Goal: Task Accomplishment & Management: Complete application form

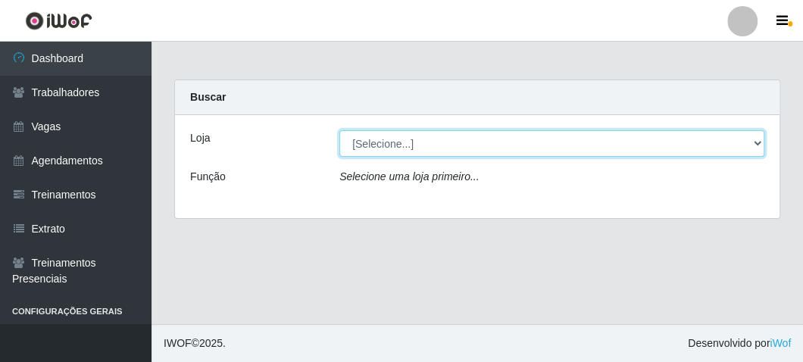
click at [399, 151] on select "[Selecione...] FrigoMaster" at bounding box center [552, 143] width 425 height 27
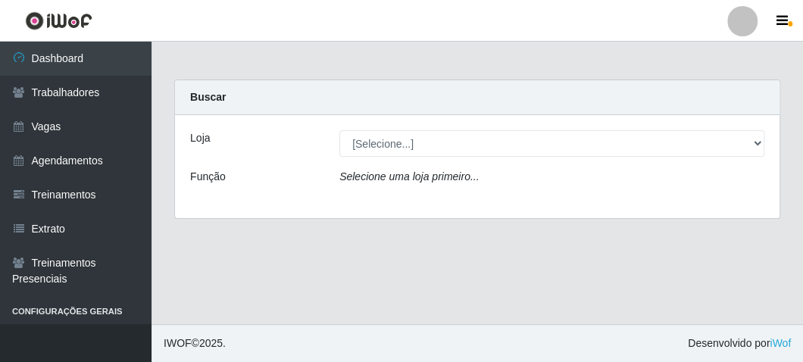
click at [393, 202] on div "Loja [Selecione...] FrigoMaster Função Selecione uma loja primeiro..." at bounding box center [477, 166] width 605 height 103
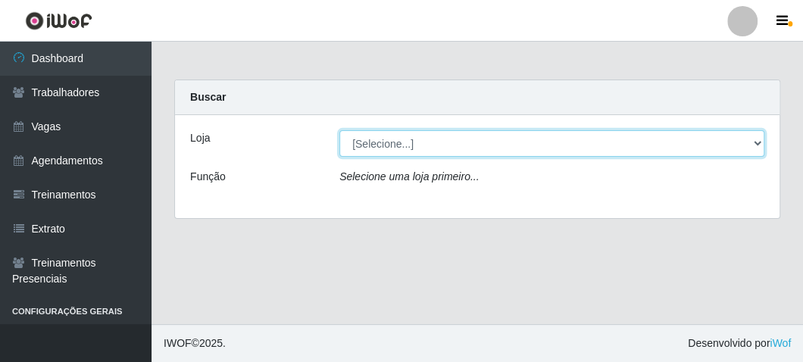
click at [398, 141] on select "[Selecione...] FrigoMaster" at bounding box center [552, 143] width 425 height 27
select select "392"
click at [340, 130] on select "[Selecione...] FrigoMaster" at bounding box center [552, 143] width 425 height 27
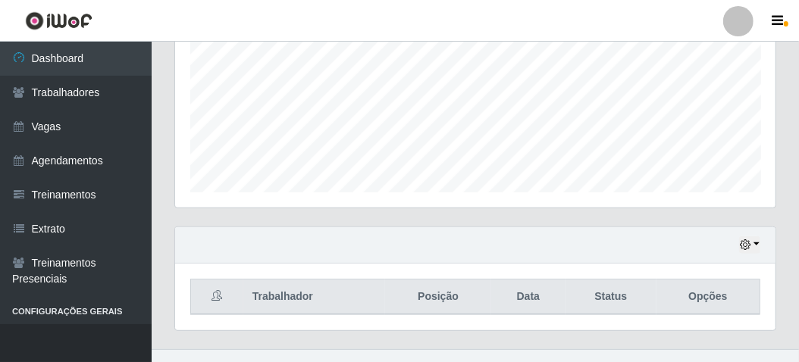
scroll to position [371, 0]
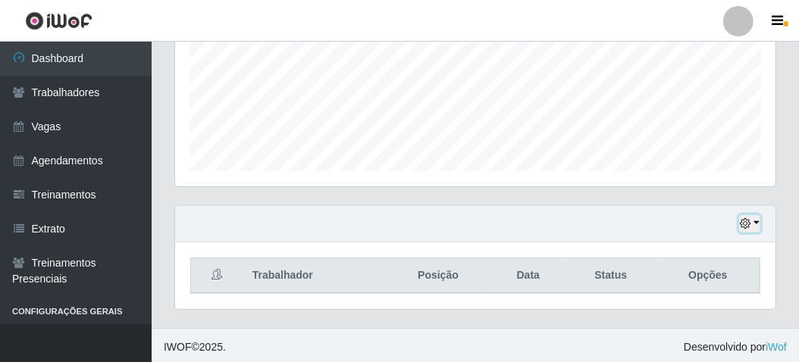
click at [747, 218] on icon "button" at bounding box center [745, 223] width 11 height 11
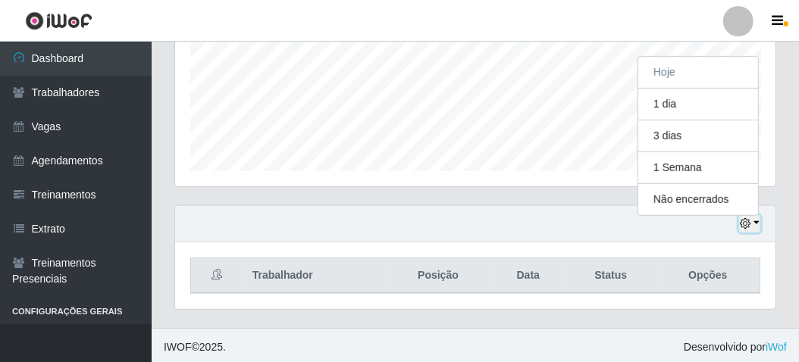
scroll to position [314, 600]
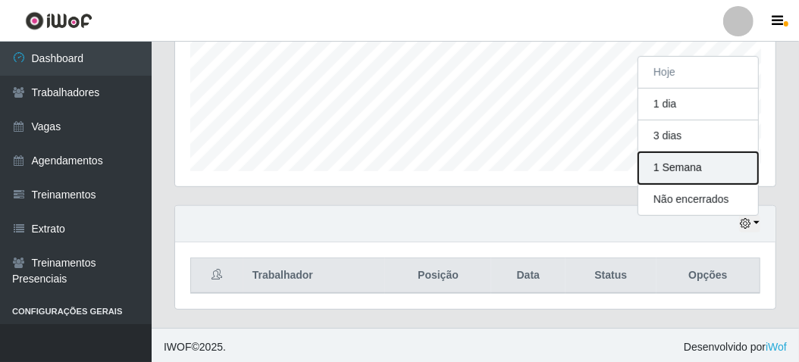
click at [677, 164] on button "1 Semana" at bounding box center [698, 168] width 120 height 32
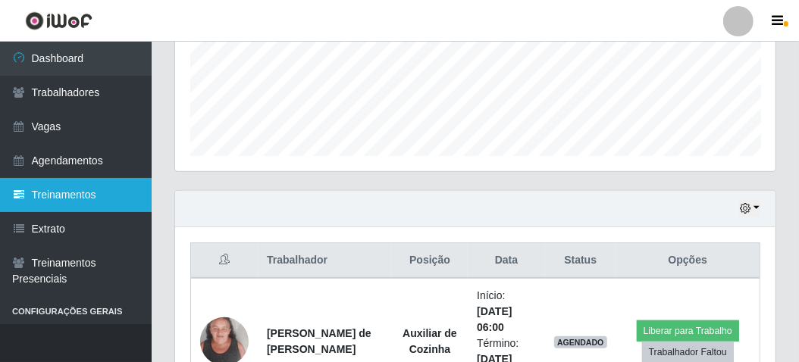
scroll to position [371, 0]
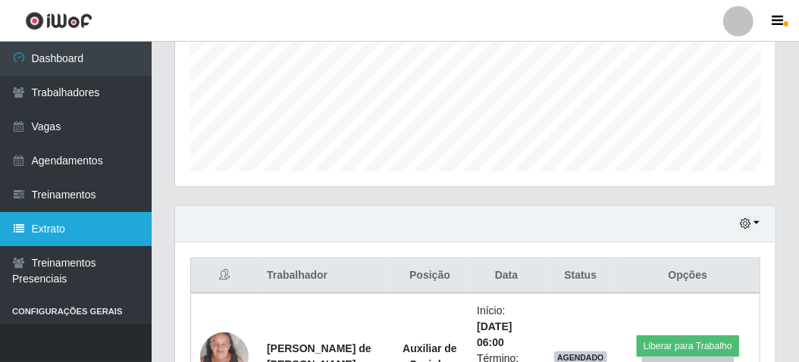
click at [59, 221] on link "Extrato" at bounding box center [76, 229] width 152 height 34
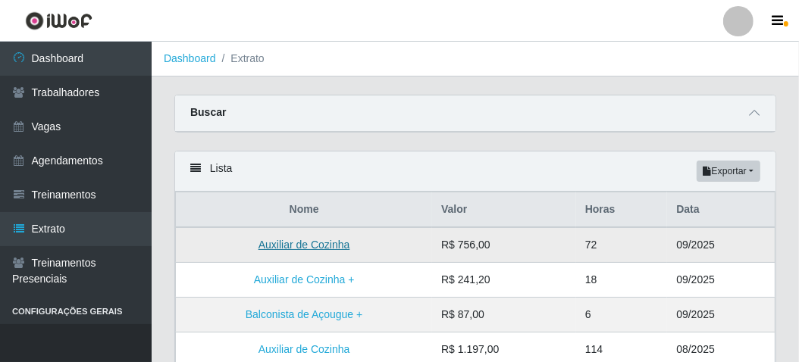
click at [333, 239] on link "Auxiliar de Cozinha" at bounding box center [304, 245] width 92 height 12
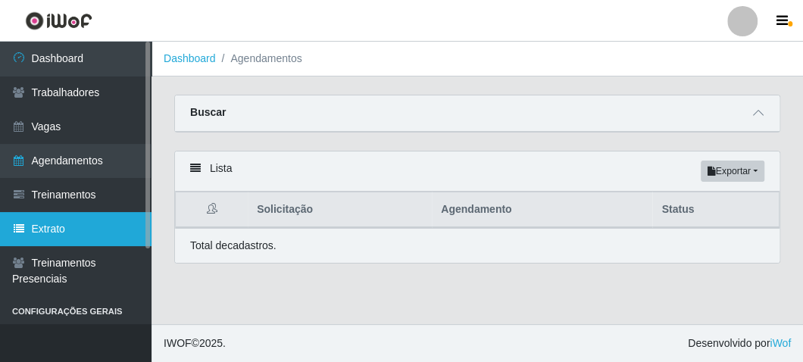
click at [80, 231] on link "Extrato" at bounding box center [76, 229] width 152 height 34
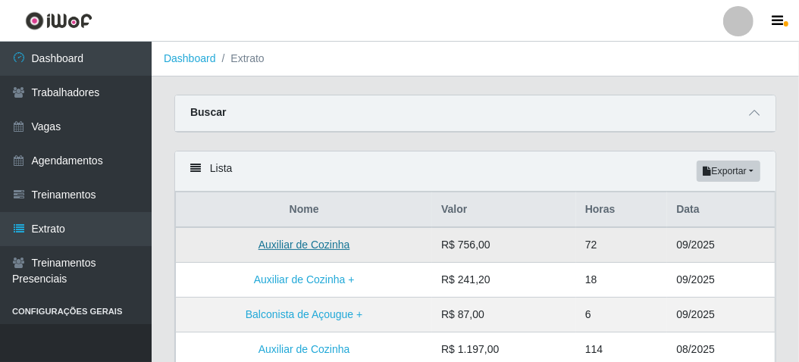
click at [277, 244] on link "Auxiliar de Cozinha" at bounding box center [304, 245] width 92 height 12
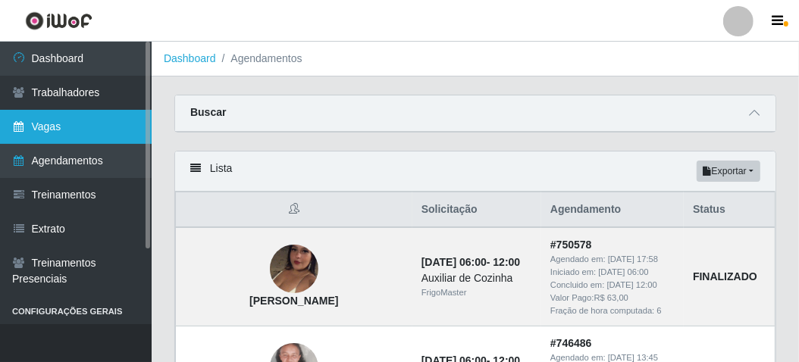
click at [43, 122] on link "Vagas" at bounding box center [76, 127] width 152 height 34
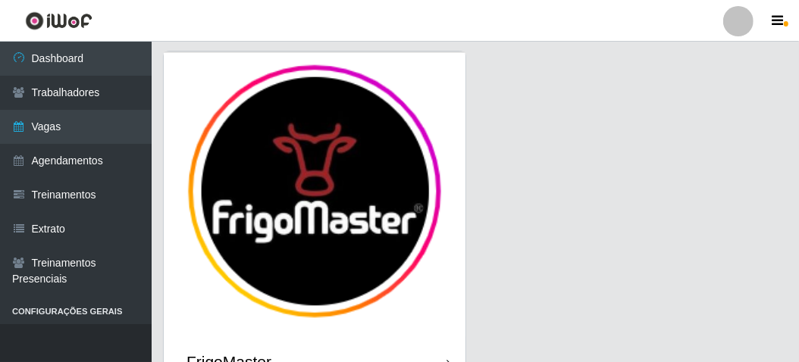
scroll to position [125, 0]
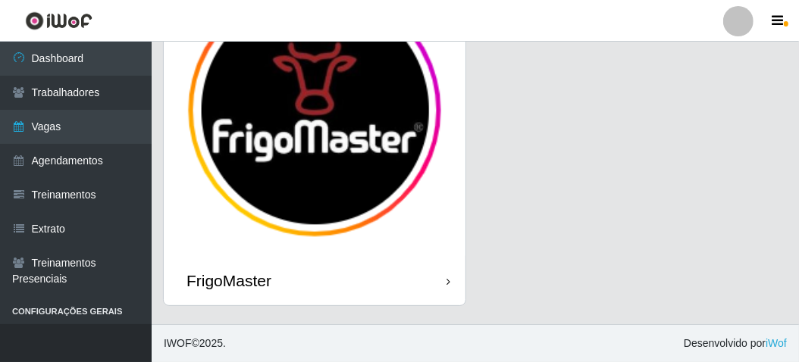
click at [243, 277] on div "FrigoMaster" at bounding box center [228, 280] width 85 height 19
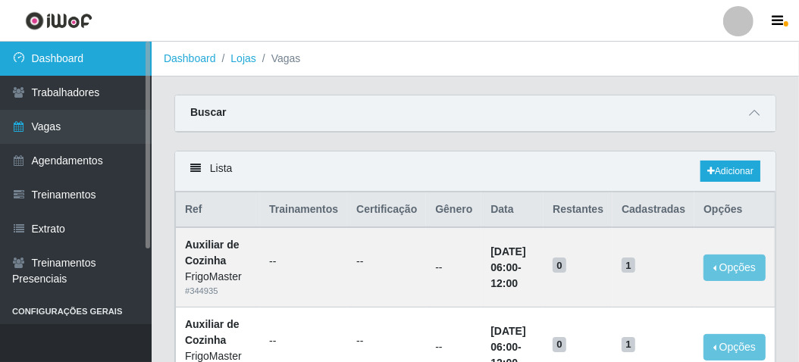
click at [96, 67] on link "Dashboard" at bounding box center [76, 59] width 152 height 34
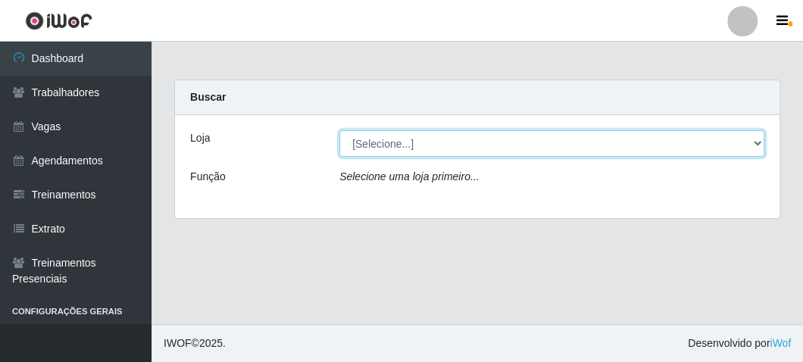
click at [358, 145] on select "[Selecione...] FrigoMaster" at bounding box center [552, 143] width 425 height 27
select select "392"
click at [340, 130] on select "[Selecione...] FrigoMaster" at bounding box center [552, 143] width 425 height 27
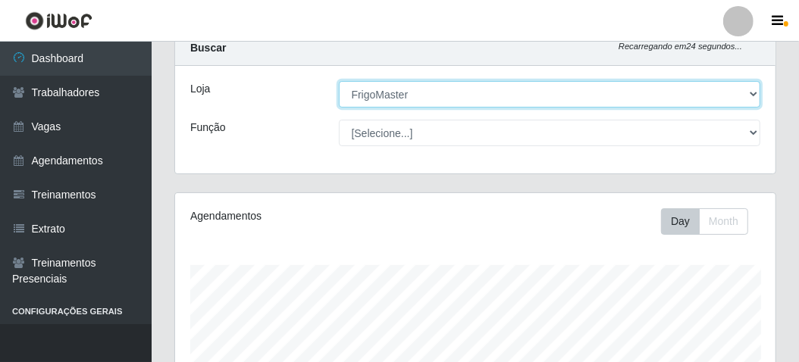
scroll to position [76, 0]
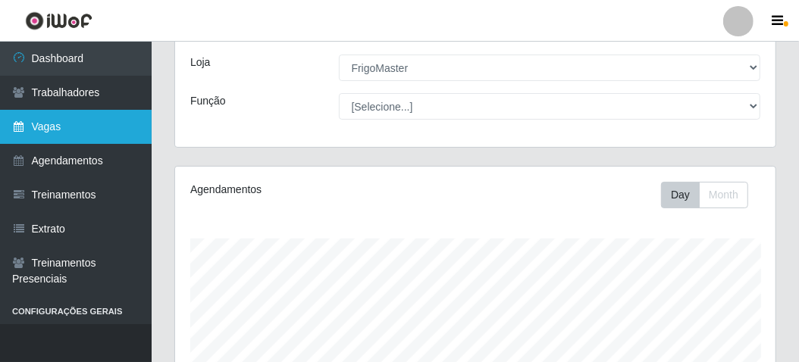
click at [18, 123] on icon at bounding box center [19, 126] width 14 height 11
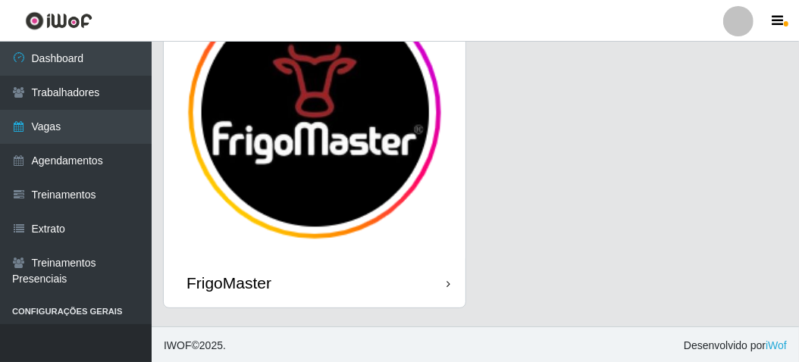
scroll to position [125, 0]
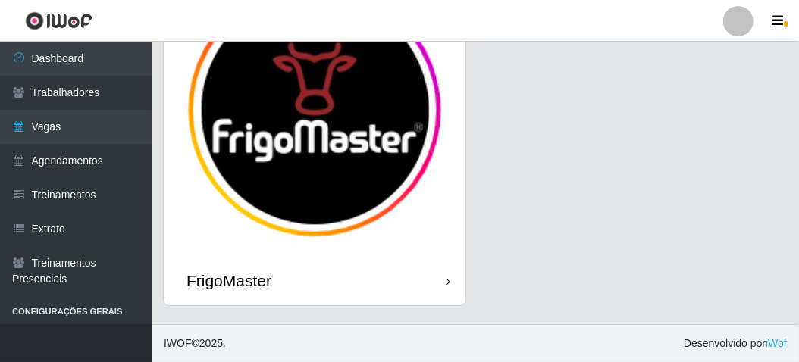
click at [203, 276] on div "FrigoMaster" at bounding box center [228, 280] width 85 height 19
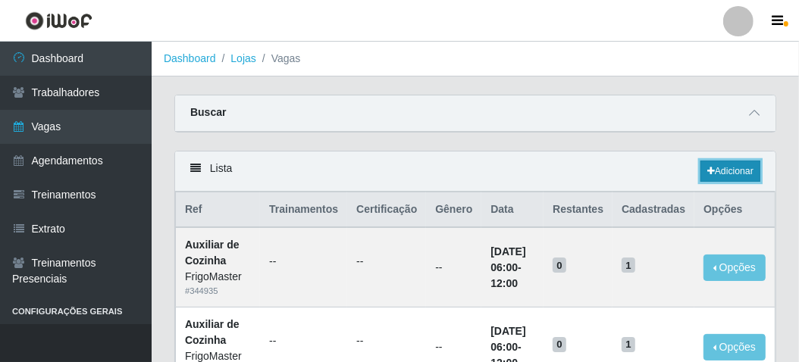
click at [710, 168] on icon at bounding box center [711, 171] width 8 height 9
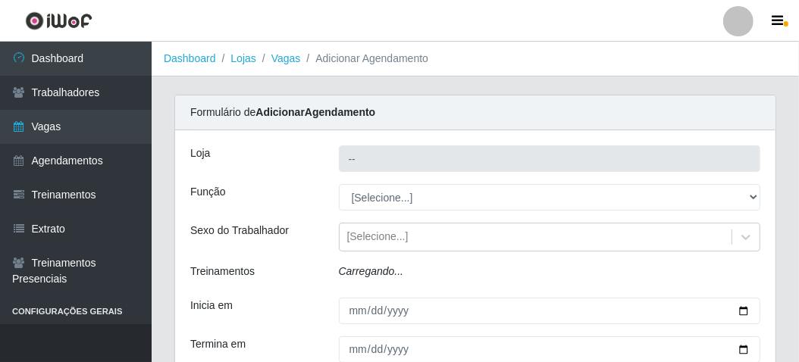
type input "FrigoMaster"
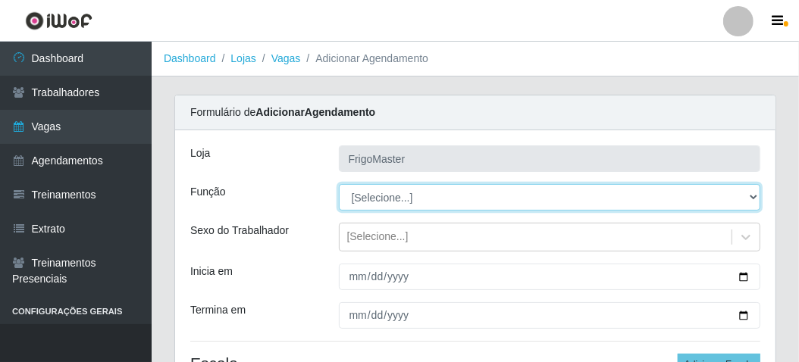
click at [756, 196] on select "[Selecione...] ASG ASG + ASG ++ Auxiliar de Cozinha Auxiliar de Cozinha + Auxil…" at bounding box center [550, 197] width 422 height 27
select select "9"
click at [339, 184] on select "[Selecione...] ASG ASG + ASG ++ Auxiliar de Cozinha Auxiliar de Cozinha + Auxil…" at bounding box center [550, 197] width 422 height 27
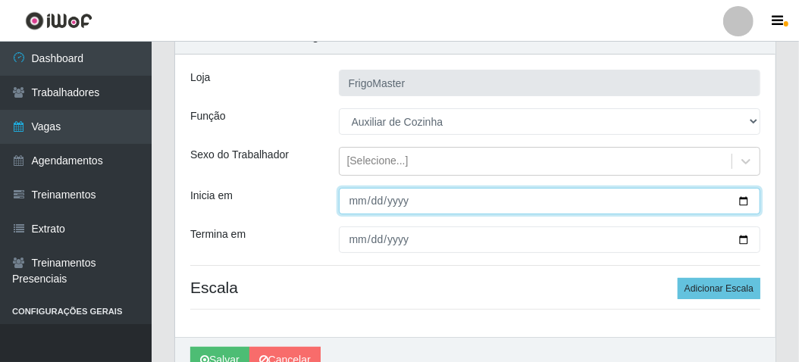
click at [744, 197] on input "Inicia em" at bounding box center [550, 201] width 422 height 27
type input "[DATE]"
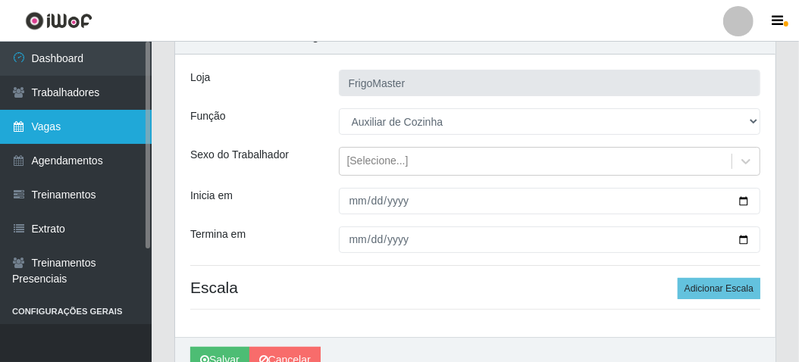
click at [20, 124] on icon at bounding box center [19, 126] width 14 height 11
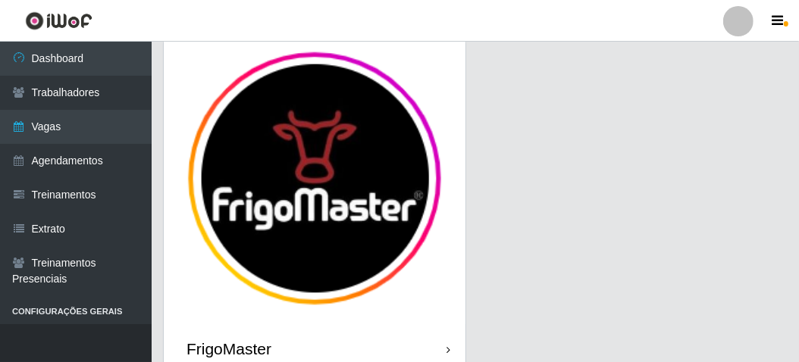
scroll to position [125, 0]
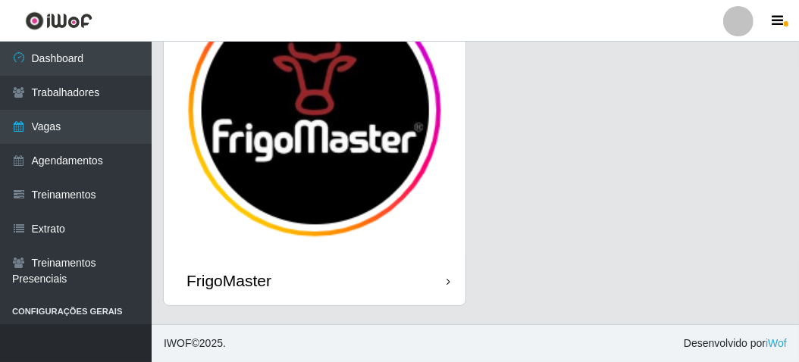
click at [220, 288] on div "FrigoMaster" at bounding box center [228, 280] width 85 height 19
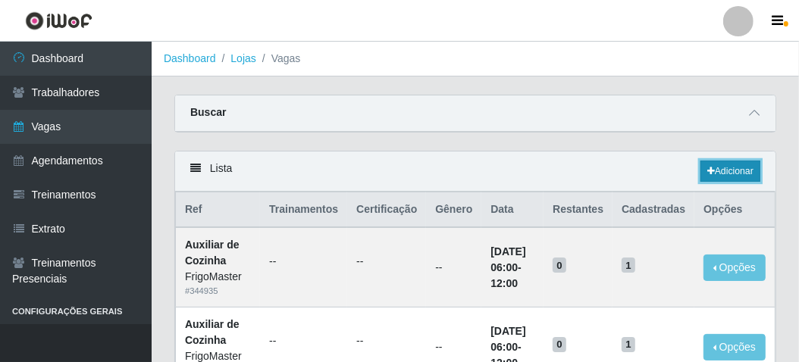
click at [726, 171] on link "Adicionar" at bounding box center [730, 171] width 60 height 21
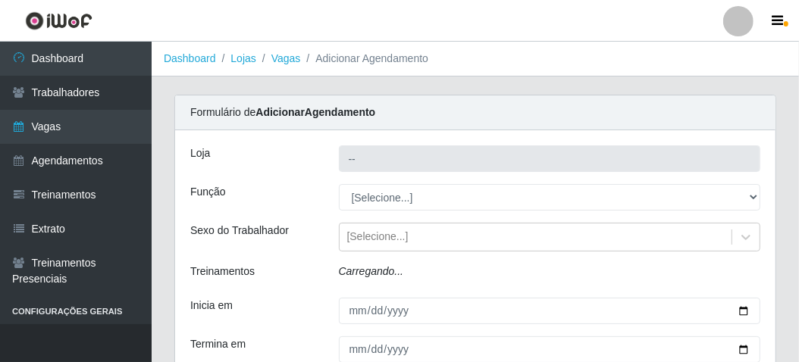
type input "FrigoMaster"
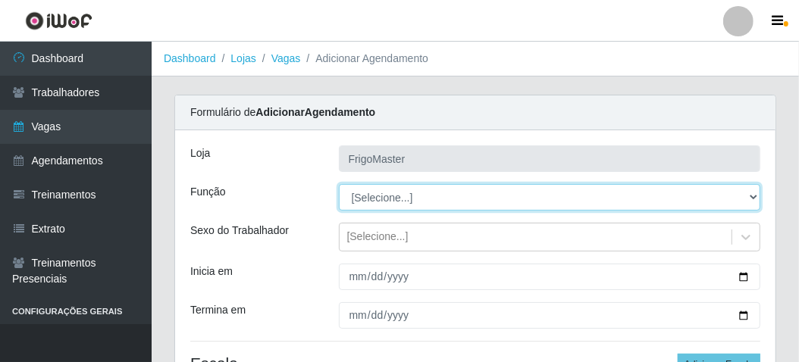
drag, startPoint x: 379, startPoint y: 198, endPoint x: 371, endPoint y: 221, distance: 24.0
click at [379, 198] on select "[Selecione...] ASG ASG + ASG ++ Auxiliar de Cozinha Auxiliar de Cozinha + Auxil…" at bounding box center [550, 197] width 422 height 27
select select "9"
click at [339, 184] on select "[Selecione...] ASG ASG + ASG ++ Auxiliar de Cozinha Auxiliar de Cozinha + Auxil…" at bounding box center [550, 197] width 422 height 27
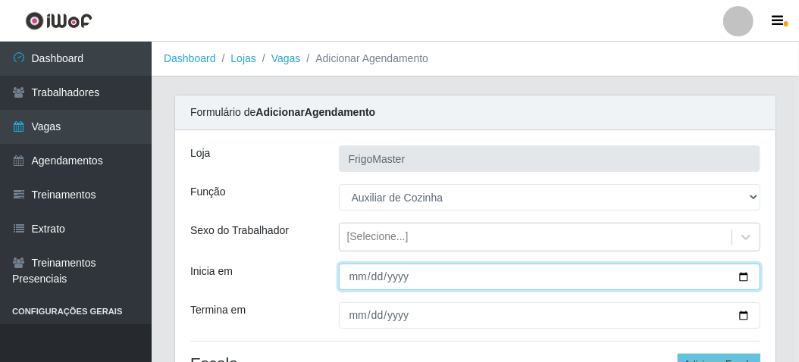
click at [743, 274] on input "Inicia em" at bounding box center [550, 277] width 422 height 27
type input "[DATE]"
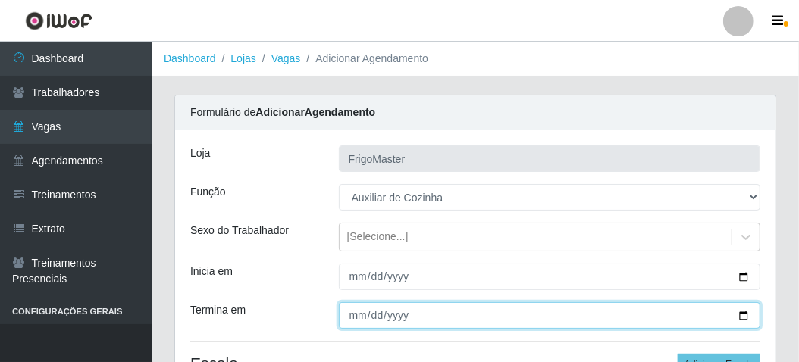
click at [743, 309] on input "Termina em" at bounding box center [550, 315] width 422 height 27
type input "[DATE]"
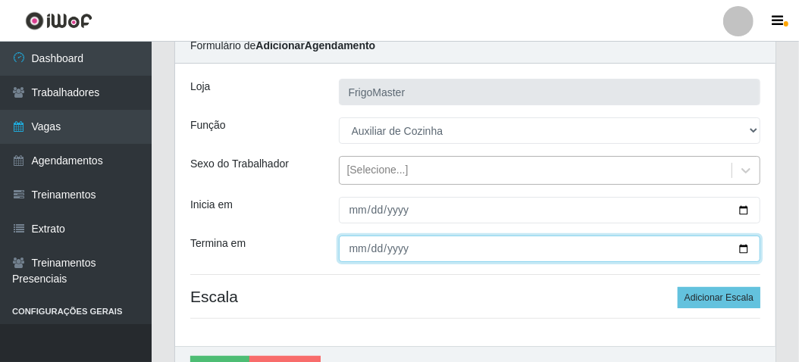
scroll to position [152, 0]
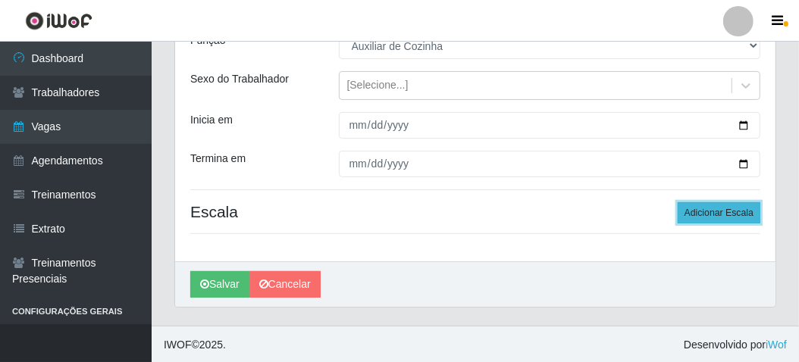
click at [718, 215] on button "Adicionar Escala" at bounding box center [718, 212] width 83 height 21
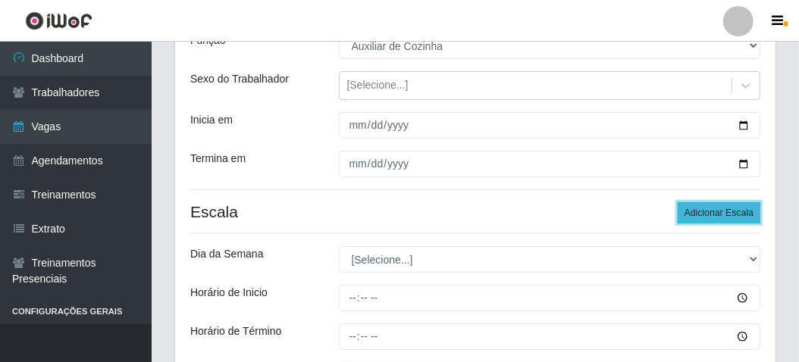
click at [718, 215] on button "Adicionar Escala" at bounding box center [718, 212] width 83 height 21
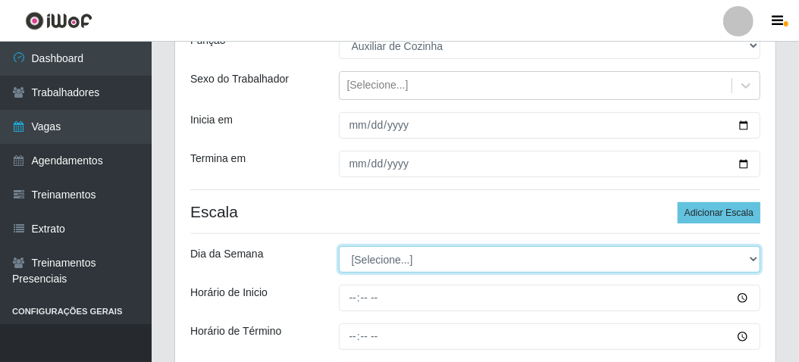
click at [518, 257] on select "[Selecione...] Segunda Terça Quarta Quinta Sexta Sábado Domingo" at bounding box center [550, 259] width 422 height 27
select select "3"
click at [339, 246] on select "[Selecione...] Segunda Terça Quarta Quinta Sexta Sábado Domingo" at bounding box center [550, 259] width 422 height 27
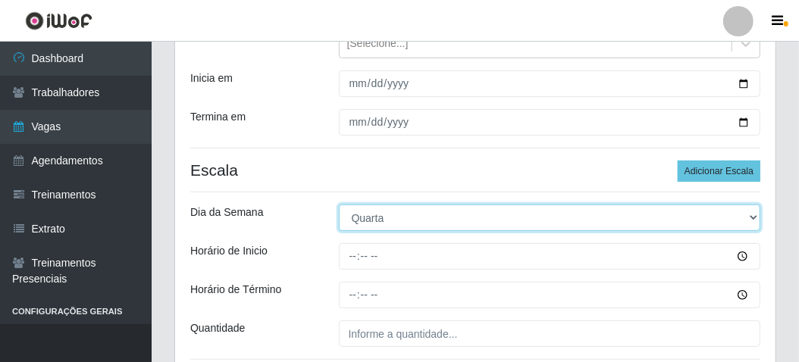
scroll to position [227, 0]
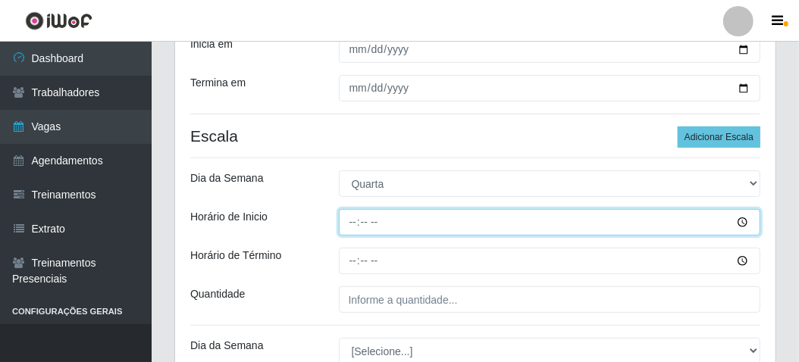
click at [355, 221] on input "Horário de Inicio" at bounding box center [550, 222] width 422 height 27
type input "06:00"
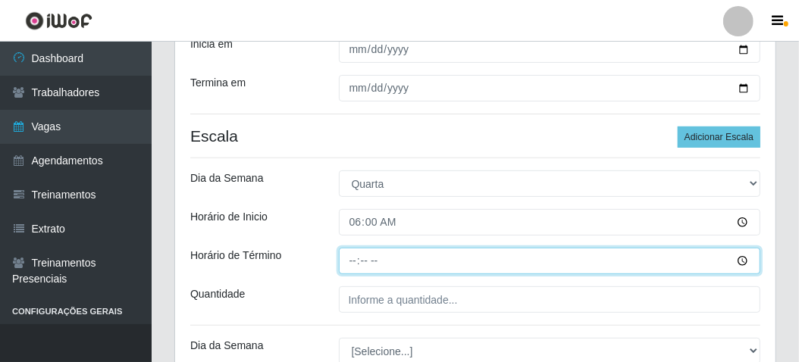
click at [350, 256] on input "Horário de Término" at bounding box center [550, 261] width 422 height 27
type input "12:00"
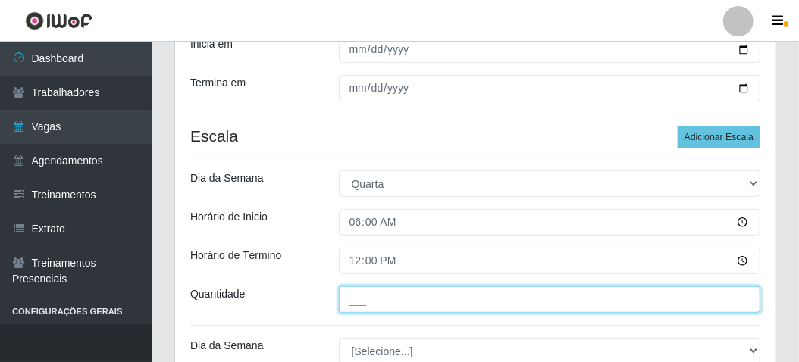
click at [352, 299] on input "___" at bounding box center [550, 299] width 422 height 27
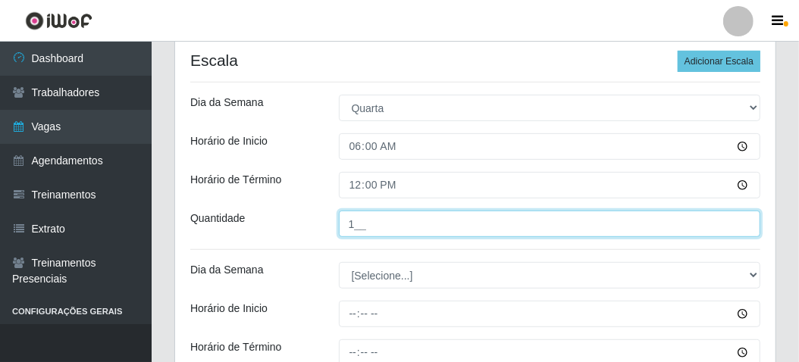
type input "1__"
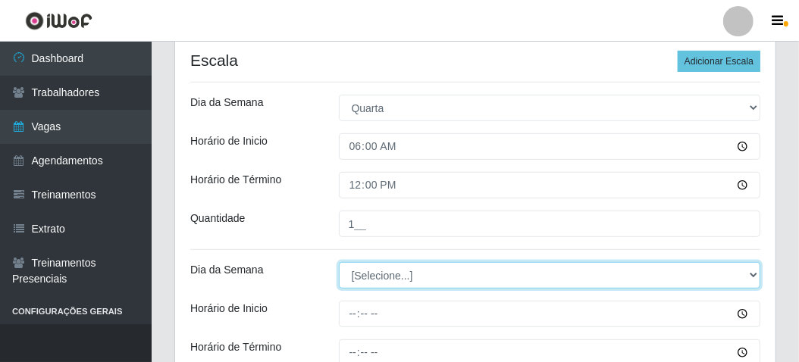
click at [358, 278] on select "[Selecione...] Segunda Terça Quarta Quinta Sexta Sábado Domingo" at bounding box center [550, 275] width 422 height 27
select select "4"
click at [339, 262] on select "[Selecione...] Segunda Terça Quarta Quinta Sexta Sábado Domingo" at bounding box center [550, 275] width 422 height 27
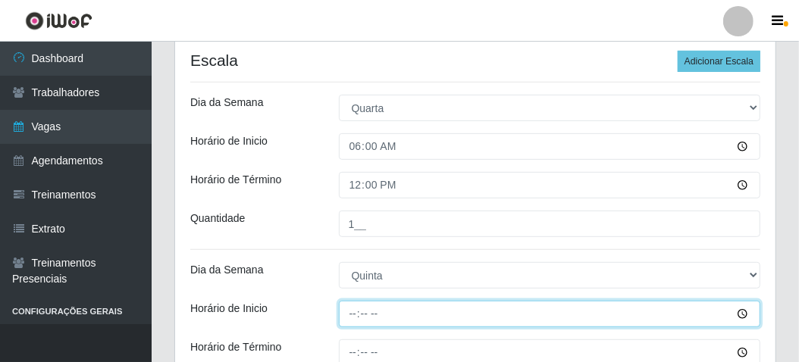
click at [344, 308] on input "Horário de Inicio" at bounding box center [550, 314] width 422 height 27
type input "06:00"
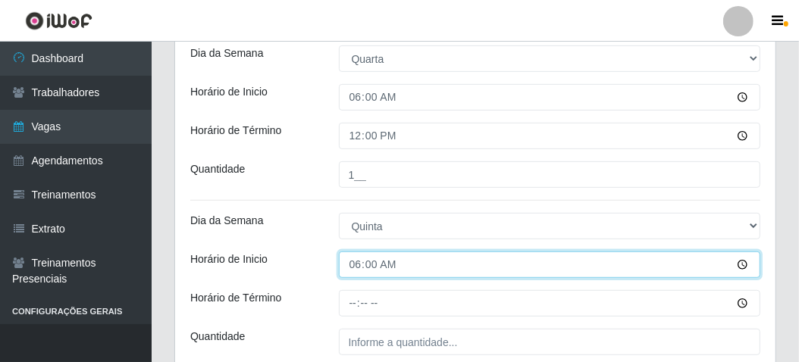
scroll to position [379, 0]
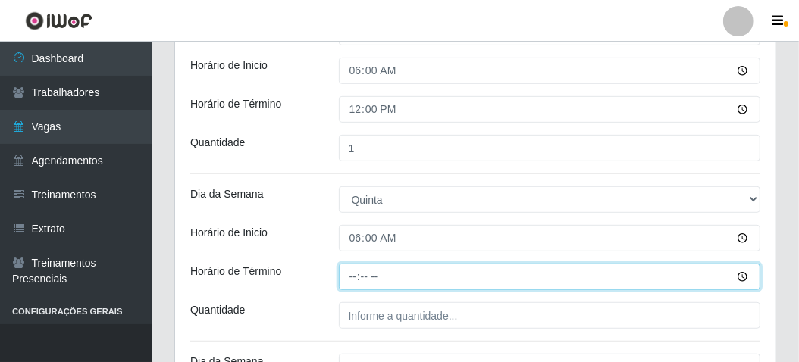
click at [350, 272] on input "Horário de Término" at bounding box center [550, 277] width 422 height 27
type input "12:00"
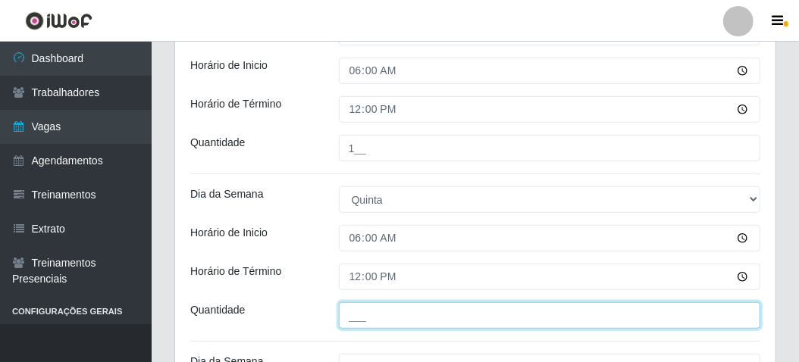
click at [345, 310] on input "___" at bounding box center [550, 315] width 422 height 27
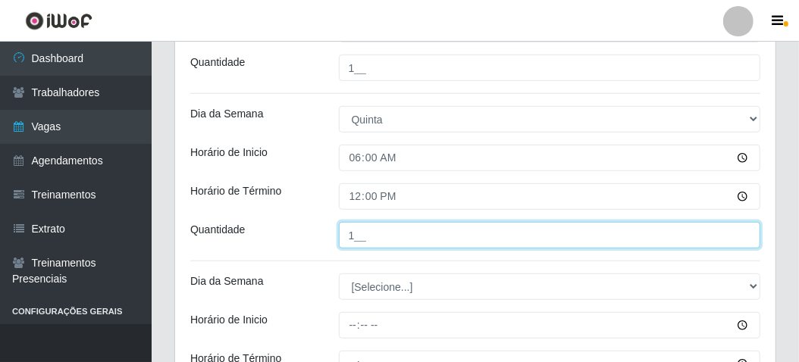
scroll to position [530, 0]
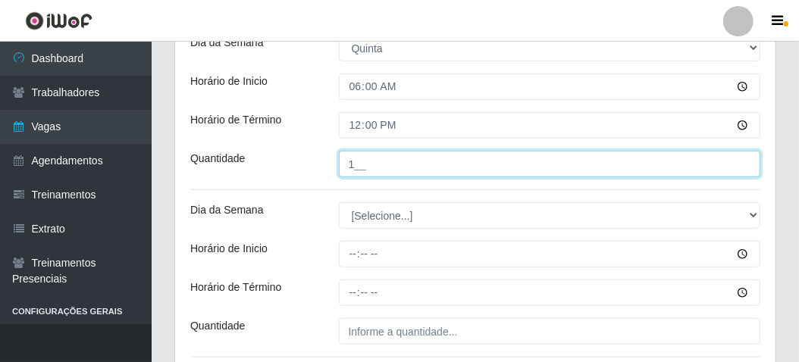
type input "1__"
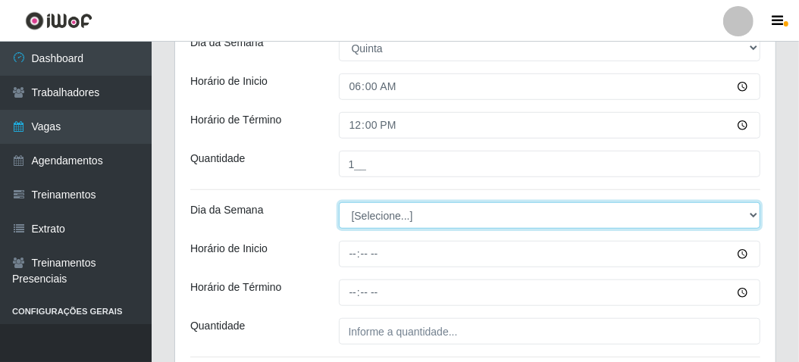
click at [374, 216] on select "[Selecione...] Segunda Terça Quarta Quinta Sexta Sábado Domingo" at bounding box center [550, 215] width 422 height 27
select select "5"
click at [339, 202] on select "[Selecione...] Segunda Terça Quarta Quinta Sexta Sábado Domingo" at bounding box center [550, 215] width 422 height 27
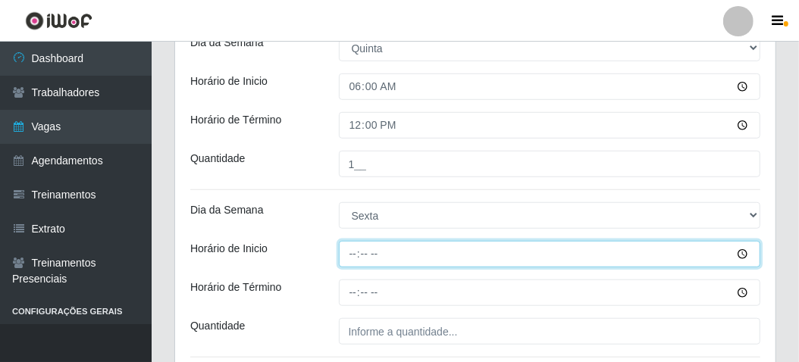
click at [350, 250] on input "Horário de Inicio" at bounding box center [550, 254] width 422 height 27
type input "06:00"
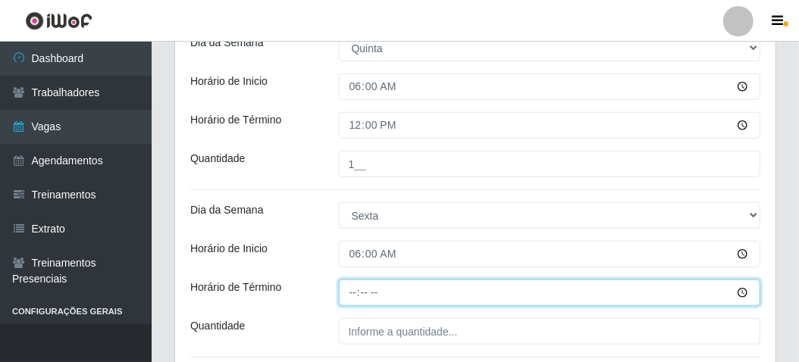
click at [349, 289] on input "Horário de Término" at bounding box center [550, 293] width 422 height 27
type input "12:00"
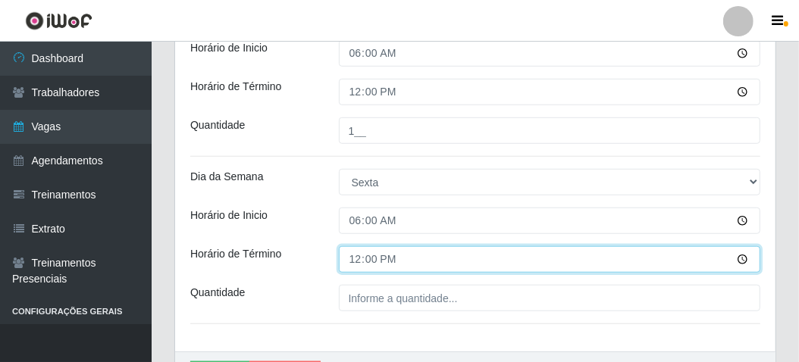
scroll to position [606, 0]
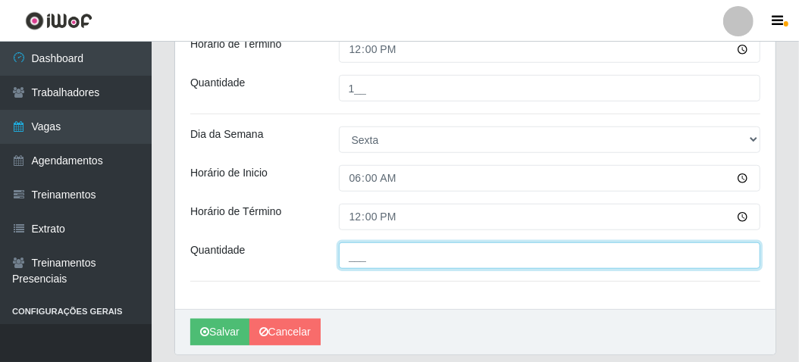
click at [352, 245] on input "___" at bounding box center [550, 256] width 422 height 27
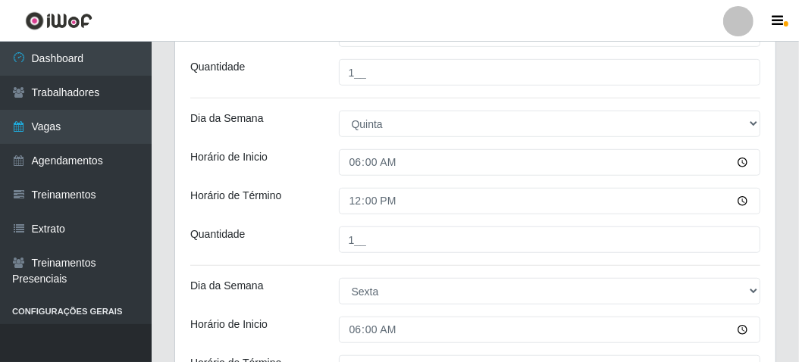
scroll to position [455, 0]
type input "1__"
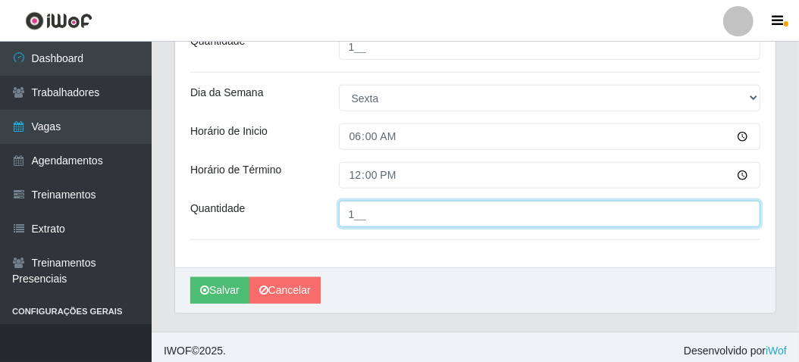
scroll to position [653, 0]
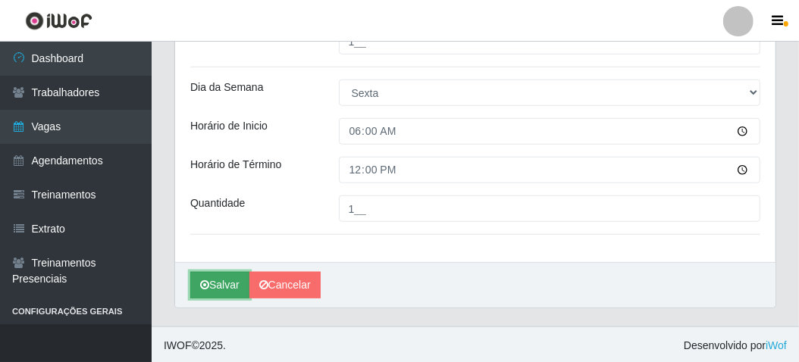
click at [203, 289] on button "Salvar" at bounding box center [219, 285] width 59 height 27
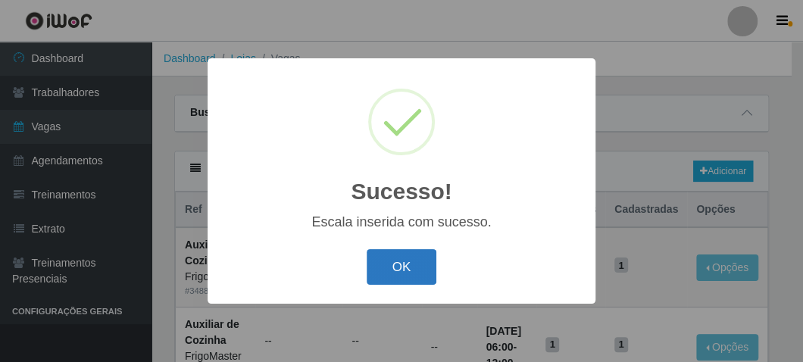
click at [423, 258] on button "OK" at bounding box center [402, 267] width 70 height 36
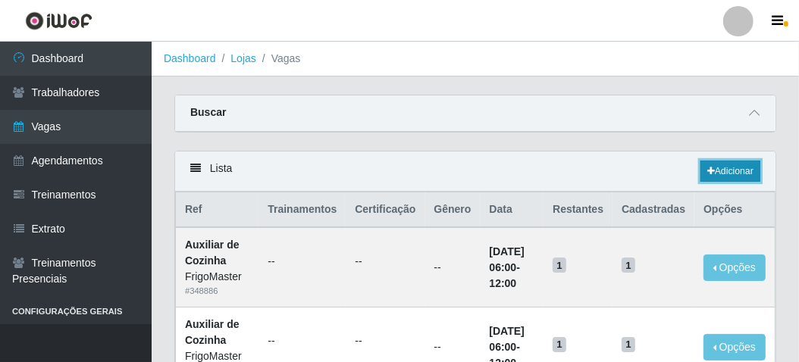
click at [721, 174] on link "Adicionar" at bounding box center [730, 171] width 60 height 21
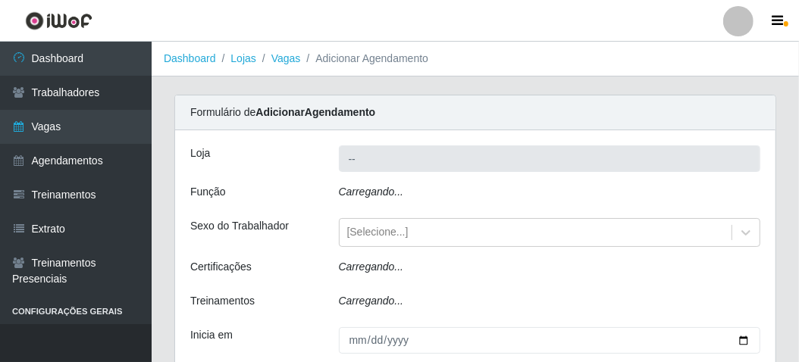
type input "FrigoMaster"
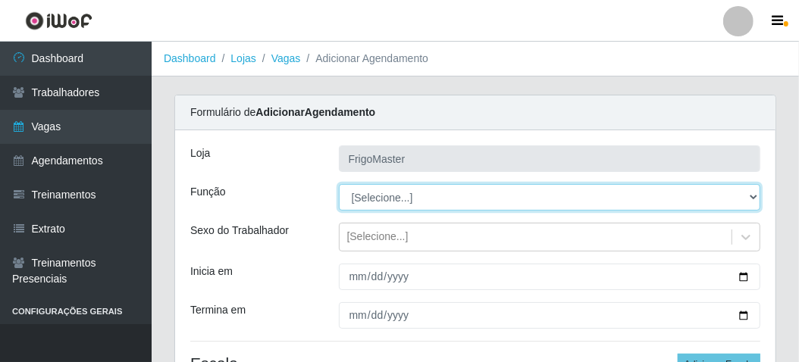
click at [405, 186] on select "[Selecione...] ASG ASG + ASG ++ Auxiliar de Cozinha Auxiliar de Cozinha + Auxil…" at bounding box center [550, 197] width 422 height 27
select select "9"
click at [339, 184] on select "[Selecione...] ASG ASG + ASG ++ Auxiliar de Cozinha Auxiliar de Cozinha + Auxil…" at bounding box center [550, 197] width 422 height 27
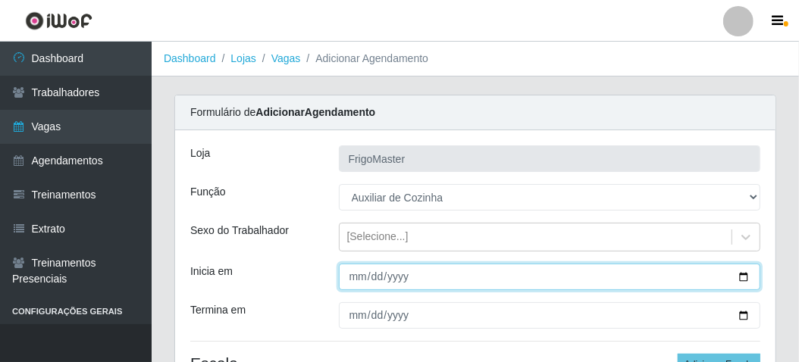
click at [743, 274] on input "Inicia em" at bounding box center [550, 277] width 422 height 27
type input "[DATE]"
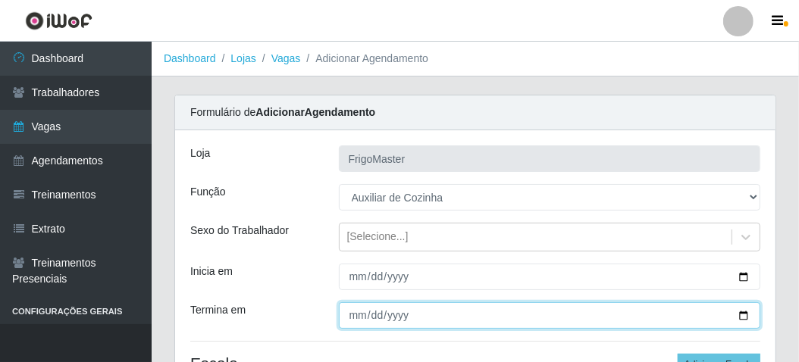
click at [738, 312] on input "Termina em" at bounding box center [550, 315] width 422 height 27
type input "[DATE]"
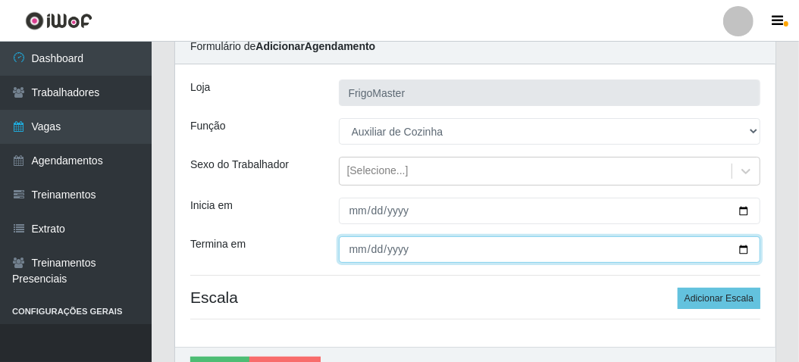
scroll to position [152, 0]
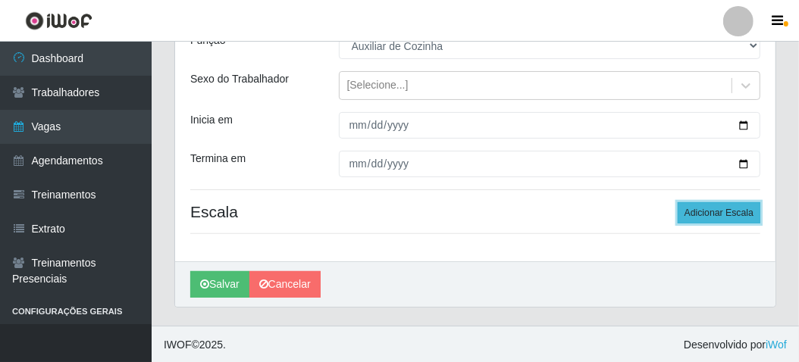
click at [724, 207] on button "Adicionar Escala" at bounding box center [718, 212] width 83 height 21
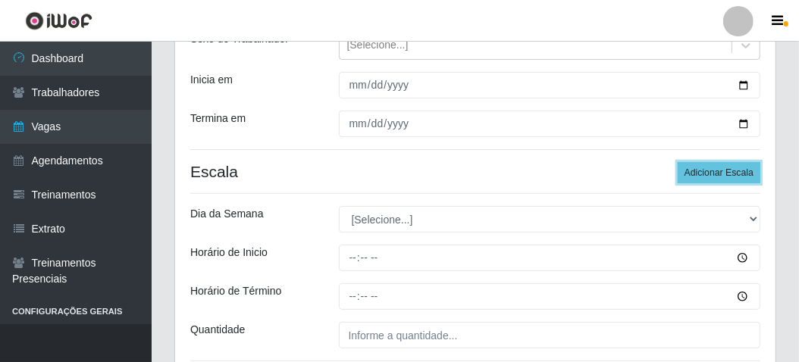
scroll to position [227, 0]
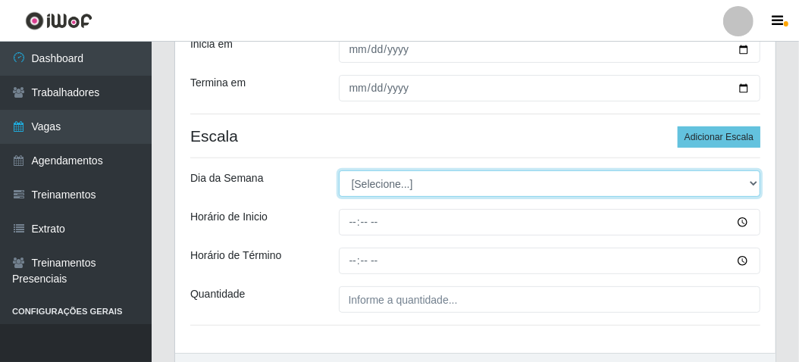
click at [397, 189] on select "[Selecione...] Segunda Terça Quarta Quinta Sexta Sábado Domingo" at bounding box center [550, 184] width 422 height 27
select select "6"
click at [339, 171] on select "[Selecione...] Segunda Terça Quarta Quinta Sexta Sábado Domingo" at bounding box center [550, 184] width 422 height 27
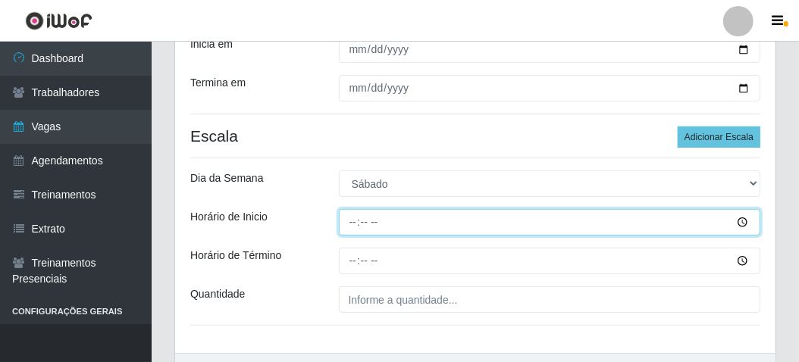
click at [345, 219] on input "Horário de Inicio" at bounding box center [550, 222] width 422 height 27
type input "06:00"
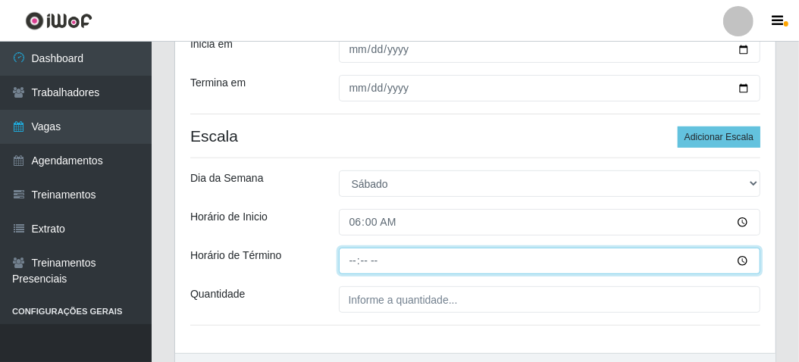
click at [352, 262] on input "Horário de Término" at bounding box center [550, 261] width 422 height 27
type input "12:00"
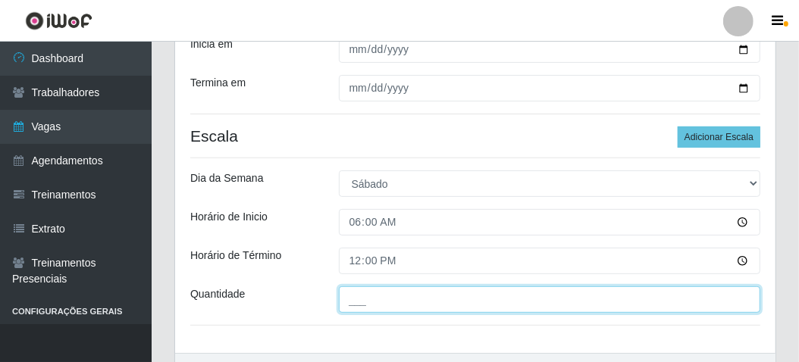
click at [355, 293] on input "___" at bounding box center [550, 299] width 422 height 27
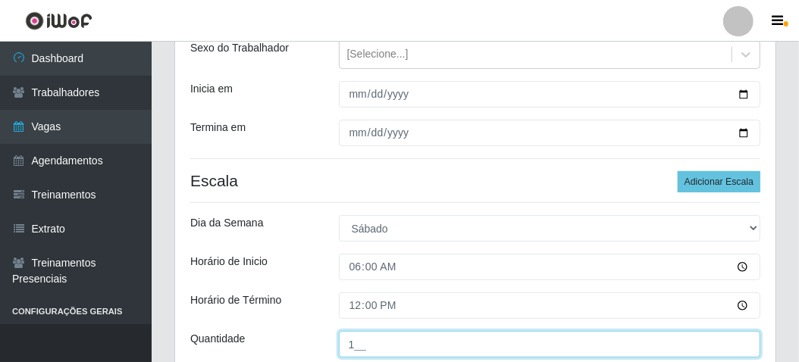
scroll to position [0, 0]
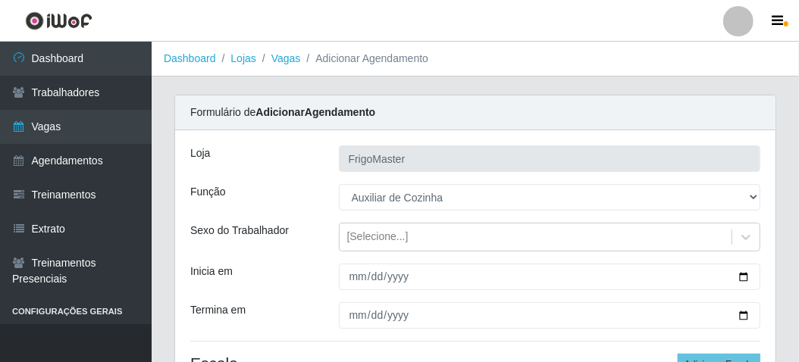
type input "1__"
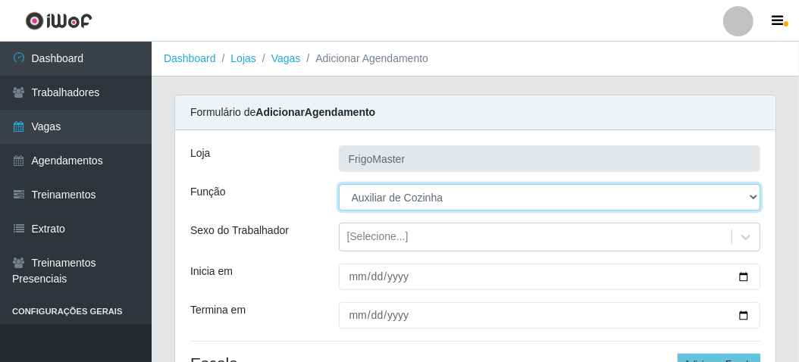
click at [753, 192] on select "[Selecione...] ASG ASG + ASG ++ Auxiliar de Cozinha Auxiliar de Cozinha + Auxil…" at bounding box center [550, 197] width 422 height 27
select select "94"
click at [339, 184] on select "[Selecione...] ASG ASG + ASG ++ Auxiliar de Cozinha Auxiliar de Cozinha + Auxil…" at bounding box center [550, 197] width 422 height 27
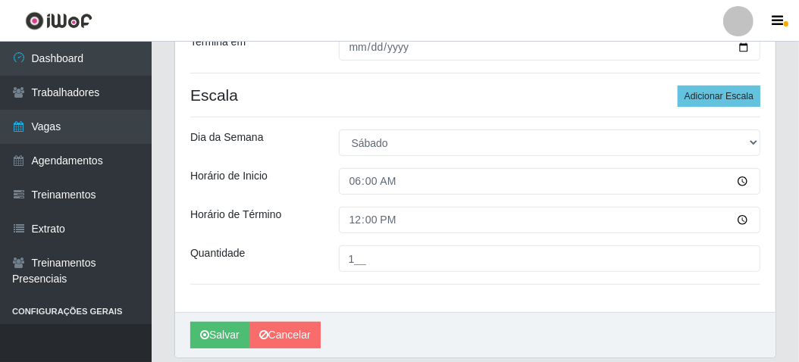
scroll to position [303, 0]
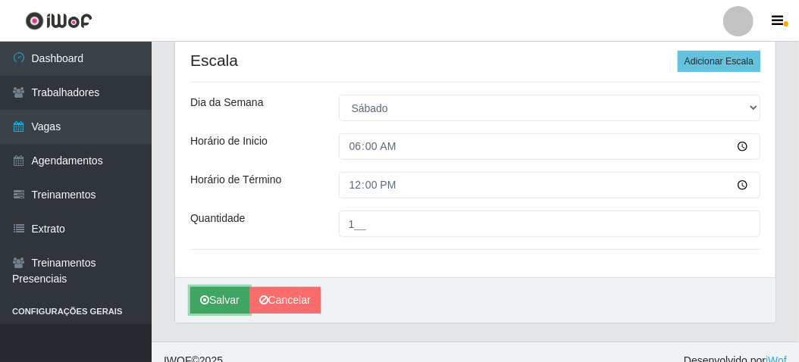
click at [221, 295] on button "Salvar" at bounding box center [219, 300] width 59 height 27
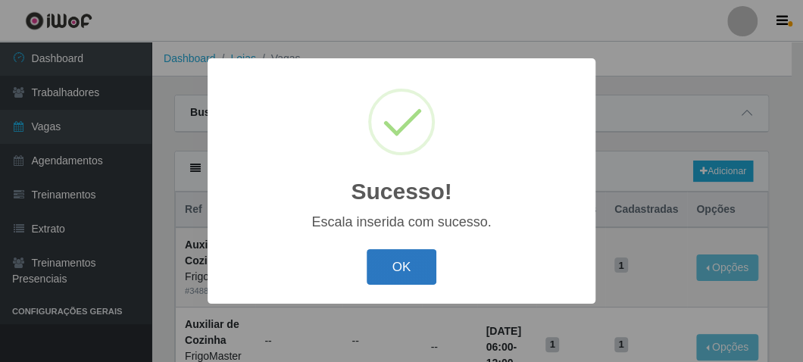
click at [381, 265] on button "OK" at bounding box center [402, 267] width 70 height 36
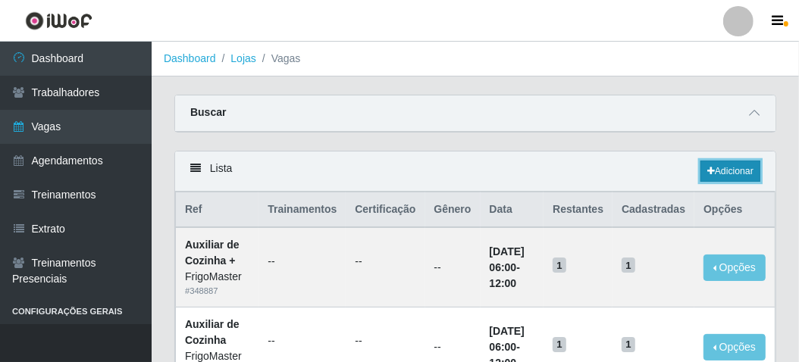
click at [721, 167] on link "Adicionar" at bounding box center [730, 171] width 60 height 21
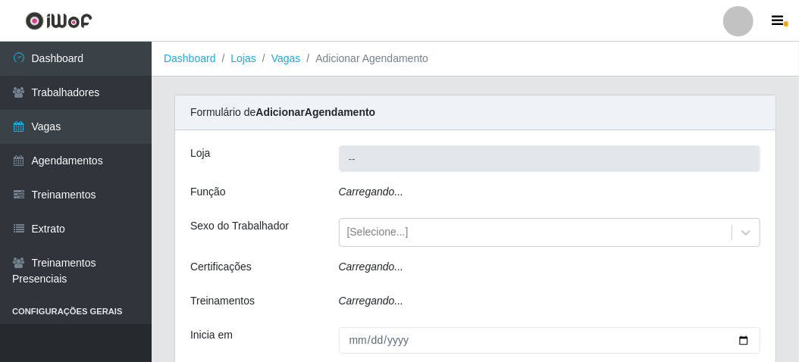
type input "FrigoMaster"
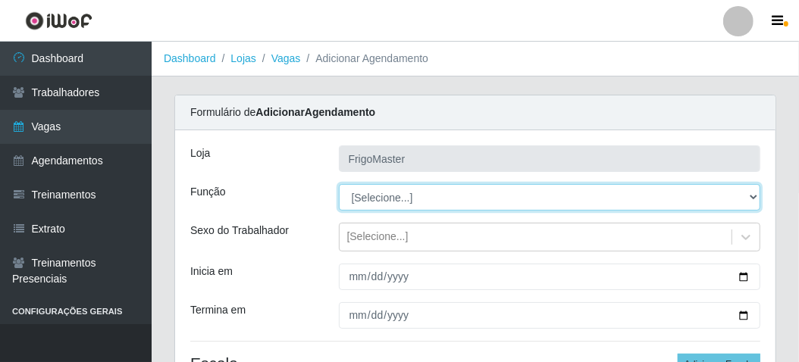
click at [388, 201] on select "[Selecione...] ASG ASG + ASG ++ Auxiliar de Cozinha Auxiliar de Cozinha + Auxil…" at bounding box center [550, 197] width 422 height 27
select select "9"
click at [339, 184] on select "[Selecione...] ASG ASG + ASG ++ Auxiliar de Cozinha Auxiliar de Cozinha + Auxil…" at bounding box center [550, 197] width 422 height 27
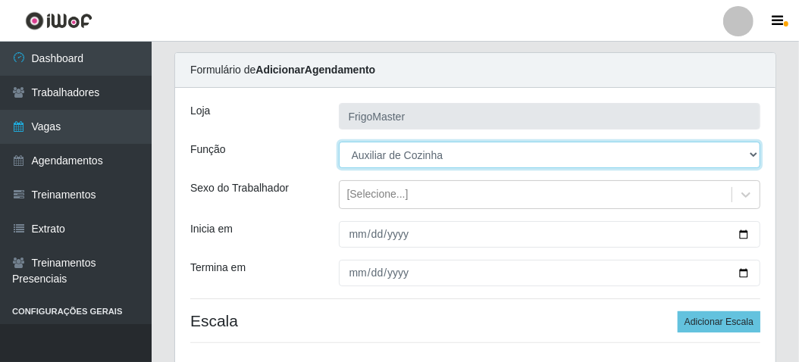
scroll to position [76, 0]
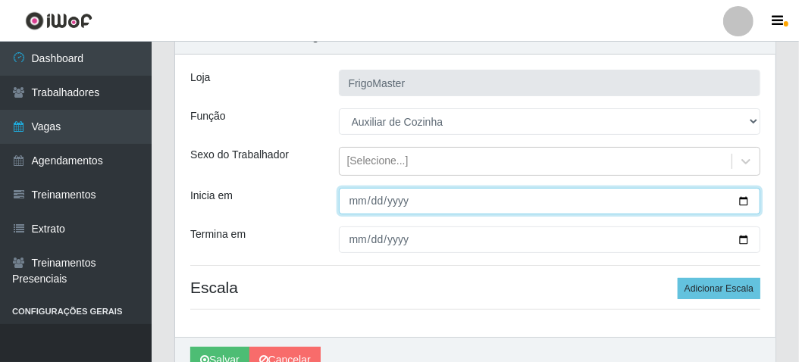
click at [742, 197] on input "Inicia em" at bounding box center [550, 201] width 422 height 27
type input "[DATE]"
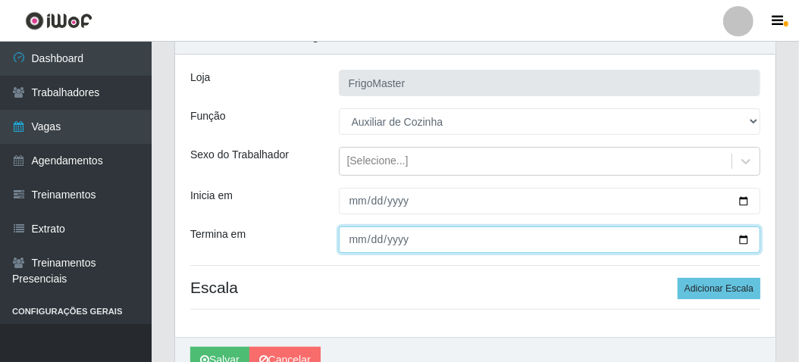
click at [740, 240] on input "Termina em" at bounding box center [550, 240] width 422 height 27
type input "[DATE]"
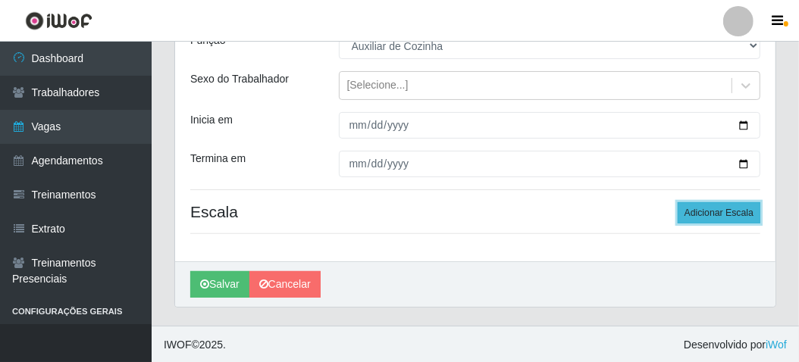
click at [704, 215] on button "Adicionar Escala" at bounding box center [718, 212] width 83 height 21
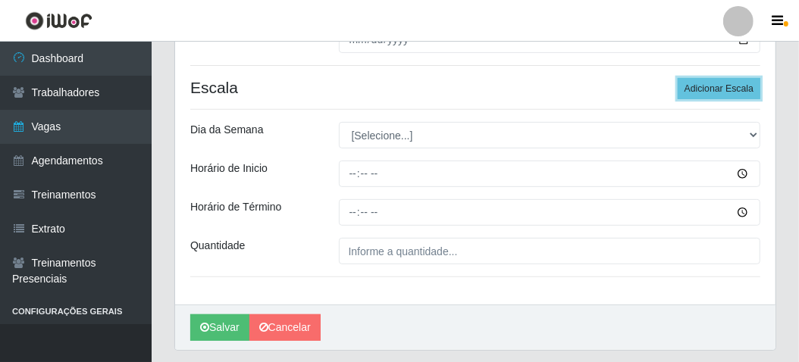
scroll to position [243, 0]
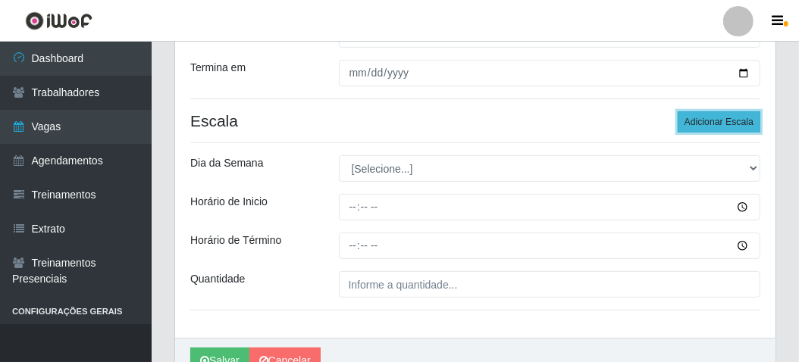
click at [722, 127] on button "Adicionar Escala" at bounding box center [718, 121] width 83 height 21
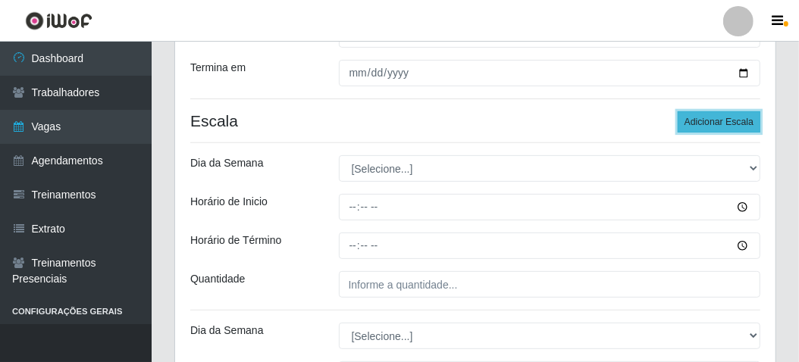
click at [722, 127] on button "Adicionar Escala" at bounding box center [718, 121] width 83 height 21
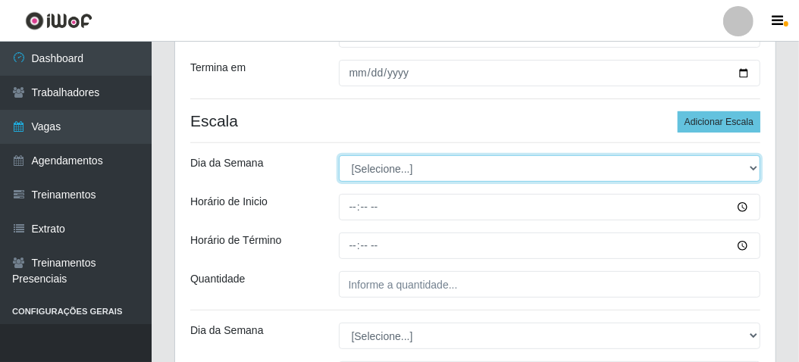
click at [397, 169] on select "[Selecione...] Segunda Terça Quarta Quinta Sexta Sábado Domingo" at bounding box center [550, 168] width 422 height 27
select select "1"
click at [339, 155] on select "[Selecione...] Segunda Terça Quarta Quinta Sexta Sábado Domingo" at bounding box center [550, 168] width 422 height 27
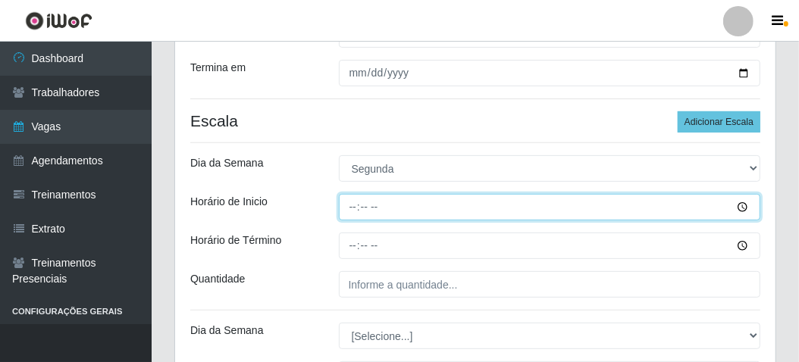
click at [358, 205] on input "Horário de Inicio" at bounding box center [550, 207] width 422 height 27
type input "06:00"
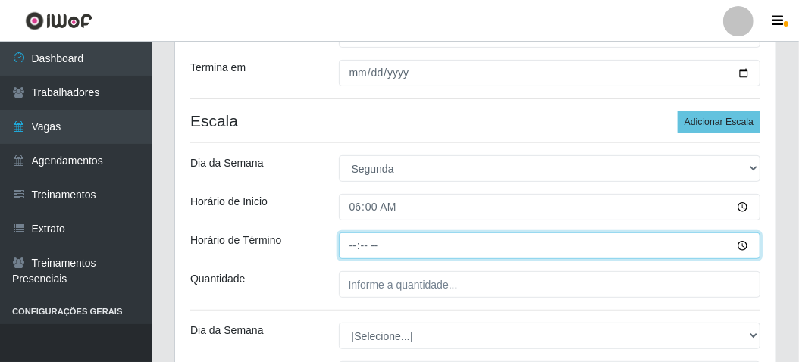
click at [349, 243] on input "Horário de Término" at bounding box center [550, 246] width 422 height 27
type input "12:00"
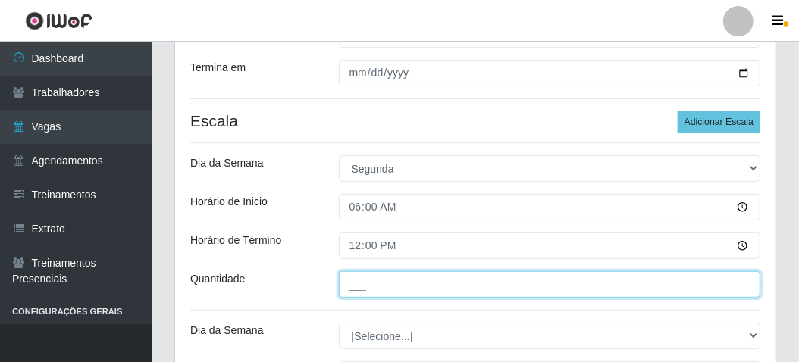
click at [359, 276] on input "___" at bounding box center [550, 284] width 422 height 27
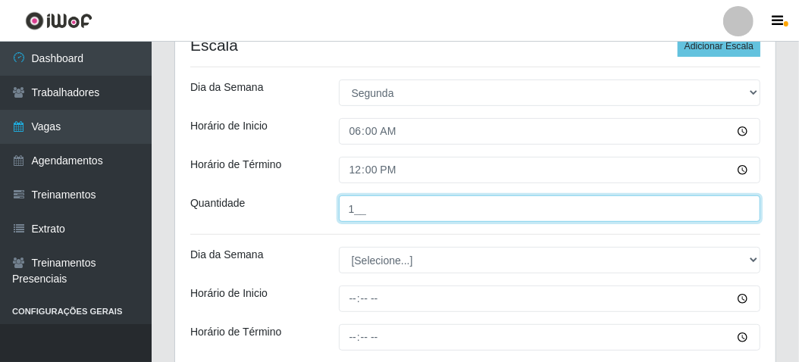
type input "1__"
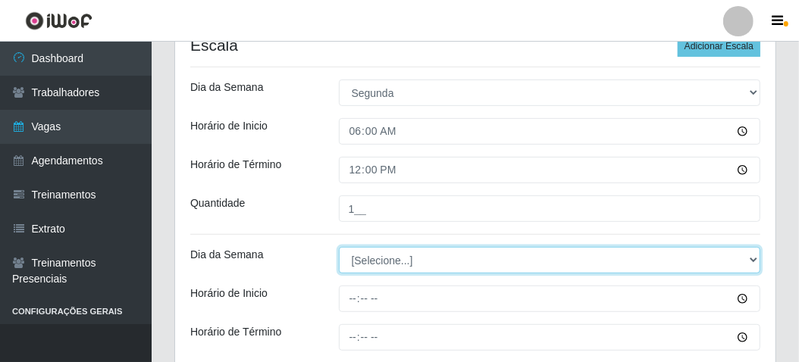
click at [368, 261] on select "[Selecione...] Segunda Terça Quarta Quinta Sexta Sábado Domingo" at bounding box center [550, 260] width 422 height 27
select select "2"
click at [339, 247] on select "[Selecione...] Segunda Terça Quarta Quinta Sexta Sábado Domingo" at bounding box center [550, 260] width 422 height 27
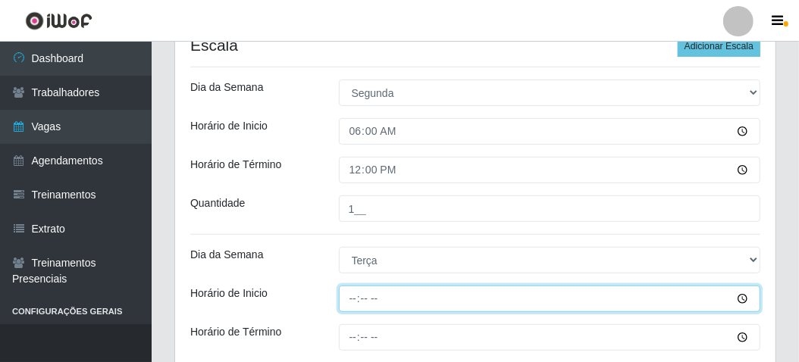
click at [346, 297] on input "Horário de Inicio" at bounding box center [550, 299] width 422 height 27
type input "06:00"
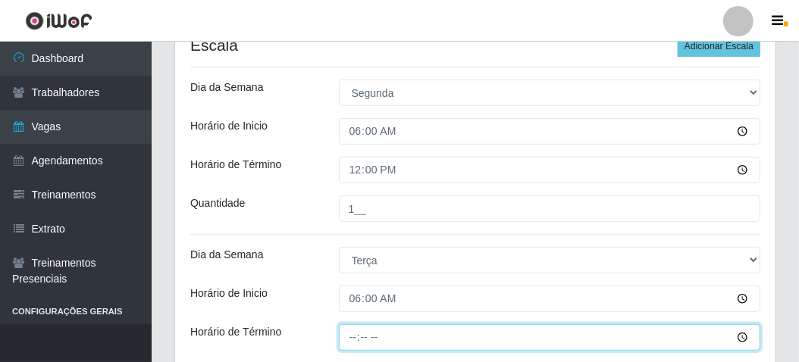
click at [355, 340] on input "Horário de Término" at bounding box center [550, 337] width 422 height 27
type input "12:00"
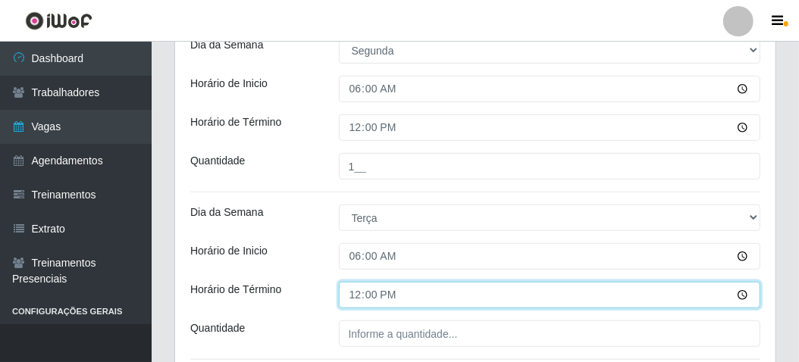
scroll to position [394, 0]
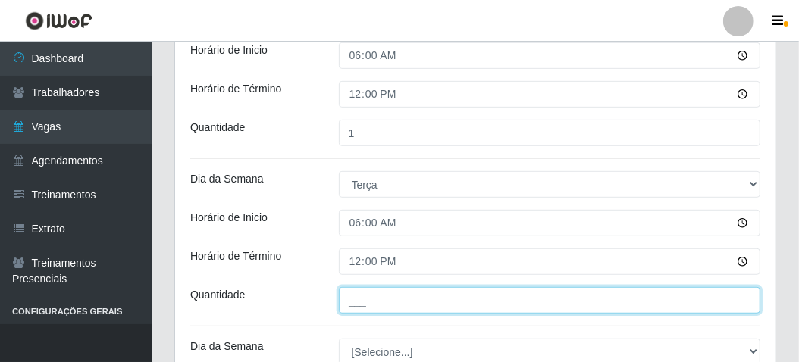
click at [362, 302] on input "___" at bounding box center [550, 300] width 422 height 27
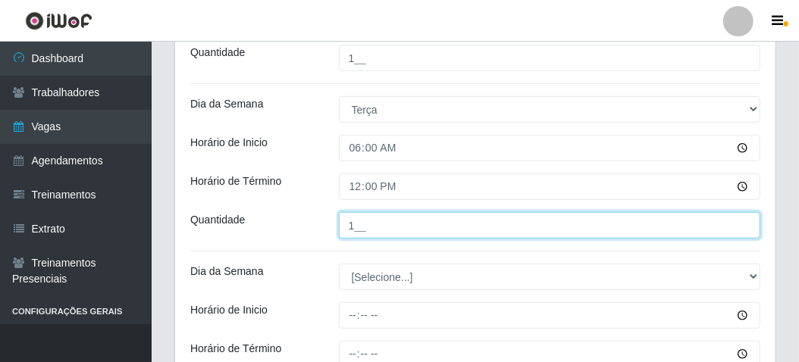
scroll to position [470, 0]
type input "1__"
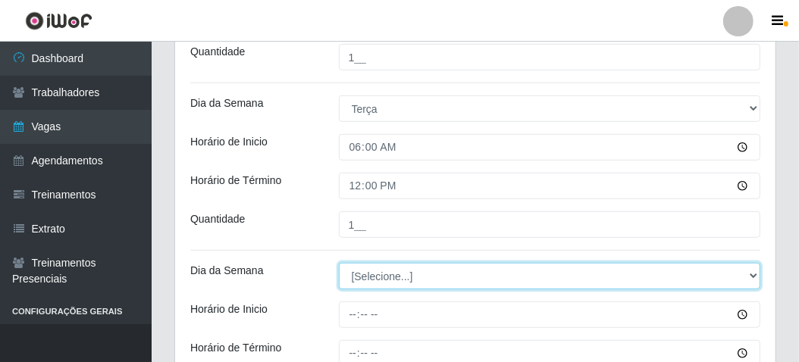
click at [389, 278] on select "[Selecione...] Segunda Terça Quarta Quinta Sexta Sábado Domingo" at bounding box center [550, 276] width 422 height 27
select select "3"
click at [339, 263] on select "[Selecione...] Segunda Terça Quarta Quinta Sexta Sábado Domingo" at bounding box center [550, 276] width 422 height 27
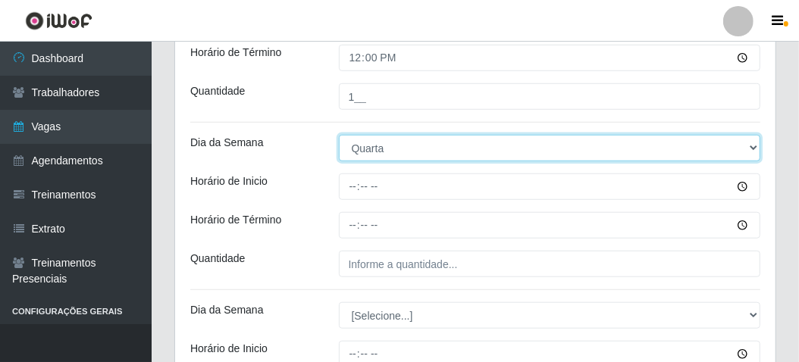
scroll to position [621, 0]
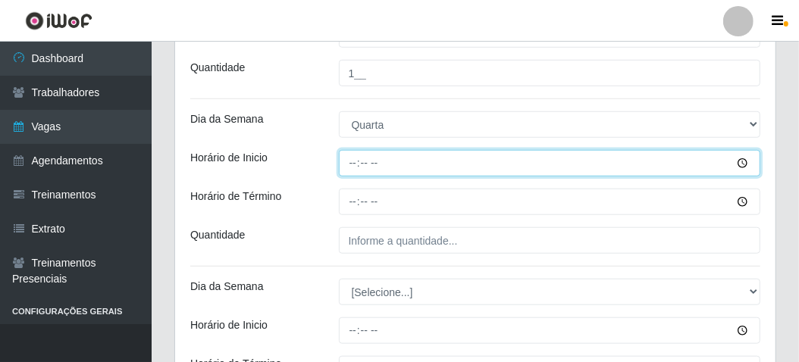
click at [350, 163] on input "Horário de Inicio" at bounding box center [550, 163] width 422 height 27
type input "06:00"
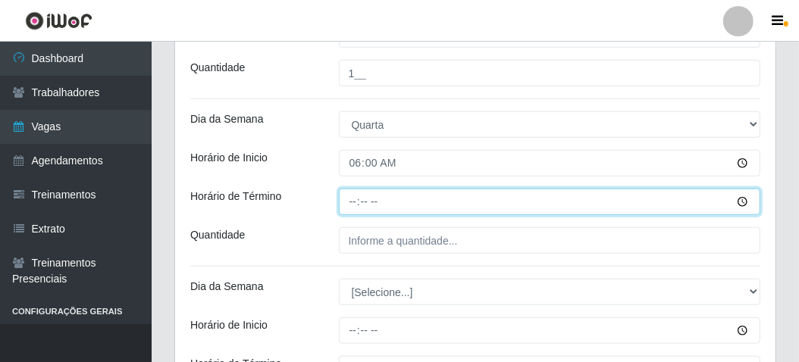
click at [350, 196] on input "Horário de Término" at bounding box center [550, 202] width 422 height 27
type input "12:00"
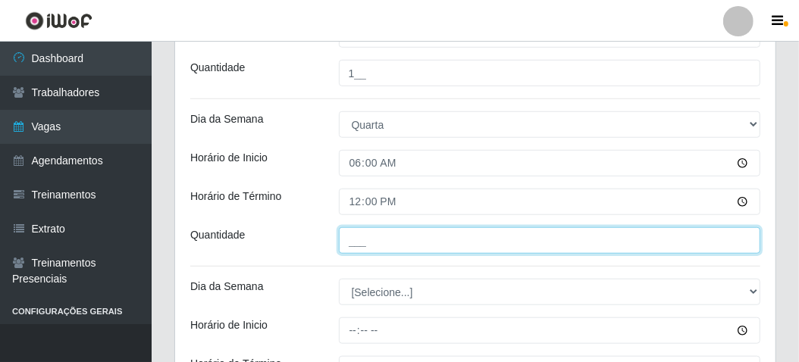
click at [361, 233] on input "___" at bounding box center [550, 240] width 422 height 27
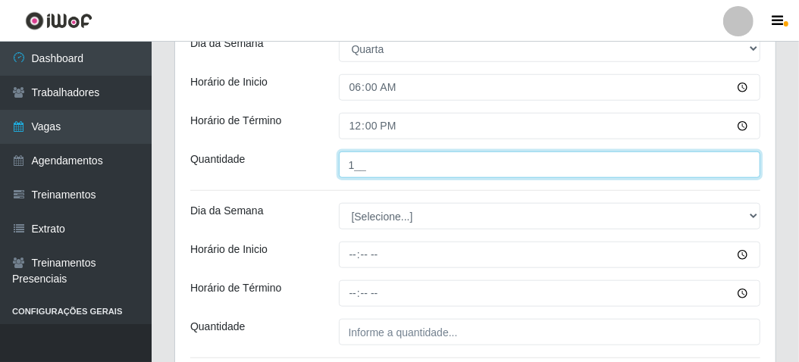
type input "1__"
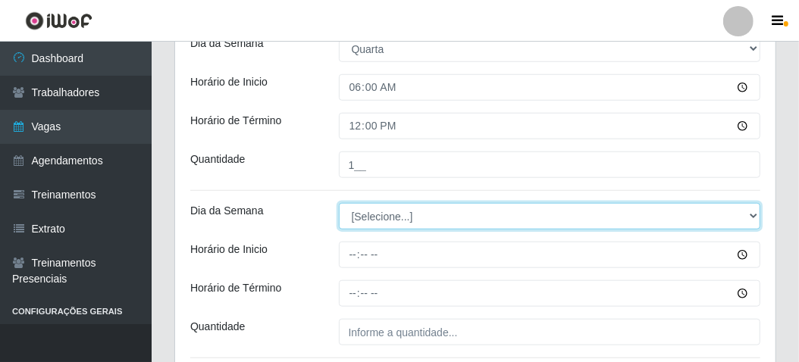
click at [363, 217] on select "[Selecione...] Segunda Terça Quarta Quinta Sexta Sábado Domingo" at bounding box center [550, 216] width 422 height 27
select select "4"
click at [339, 203] on select "[Selecione...] Segunda Terça Quarta Quinta Sexta Sábado Domingo" at bounding box center [550, 216] width 422 height 27
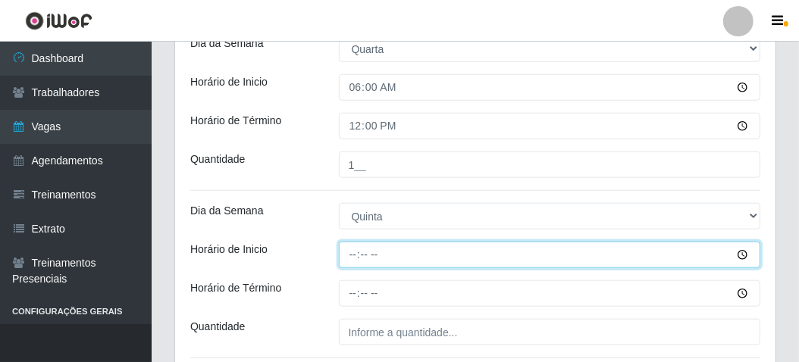
click at [349, 255] on input "Horário de Inicio" at bounding box center [550, 255] width 422 height 27
type input "06:00"
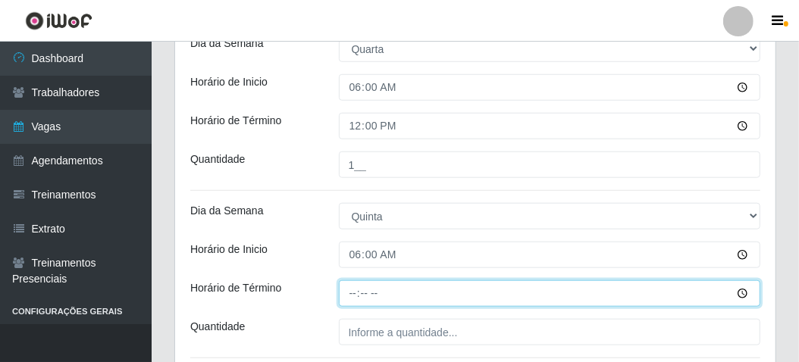
click at [350, 283] on input "Horário de Término" at bounding box center [550, 293] width 422 height 27
type input "12:00"
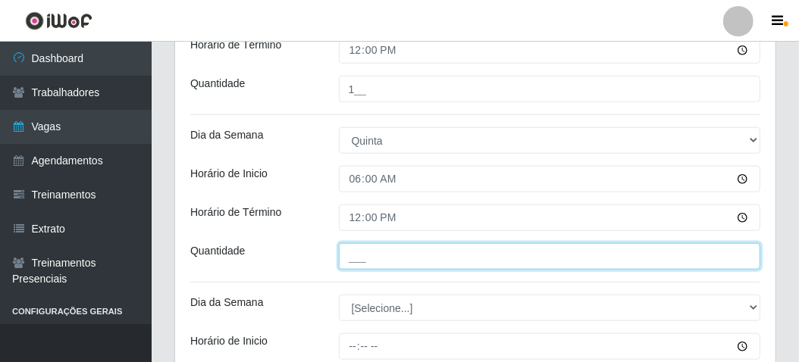
click at [352, 260] on input "___" at bounding box center [550, 256] width 422 height 27
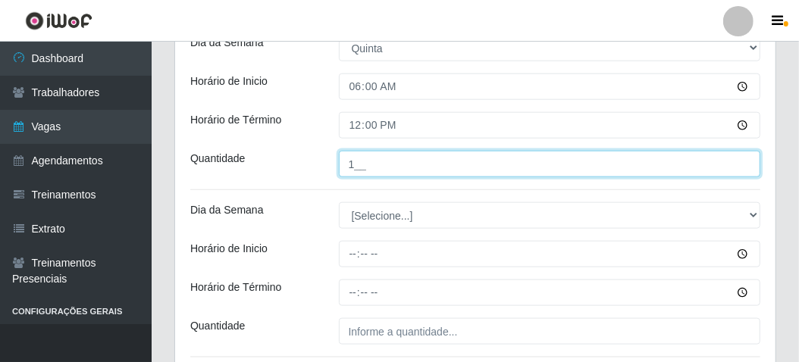
scroll to position [925, 0]
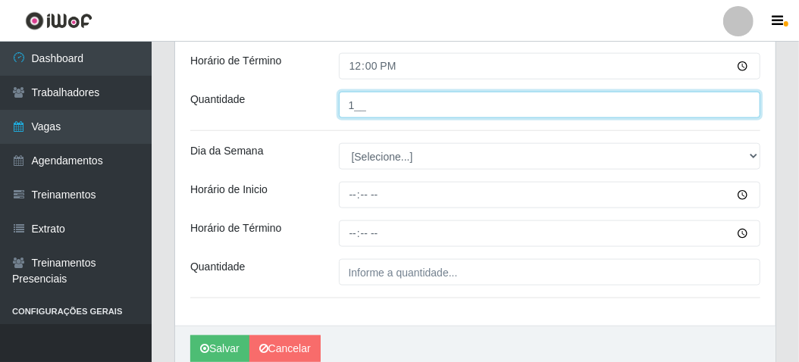
type input "1__"
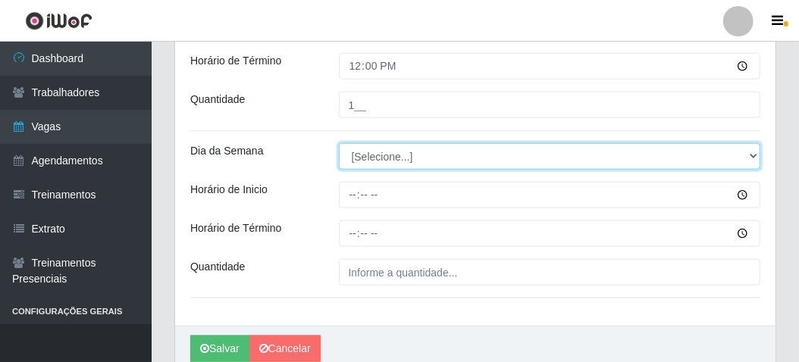
click at [376, 155] on select "[Selecione...] Segunda Terça Quarta Quinta Sexta Sábado Domingo" at bounding box center [550, 156] width 422 height 27
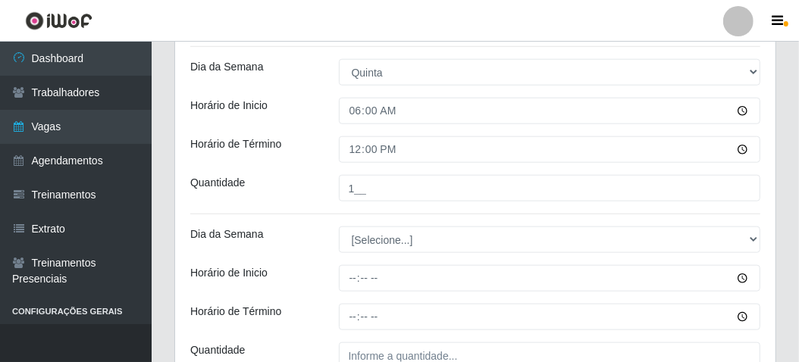
scroll to position [849, 0]
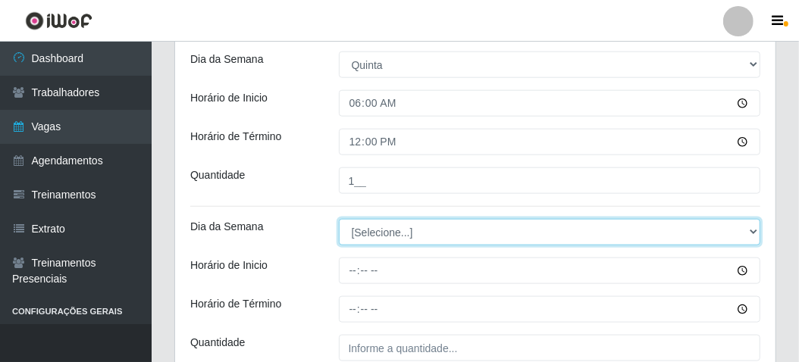
click at [373, 229] on select "[Selecione...] Segunda Terça Quarta Quinta Sexta Sábado Domingo" at bounding box center [550, 232] width 422 height 27
select select "5"
click at [339, 219] on select "[Selecione...] Segunda Terça Quarta Quinta Sexta Sábado Domingo" at bounding box center [550, 232] width 422 height 27
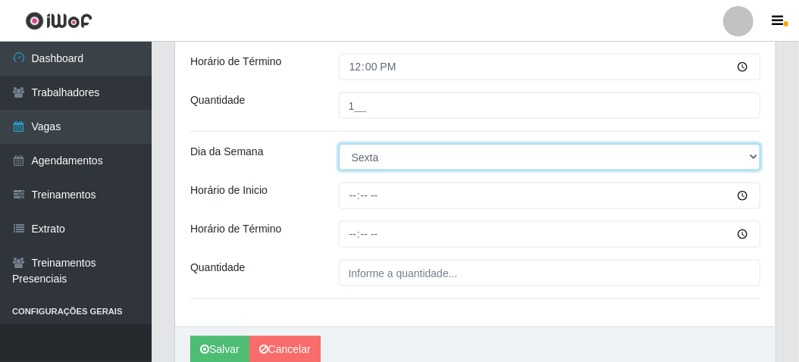
scroll to position [925, 0]
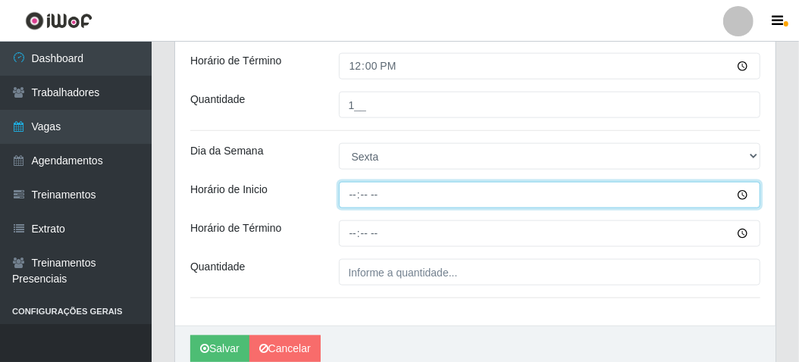
click at [353, 192] on input "Horário de Inicio" at bounding box center [550, 195] width 422 height 27
type input "00:06"
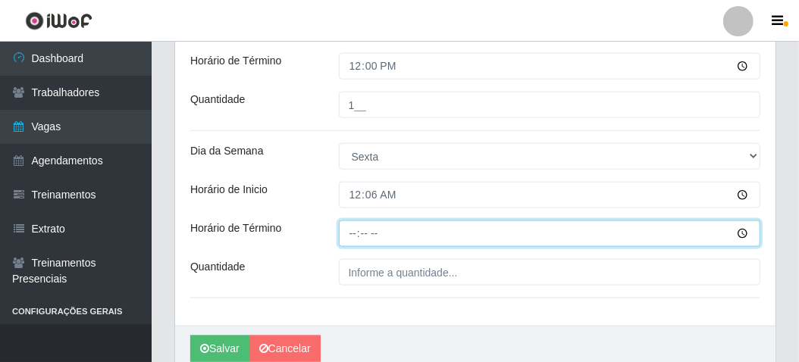
click at [352, 222] on input "Horário de Término" at bounding box center [550, 234] width 422 height 27
type input "12:00"
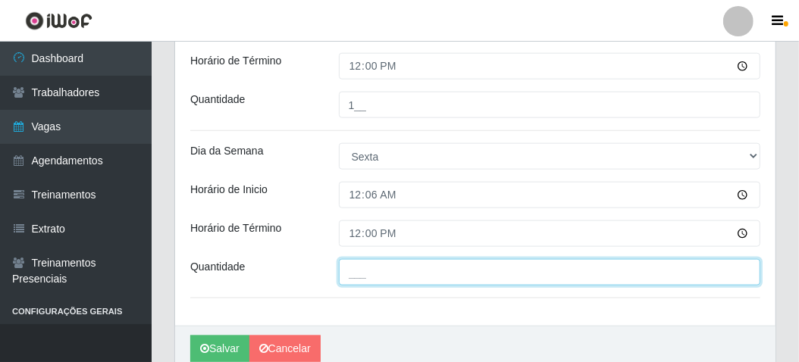
click at [357, 268] on input "___" at bounding box center [550, 272] width 422 height 27
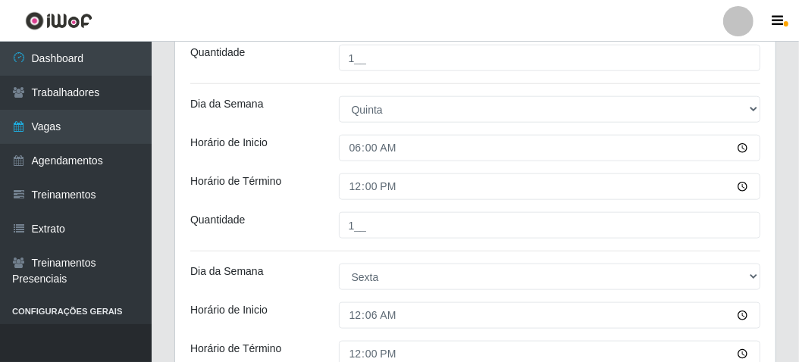
scroll to position [987, 0]
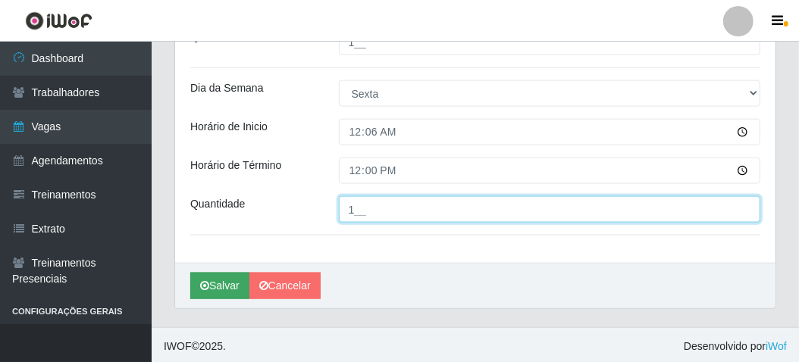
type input "1__"
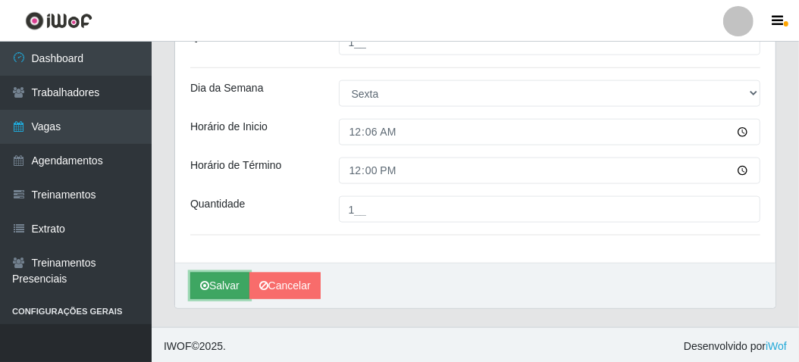
click at [214, 285] on button "Salvar" at bounding box center [219, 286] width 59 height 27
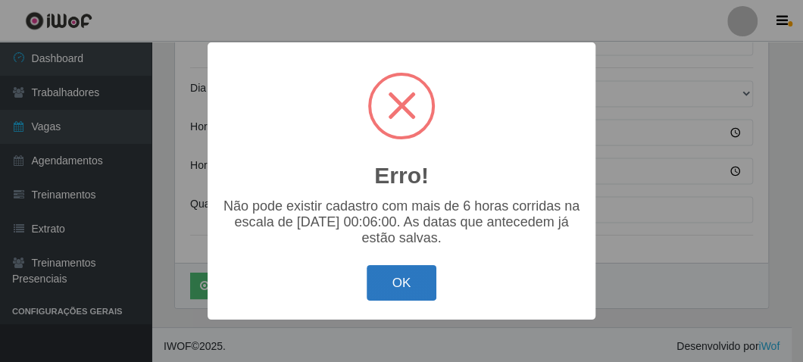
click at [383, 289] on button "OK" at bounding box center [402, 283] width 70 height 36
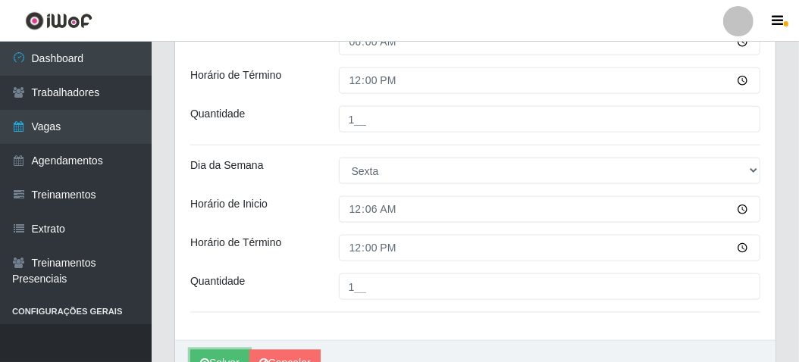
scroll to position [836, 0]
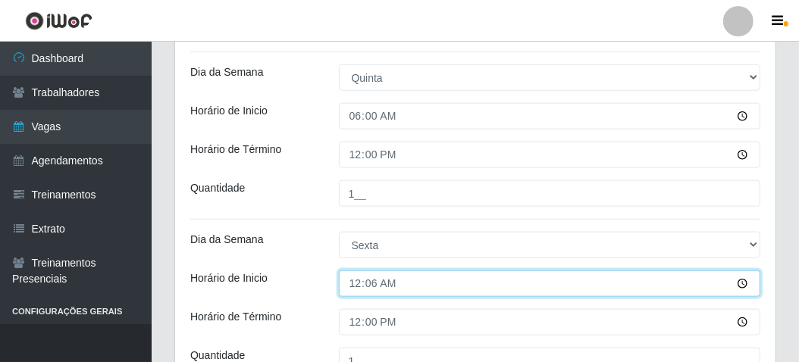
click at [362, 280] on input "00:06" at bounding box center [550, 284] width 422 height 27
type input "06:00"
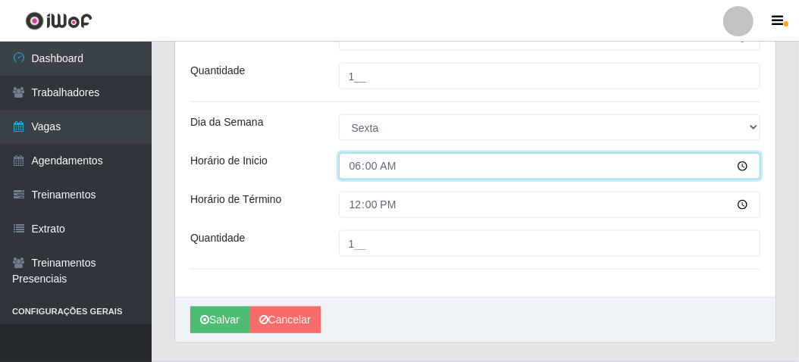
scroll to position [987, 0]
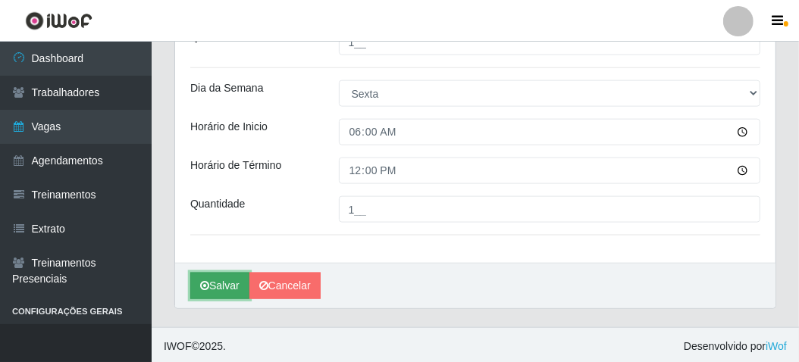
click at [231, 286] on button "Salvar" at bounding box center [219, 286] width 59 height 27
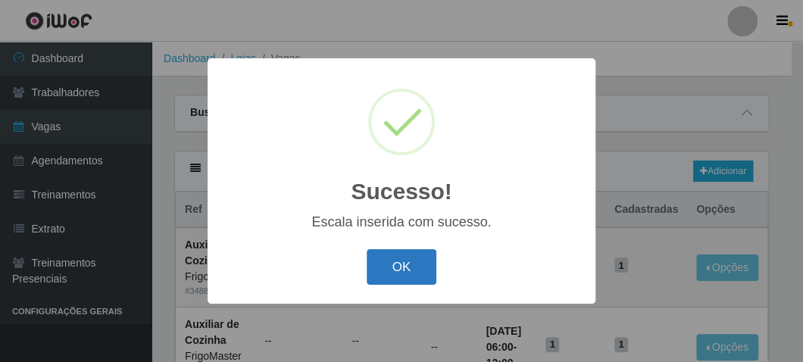
click at [380, 274] on button "OK" at bounding box center [402, 267] width 70 height 36
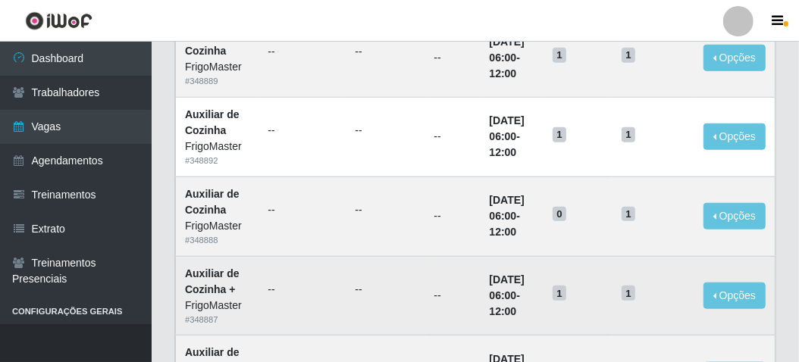
scroll to position [682, 0]
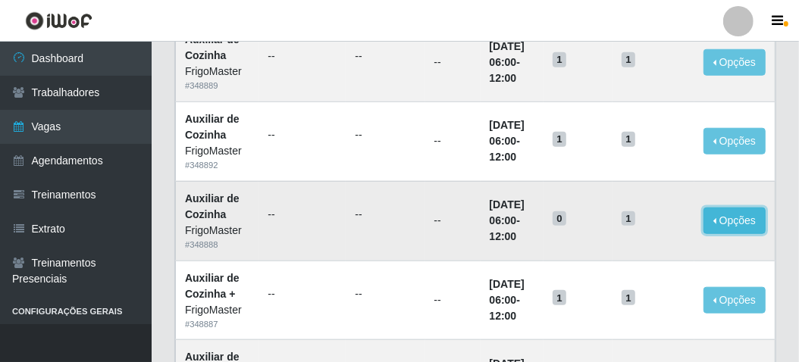
click at [710, 208] on button "Opções" at bounding box center [734, 221] width 62 height 27
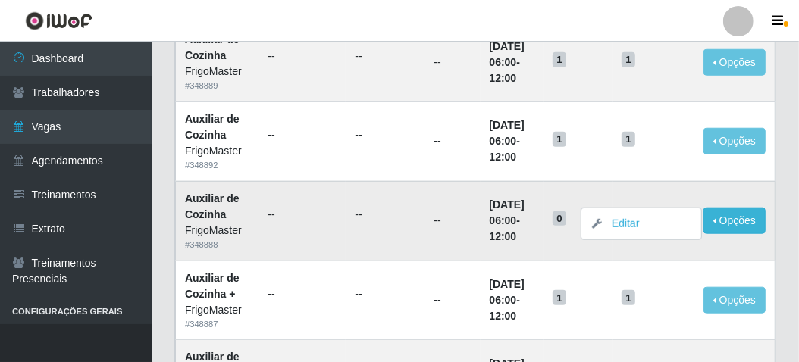
click at [640, 185] on td "1" at bounding box center [653, 221] width 82 height 80
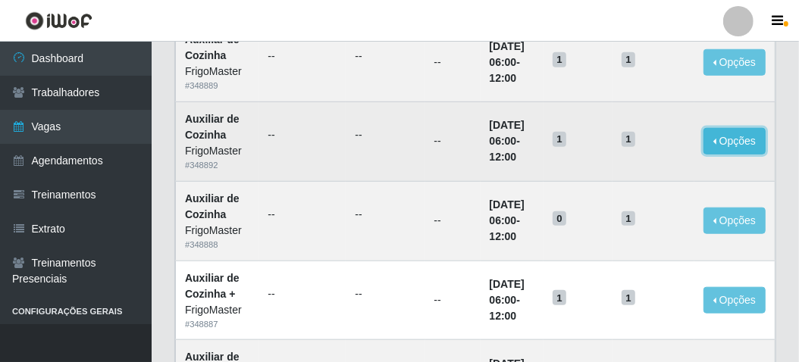
click at [726, 135] on button "Opções" at bounding box center [734, 141] width 62 height 27
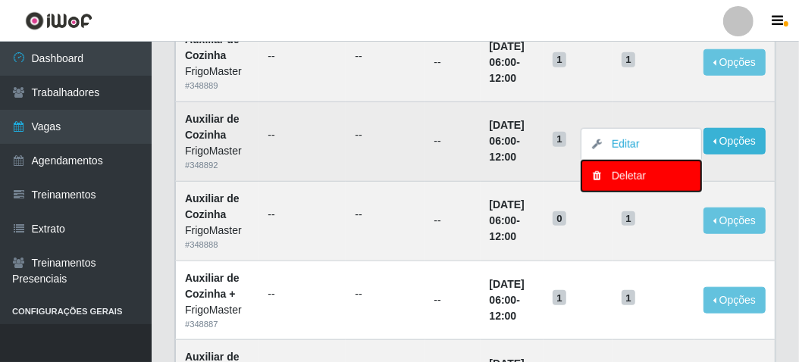
click at [621, 174] on div "Deletar" at bounding box center [640, 176] width 89 height 16
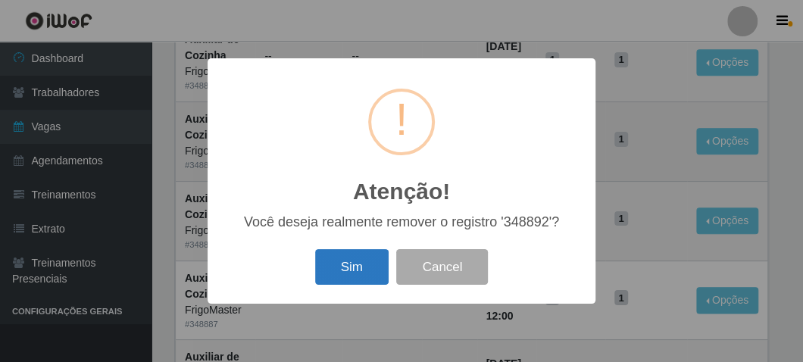
click at [343, 266] on button "Sim" at bounding box center [352, 267] width 74 height 36
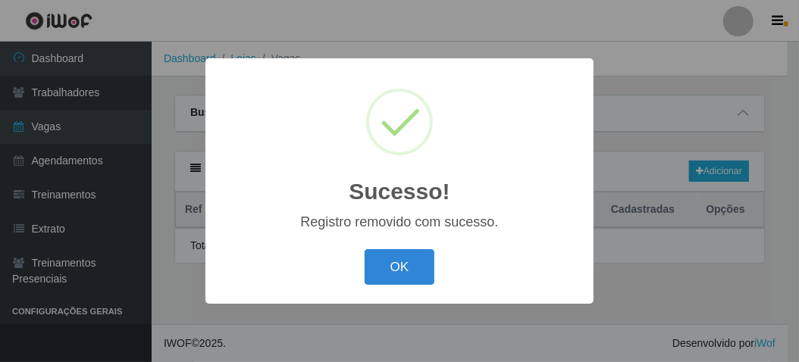
scroll to position [0, 0]
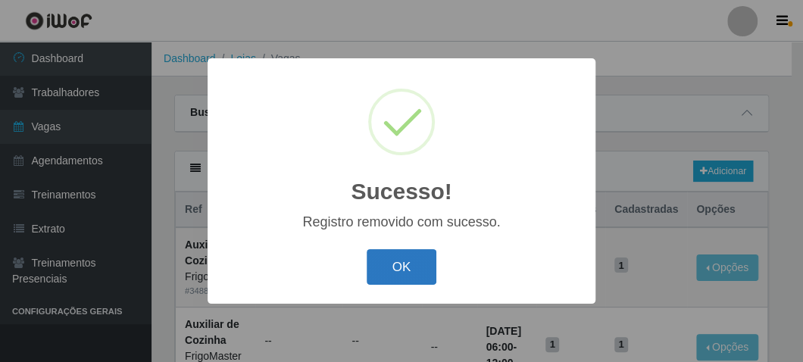
click at [387, 260] on button "OK" at bounding box center [402, 267] width 70 height 36
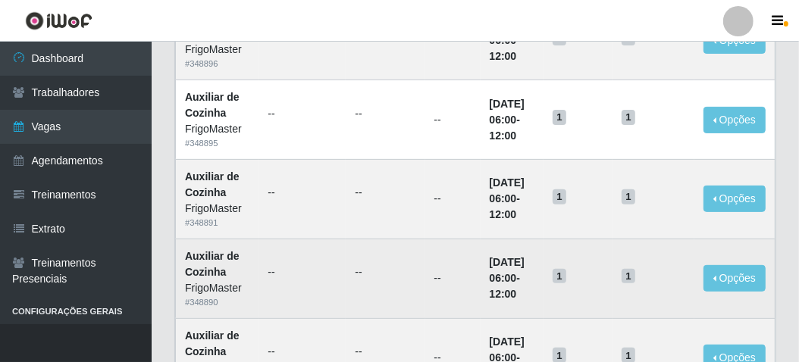
scroll to position [303, 0]
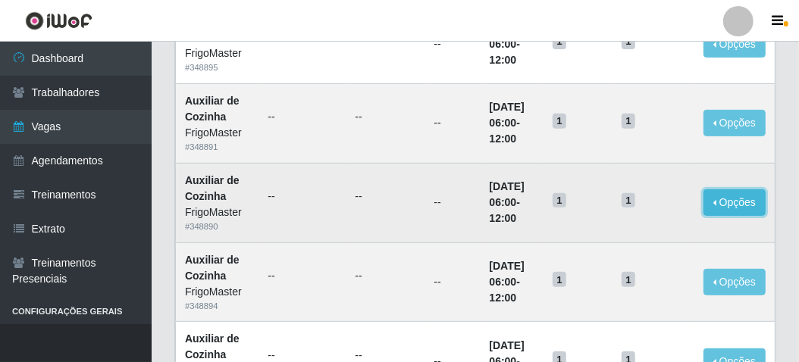
click at [739, 201] on button "Opções" at bounding box center [734, 202] width 62 height 27
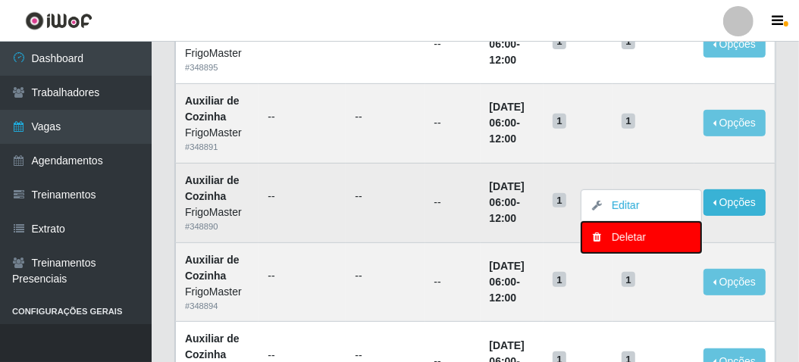
click at [629, 233] on div "Deletar" at bounding box center [640, 238] width 89 height 16
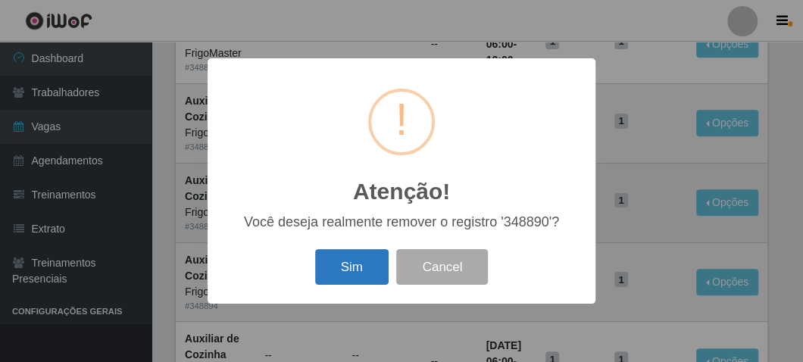
click at [365, 265] on button "Sim" at bounding box center [352, 267] width 74 height 36
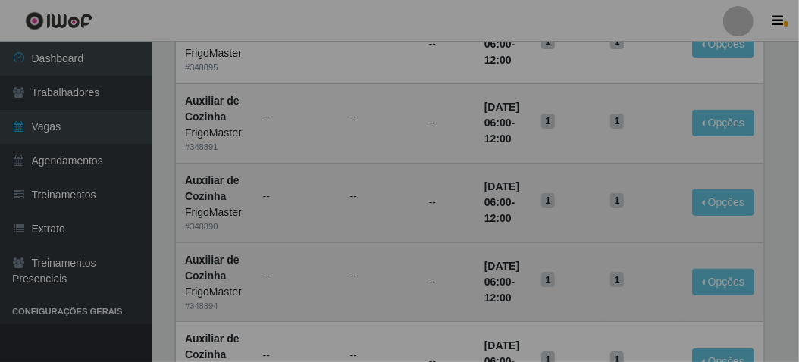
scroll to position [0, 0]
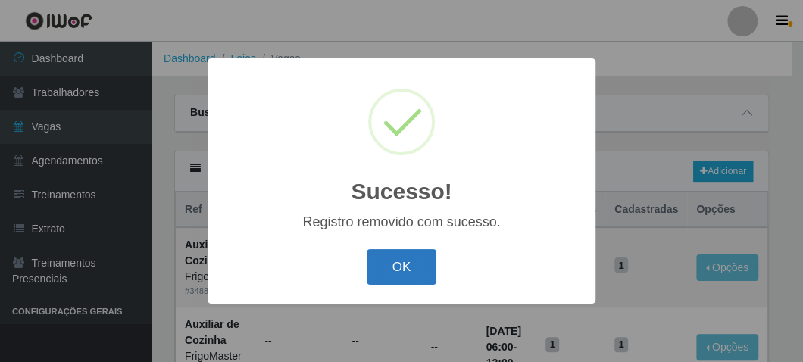
click at [397, 265] on button "OK" at bounding box center [402, 267] width 70 height 36
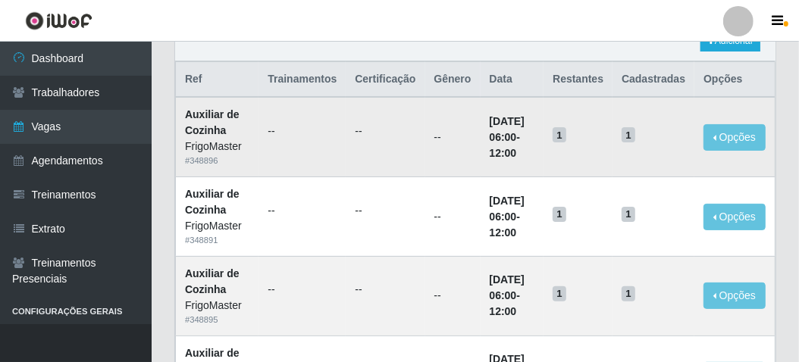
scroll to position [227, 0]
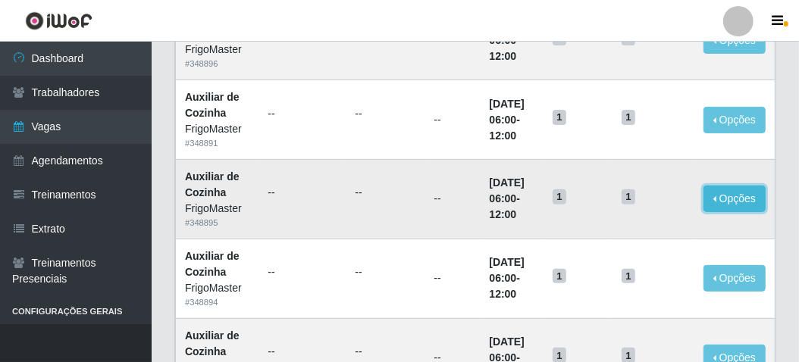
click at [737, 196] on button "Opções" at bounding box center [734, 199] width 62 height 27
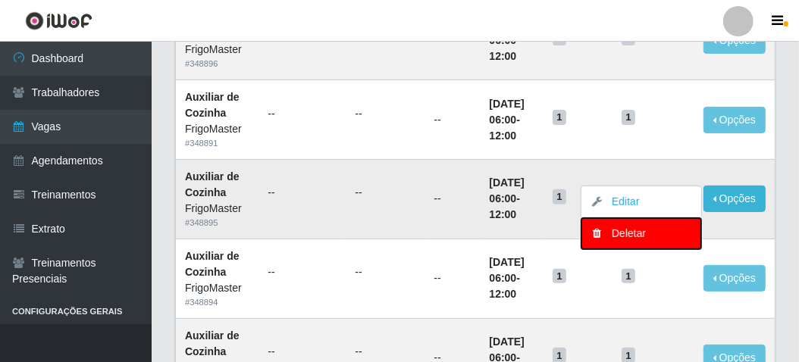
click at [604, 231] on icon "button" at bounding box center [596, 233] width 15 height 11
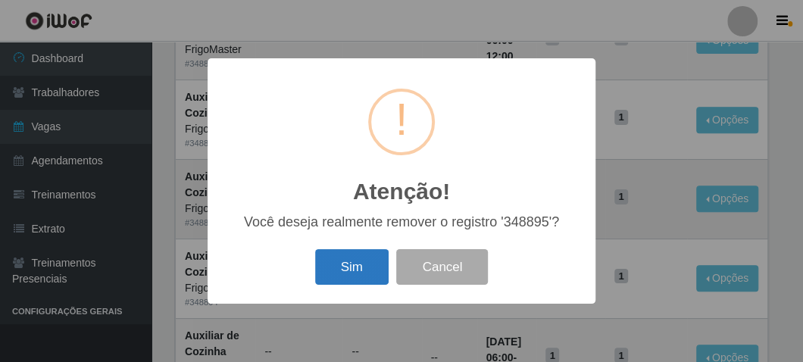
click at [376, 258] on button "Sim" at bounding box center [352, 267] width 74 height 36
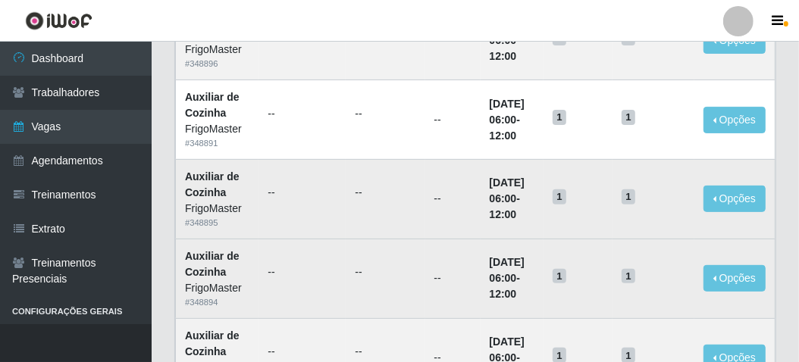
scroll to position [0, 0]
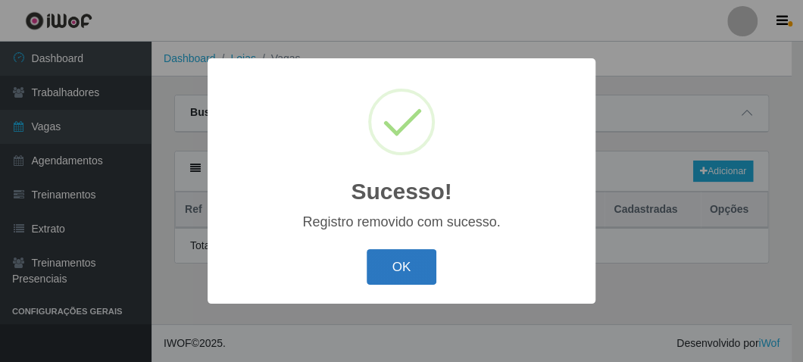
click at [402, 274] on button "OK" at bounding box center [402, 267] width 70 height 36
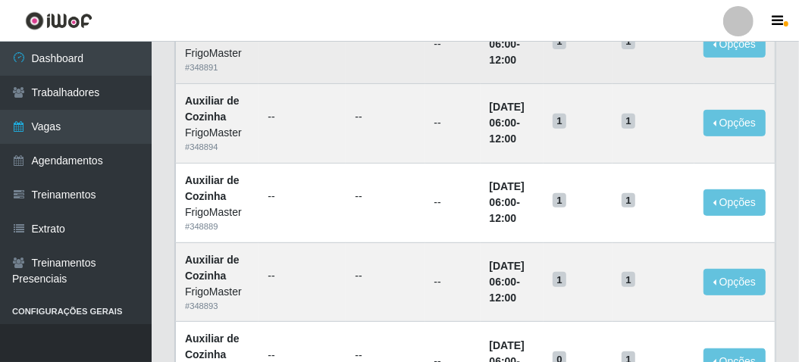
scroll to position [379, 0]
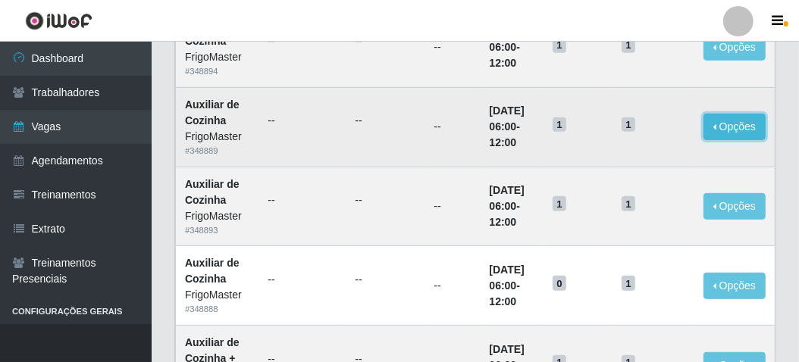
click at [742, 122] on button "Opções" at bounding box center [734, 127] width 62 height 27
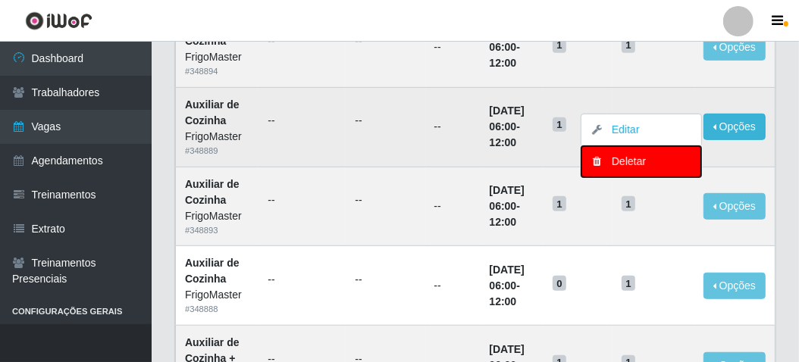
click at [632, 163] on div "Deletar" at bounding box center [640, 162] width 89 height 16
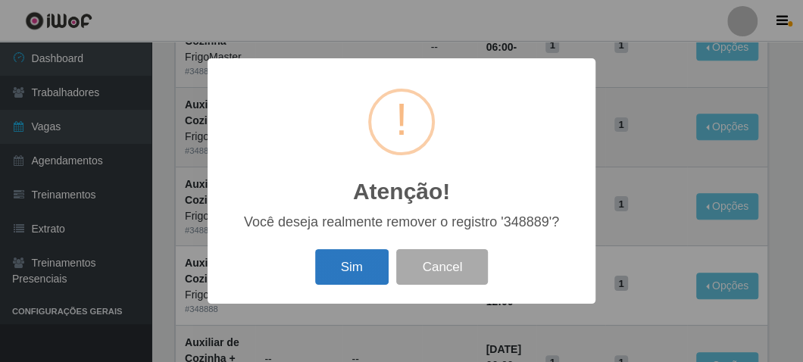
click at [344, 275] on button "Sim" at bounding box center [352, 267] width 74 height 36
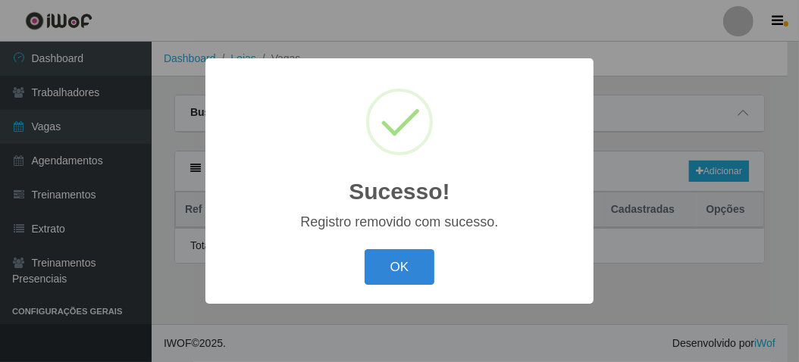
scroll to position [0, 0]
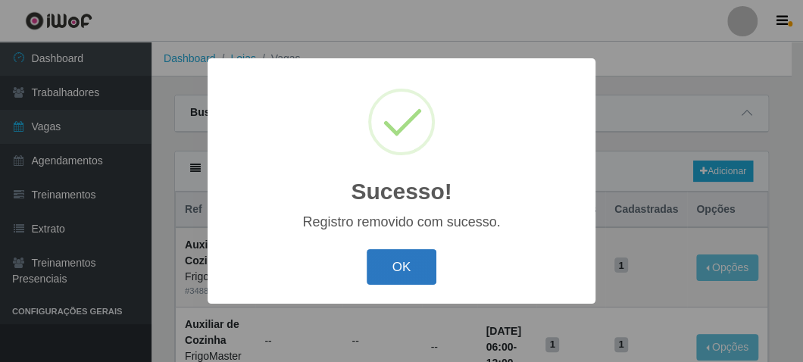
click at [401, 261] on button "OK" at bounding box center [402, 267] width 70 height 36
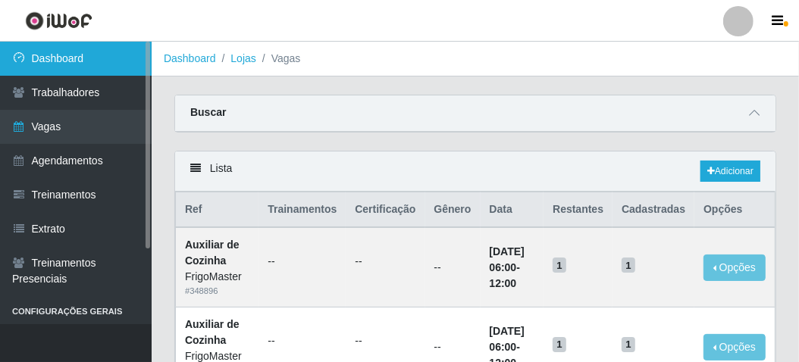
click at [49, 61] on link "Dashboard" at bounding box center [76, 59] width 152 height 34
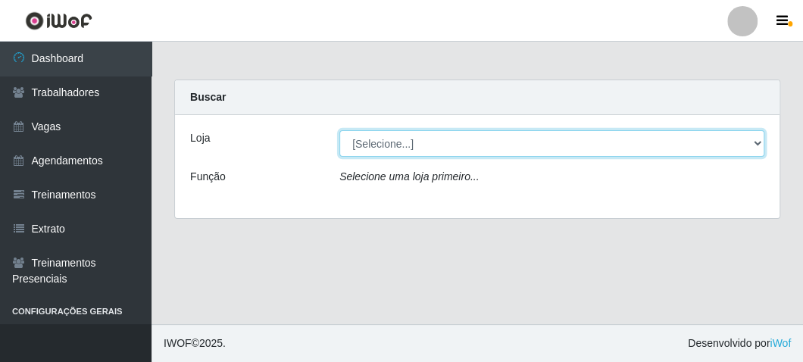
click at [376, 135] on select "[Selecione...] FrigoMaster" at bounding box center [552, 143] width 425 height 27
click at [340, 130] on select "[Selecione...] FrigoMaster" at bounding box center [552, 143] width 425 height 27
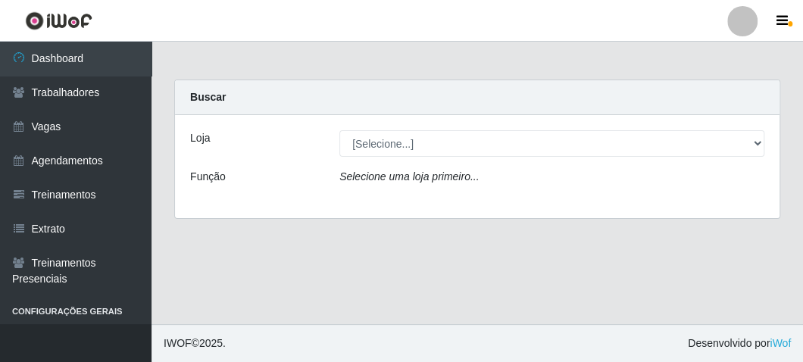
click at [379, 131] on div "Loja [Selecione...] FrigoMaster Função Selecione uma loja primeiro..." at bounding box center [477, 166] width 605 height 103
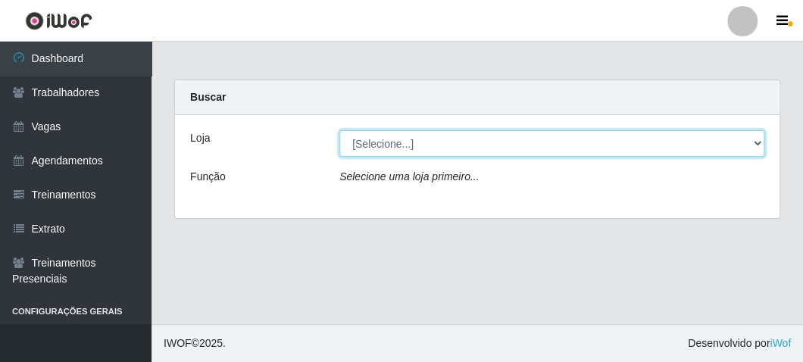
click at [379, 142] on select "[Selecione...] FrigoMaster" at bounding box center [552, 143] width 425 height 27
select select "392"
click at [340, 130] on select "[Selecione...] FrigoMaster" at bounding box center [552, 143] width 425 height 27
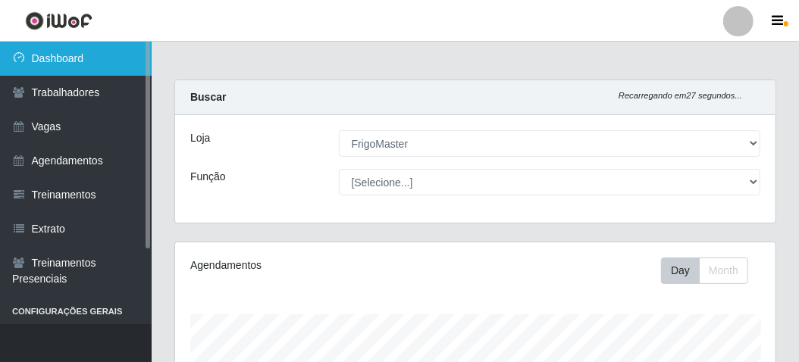
click at [53, 67] on link "Dashboard" at bounding box center [76, 59] width 152 height 34
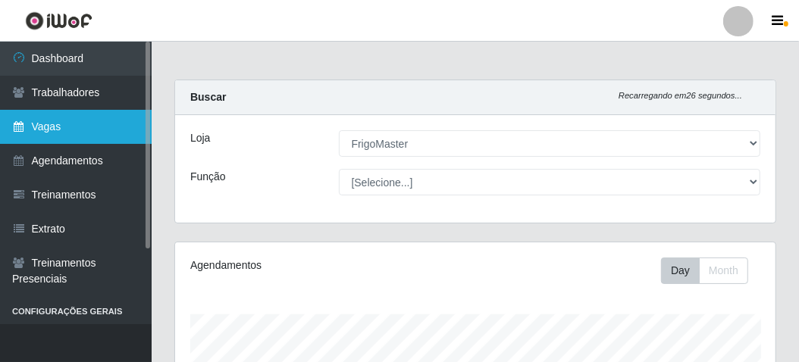
click at [58, 128] on link "Vagas" at bounding box center [76, 127] width 152 height 34
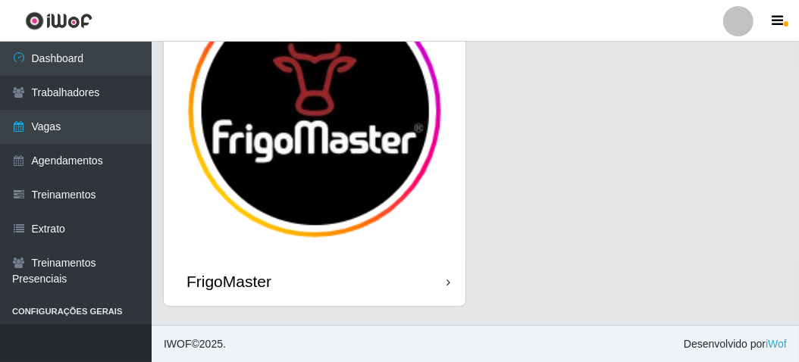
scroll to position [125, 0]
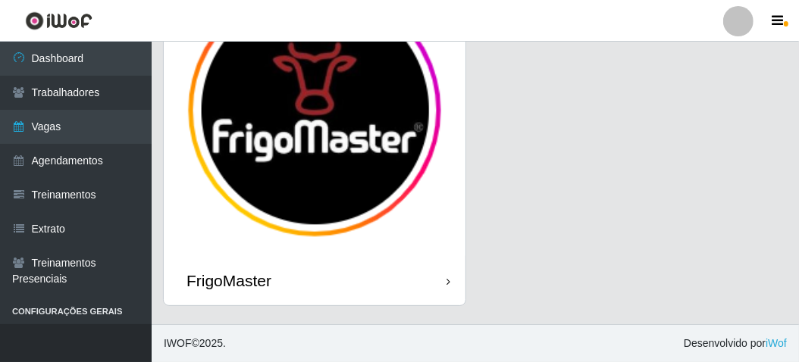
click at [318, 280] on div "FrigoMaster" at bounding box center [315, 280] width 302 height 49
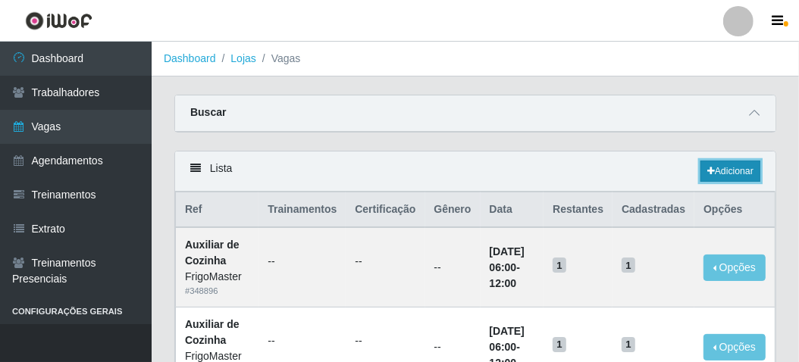
click at [715, 171] on link "Adicionar" at bounding box center [730, 171] width 60 height 21
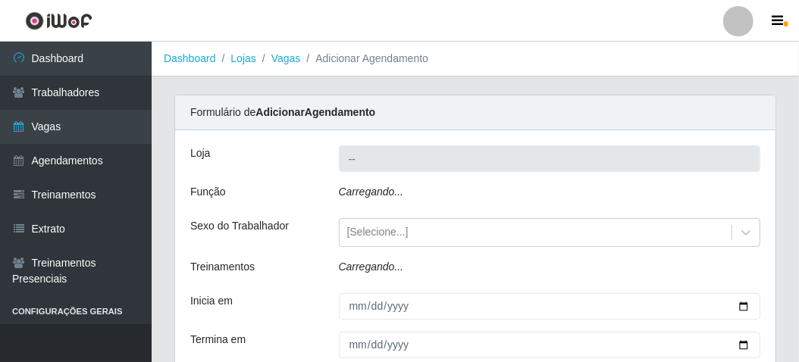
type input "FrigoMaster"
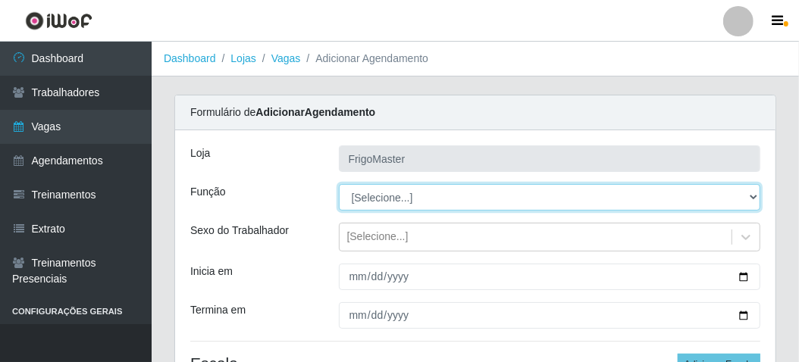
click at [390, 196] on select "[Selecione...] ASG ASG + ASG ++ Auxiliar de Cozinha Auxiliar de Cozinha + Auxil…" at bounding box center [550, 197] width 422 height 27
select select "94"
click at [339, 184] on select "[Selecione...] ASG ASG + ASG ++ Auxiliar de Cozinha Auxiliar de Cozinha + Auxil…" at bounding box center [550, 197] width 422 height 27
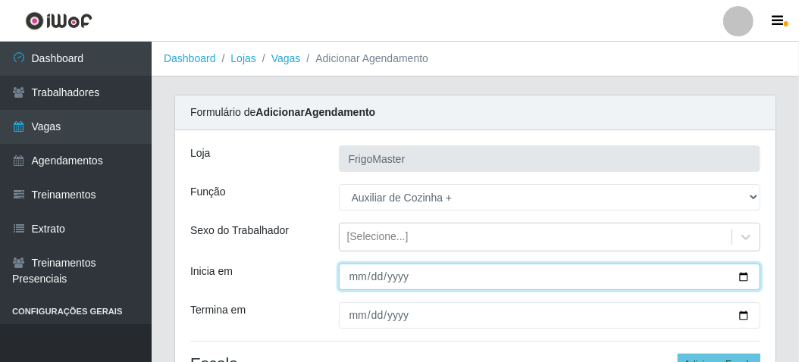
click at [744, 274] on input "Inicia em" at bounding box center [550, 277] width 422 height 27
type input "[DATE]"
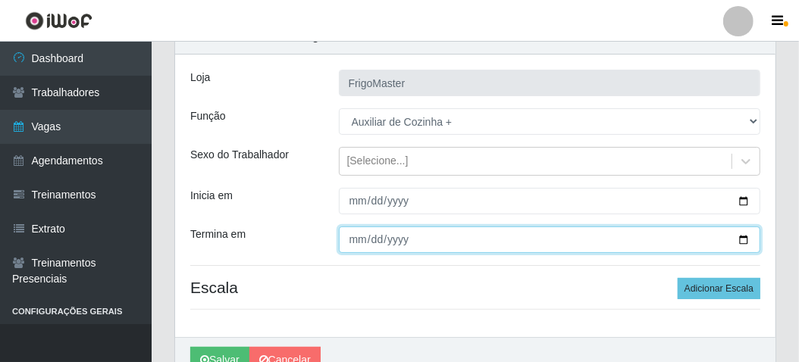
click at [742, 239] on input "Termina em" at bounding box center [550, 240] width 422 height 27
type input "[DATE]"
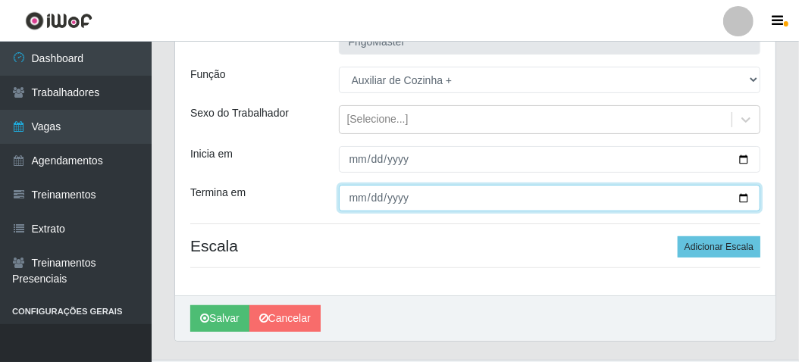
scroll to position [152, 0]
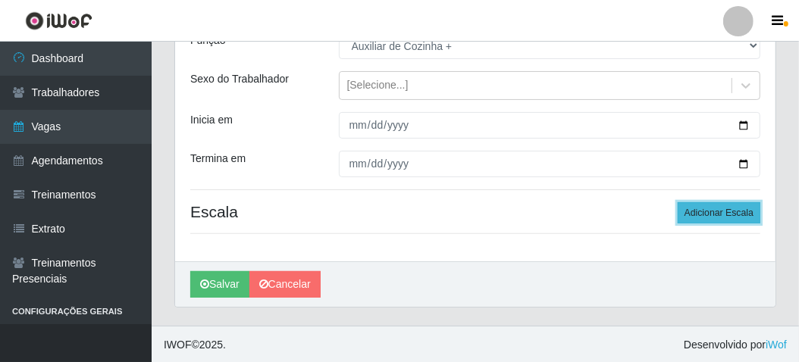
click at [725, 214] on button "Adicionar Escala" at bounding box center [718, 212] width 83 height 21
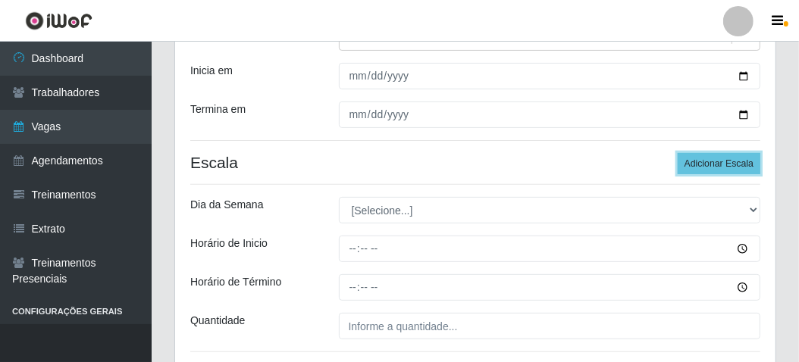
scroll to position [227, 0]
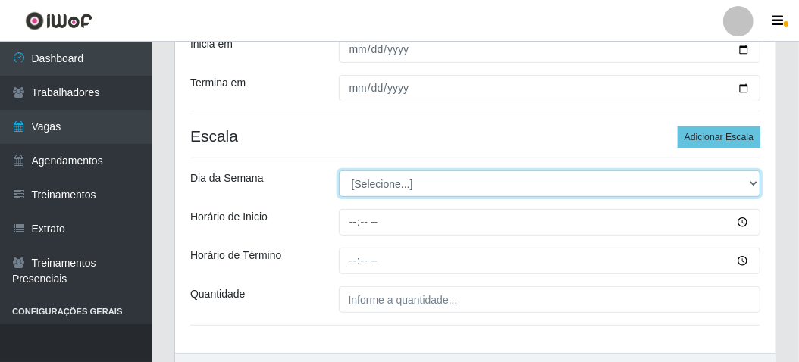
click at [371, 182] on select "[Selecione...] Segunda Terça Quarta Quinta Sexta Sábado Domingo" at bounding box center [550, 184] width 422 height 27
select select "6"
click at [339, 171] on select "[Selecione...] Segunda Terça Quarta Quinta Sexta Sábado Domingo" at bounding box center [550, 184] width 422 height 27
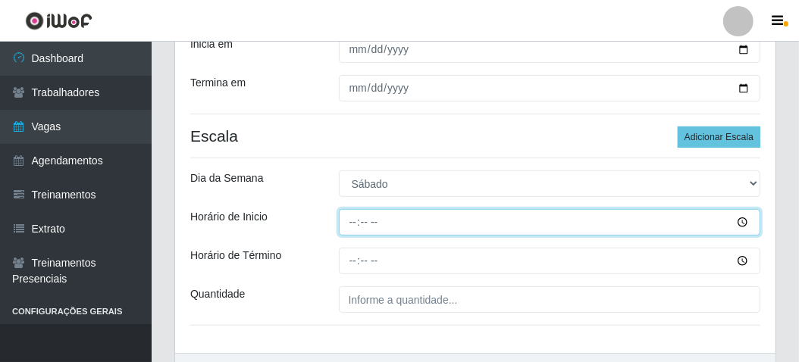
click at [350, 222] on input "Horário de Inicio" at bounding box center [550, 222] width 422 height 27
type input "06:00"
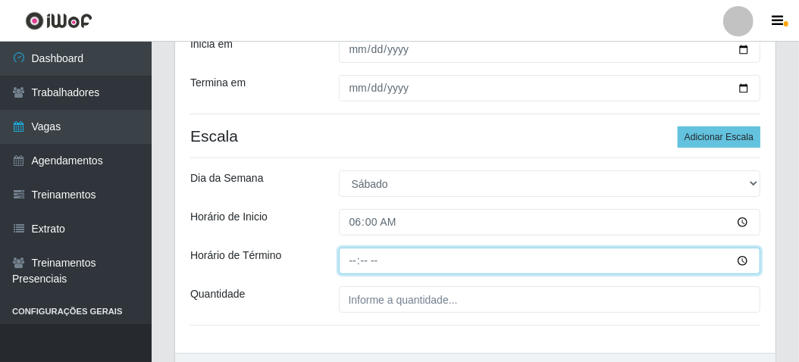
click at [347, 254] on input "Horário de Término" at bounding box center [550, 261] width 422 height 27
type input "12:00"
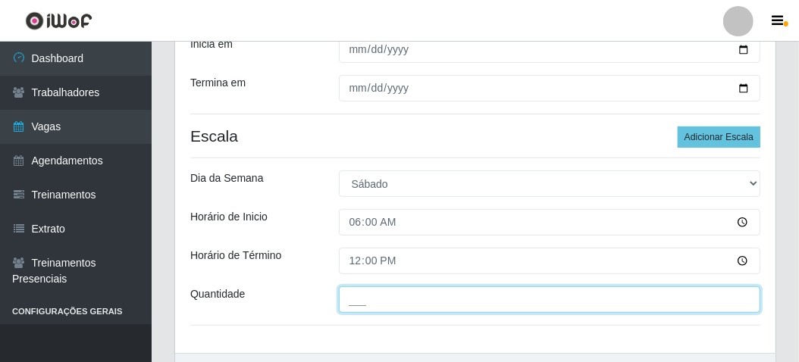
click at [348, 294] on input "___" at bounding box center [550, 299] width 422 height 27
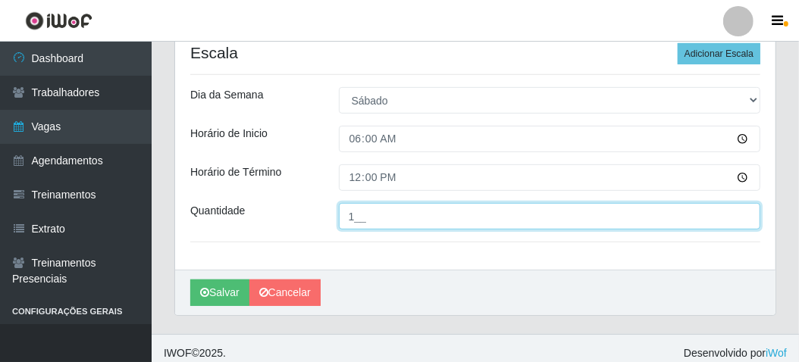
scroll to position [318, 0]
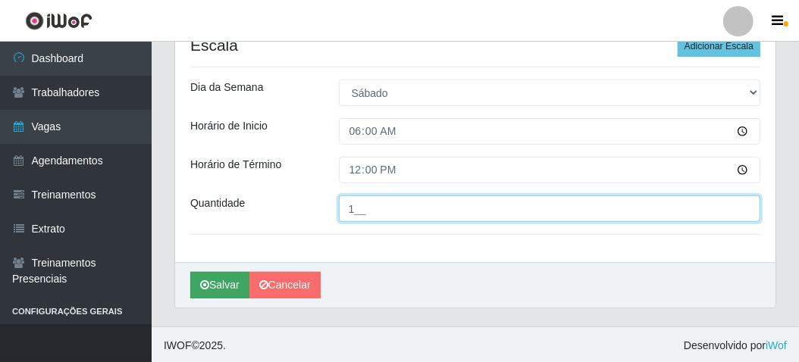
type input "1__"
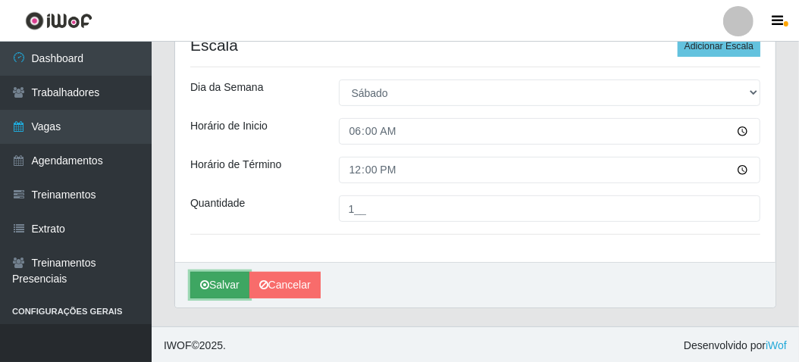
click at [230, 284] on button "Salvar" at bounding box center [219, 285] width 59 height 27
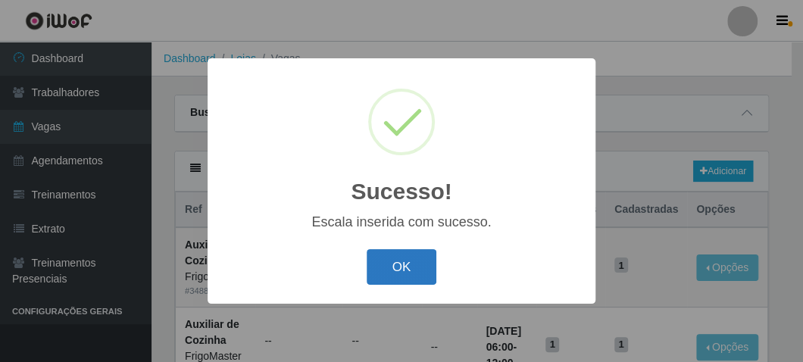
click at [383, 268] on button "OK" at bounding box center [402, 267] width 70 height 36
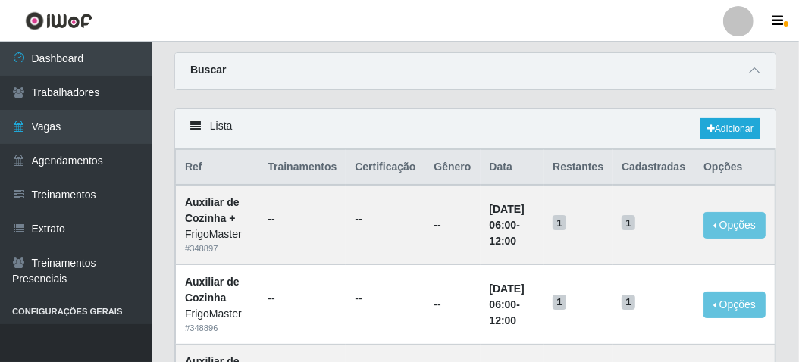
scroll to position [76, 0]
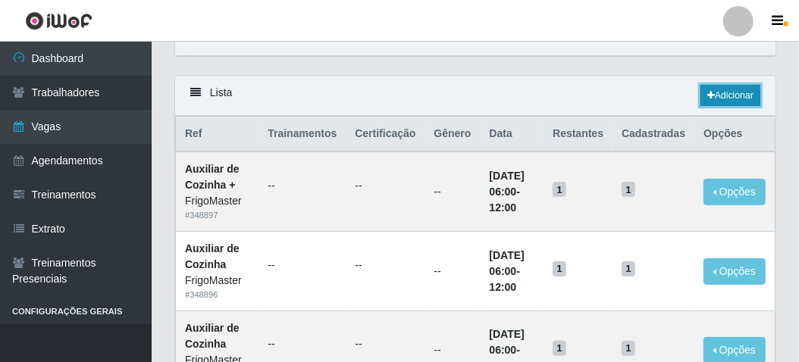
click at [713, 94] on link "Adicionar" at bounding box center [730, 95] width 60 height 21
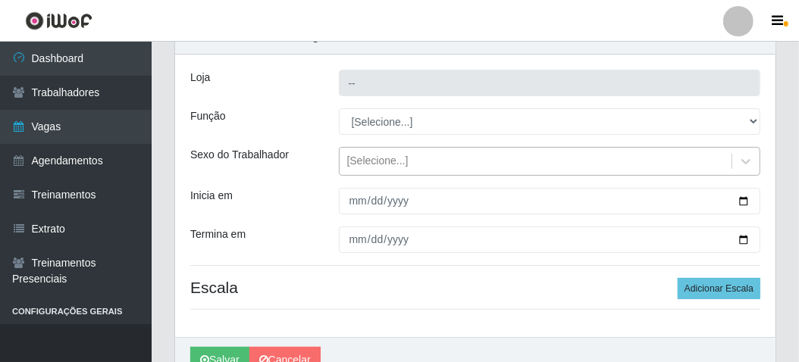
scroll to position [152, 0]
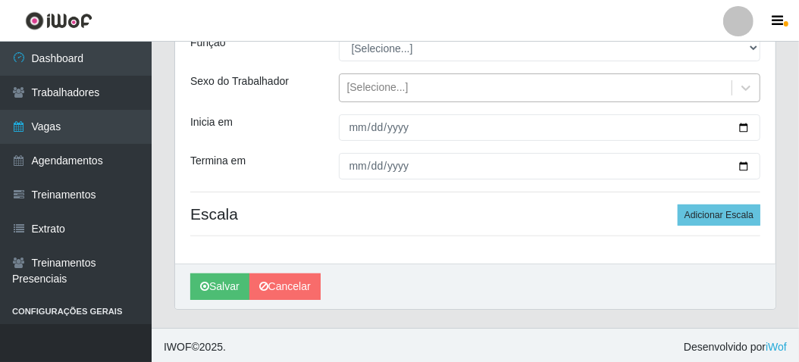
type input "FrigoMaster"
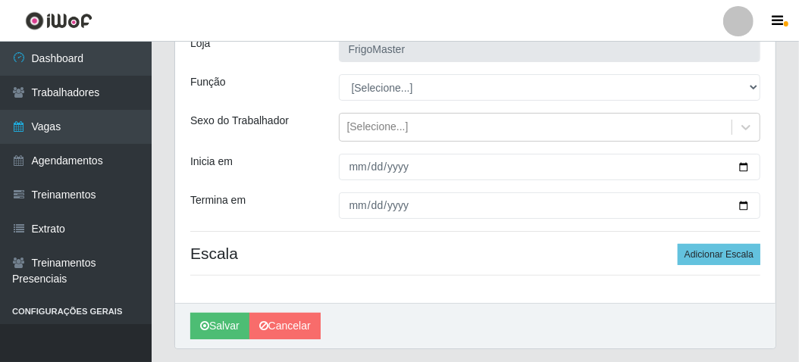
scroll to position [0, 0]
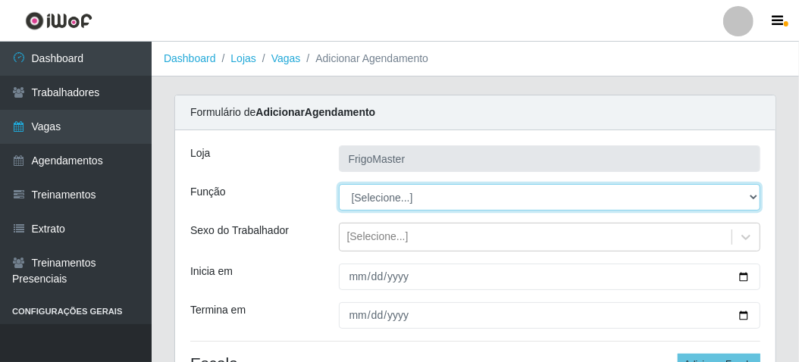
click at [684, 188] on select "[Selecione...] ASG ASG + ASG ++ Auxiliar de Cozinha Auxiliar de Cozinha + Auxil…" at bounding box center [550, 197] width 422 height 27
select select "9"
click at [339, 184] on select "[Selecione...] ASG ASG + ASG ++ Auxiliar de Cozinha Auxiliar de Cozinha + Auxil…" at bounding box center [550, 197] width 422 height 27
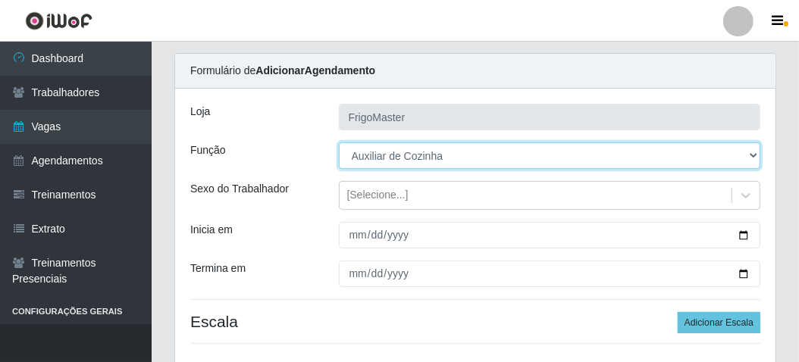
scroll to position [76, 0]
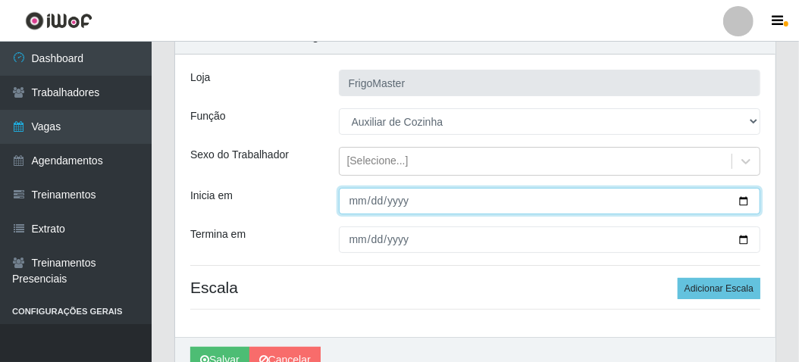
click at [737, 198] on input "Inicia em" at bounding box center [550, 201] width 422 height 27
type input "[DATE]"
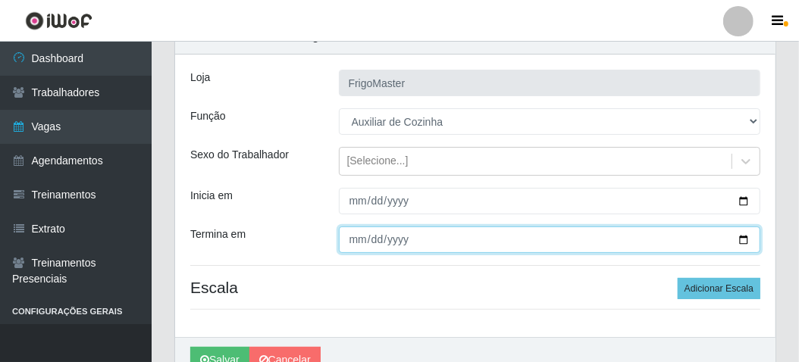
click at [742, 236] on input "Termina em" at bounding box center [550, 240] width 422 height 27
type input "[DATE]"
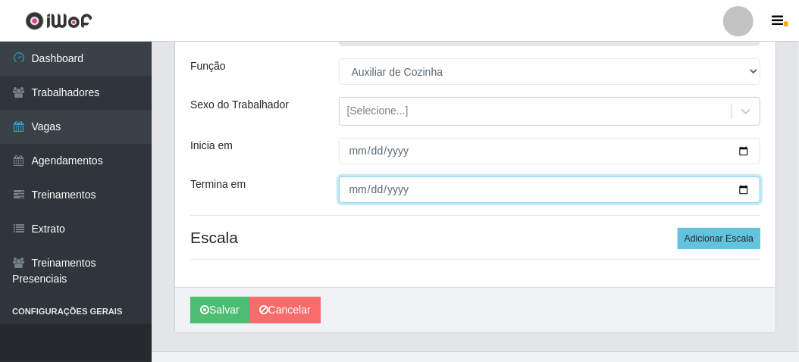
scroll to position [152, 0]
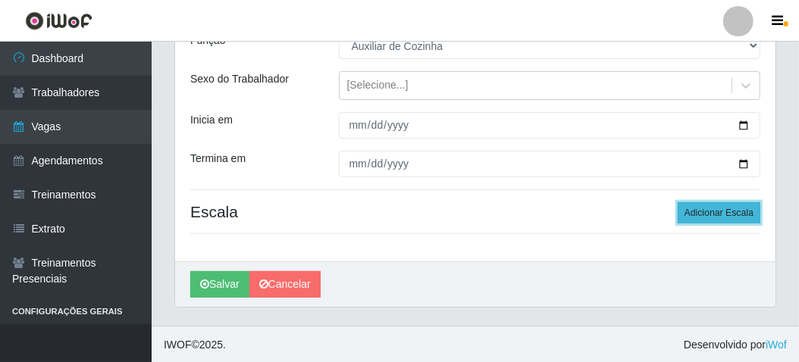
click at [704, 203] on button "Adicionar Escala" at bounding box center [718, 212] width 83 height 21
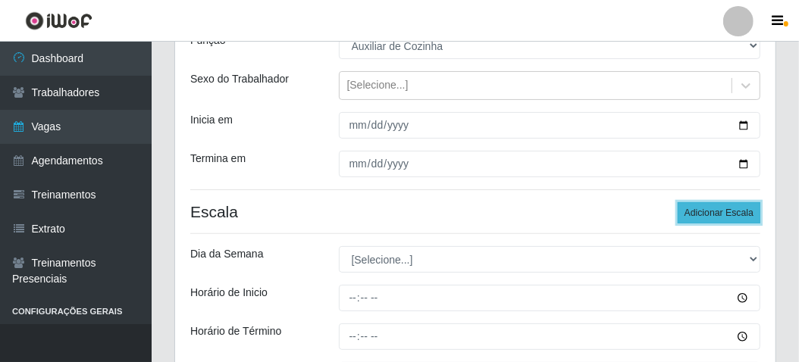
click at [704, 203] on button "Adicionar Escala" at bounding box center [718, 212] width 83 height 21
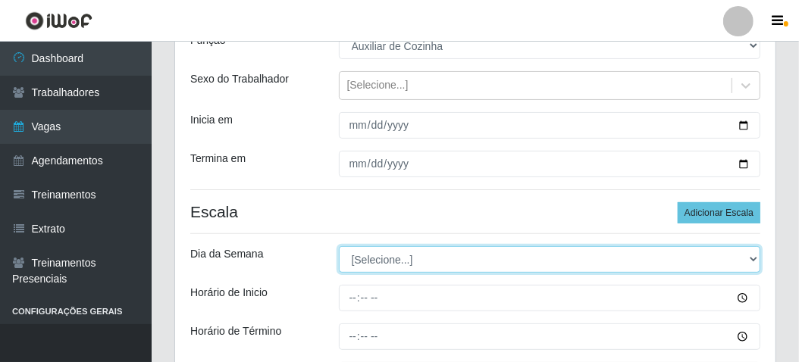
click at [402, 265] on select "[Selecione...] Segunda Terça Quarta Quinta Sexta Sábado Domingo" at bounding box center [550, 259] width 422 height 27
select select "1"
click at [339, 246] on select "[Selecione...] Segunda Terça Quarta Quinta Sexta Sábado Domingo" at bounding box center [550, 259] width 422 height 27
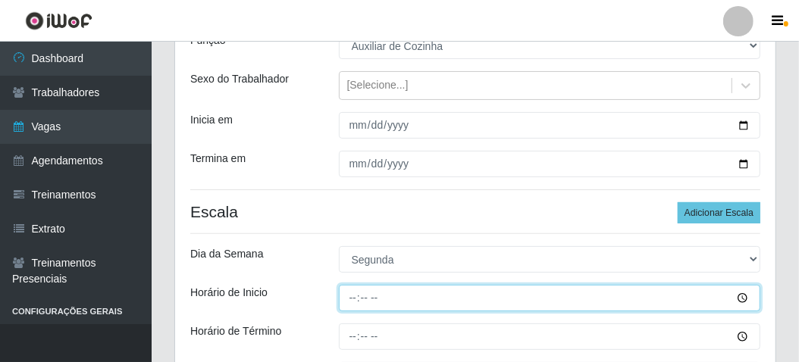
click at [367, 296] on input "Horário de Inicio" at bounding box center [550, 298] width 422 height 27
drag, startPoint x: 341, startPoint y: 296, endPoint x: 344, endPoint y: 288, distance: 8.2
click at [342, 294] on input "Horário de Inicio" at bounding box center [550, 298] width 422 height 27
click at [350, 296] on input "Horário de Inicio" at bounding box center [550, 298] width 422 height 27
type input "06:00"
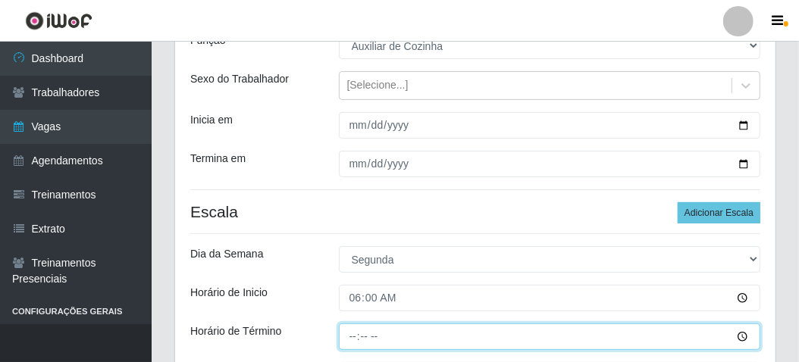
click at [348, 336] on input "Horário de Término" at bounding box center [550, 337] width 422 height 27
type input "12:00"
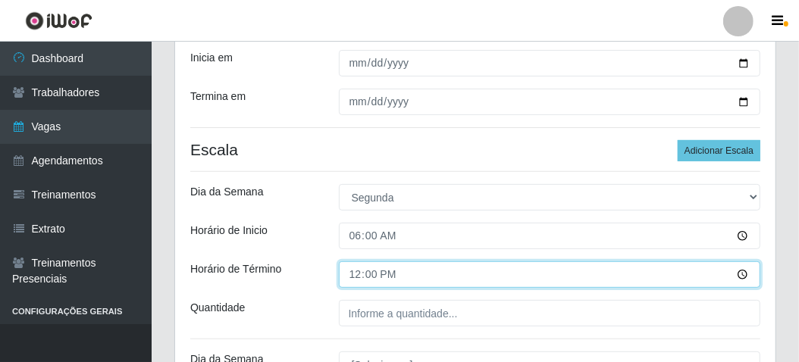
scroll to position [303, 0]
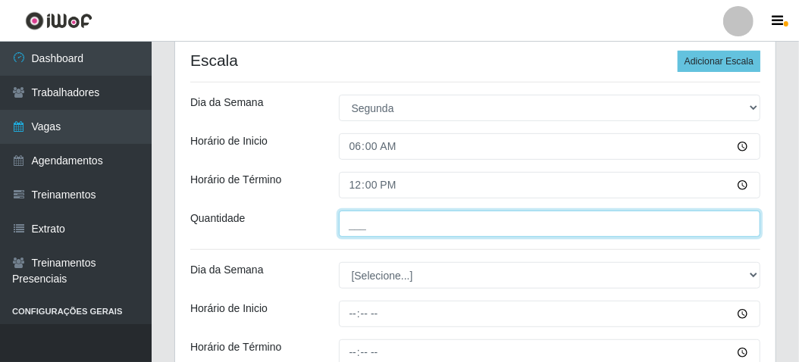
click at [359, 227] on input "___" at bounding box center [550, 224] width 422 height 27
type input "1__"
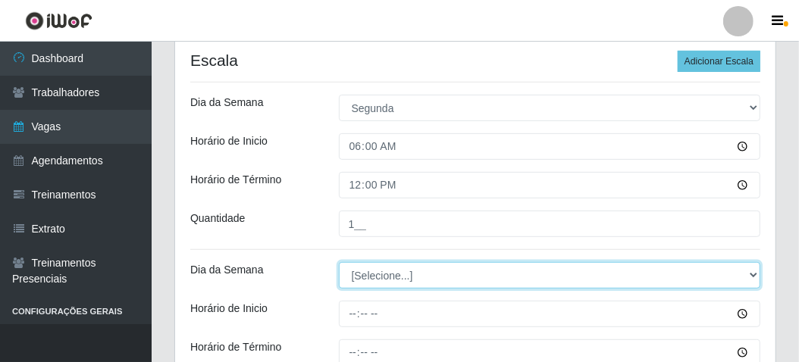
click at [356, 276] on select "[Selecione...] Segunda Terça Quarta Quinta Sexta Sábado Domingo" at bounding box center [550, 275] width 422 height 27
select select "2"
click at [339, 262] on select "[Selecione...] Segunda Terça Quarta Quinta Sexta Sábado Domingo" at bounding box center [550, 275] width 422 height 27
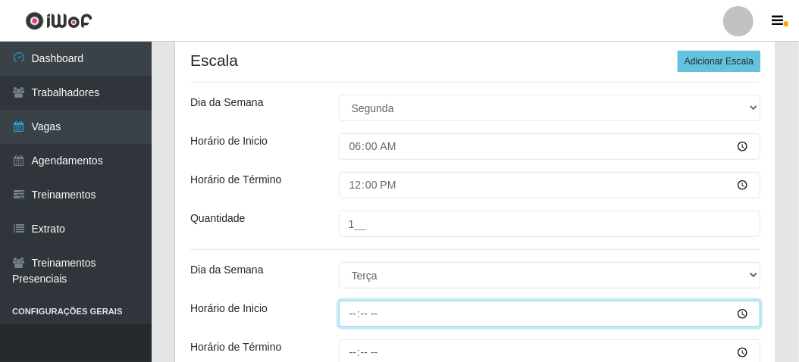
click at [350, 315] on input "Horário de Inicio" at bounding box center [550, 314] width 422 height 27
type input "06:00"
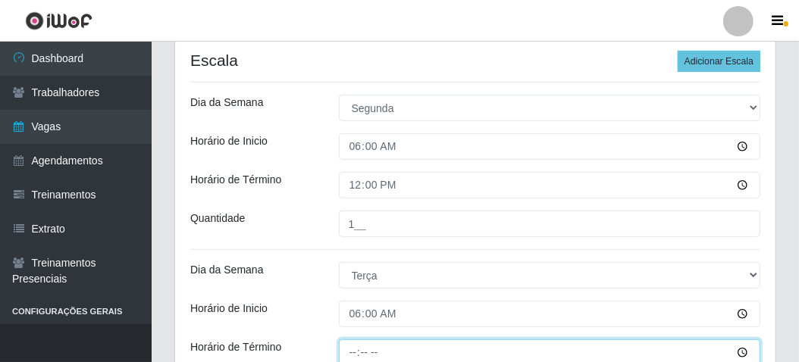
click at [355, 346] on input "Horário de Término" at bounding box center [550, 353] width 422 height 27
type input "12:00"
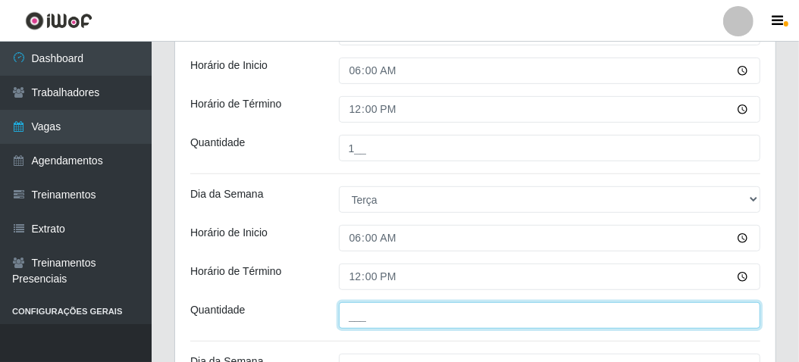
click at [350, 324] on input "___" at bounding box center [550, 315] width 422 height 27
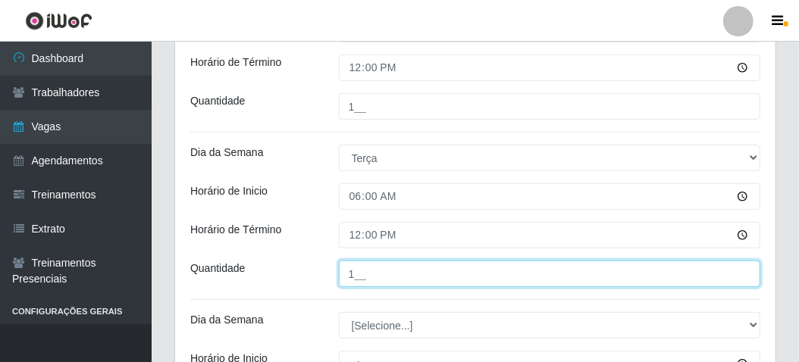
scroll to position [455, 0]
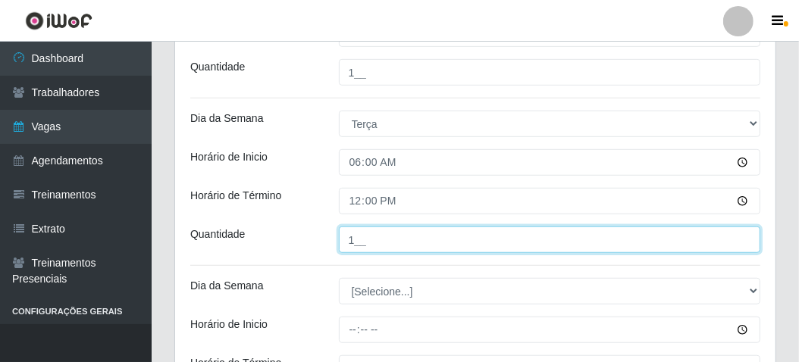
type input "1__"
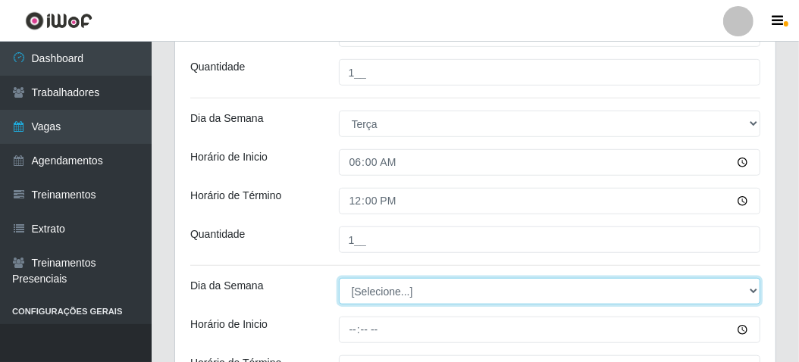
click at [363, 292] on select "[Selecione...] Segunda Terça Quarta Quinta Sexta Sábado Domingo" at bounding box center [550, 291] width 422 height 27
select select "3"
click at [339, 278] on select "[Selecione...] Segunda Terça Quarta Quinta Sexta Sábado Domingo" at bounding box center [550, 291] width 422 height 27
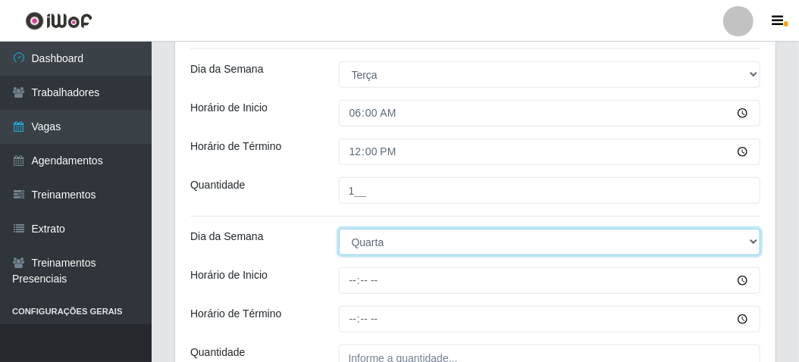
scroll to position [530, 0]
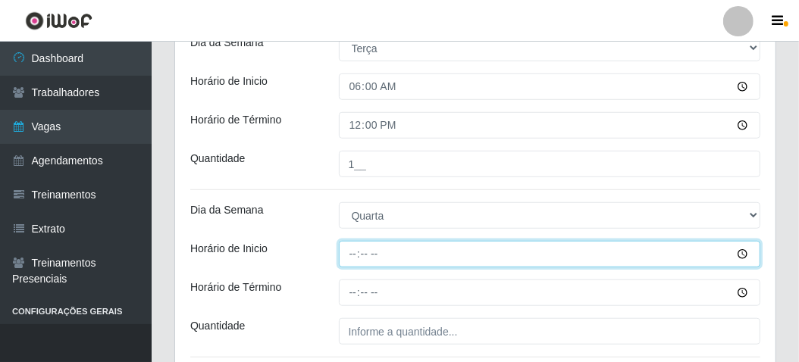
click at [343, 258] on input "Horário de Inicio" at bounding box center [550, 254] width 422 height 27
type input "06:00"
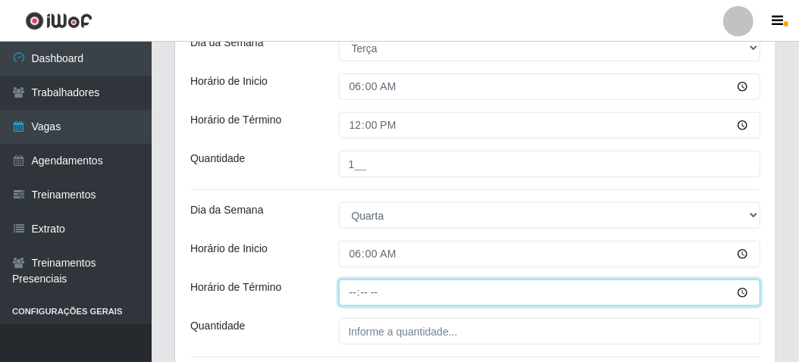
click at [341, 286] on input "Horário de Término" at bounding box center [550, 293] width 422 height 27
type input "12:00"
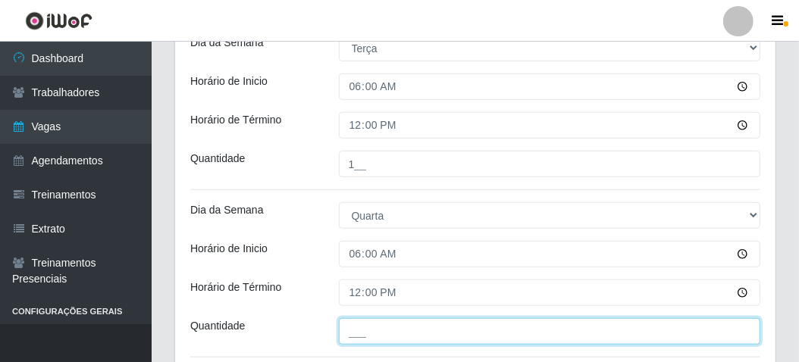
click at [349, 328] on input "___" at bounding box center [550, 331] width 422 height 27
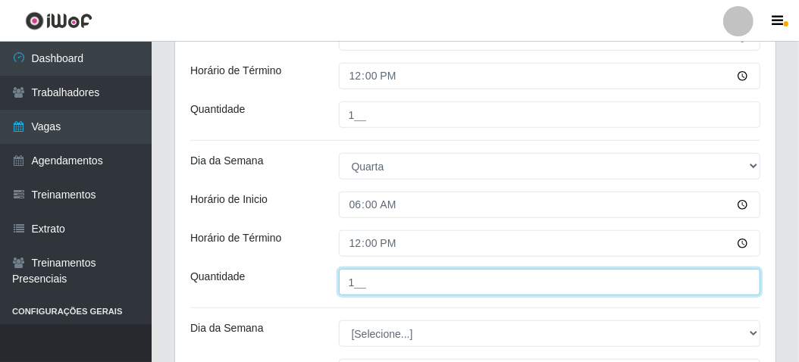
scroll to position [682, 0]
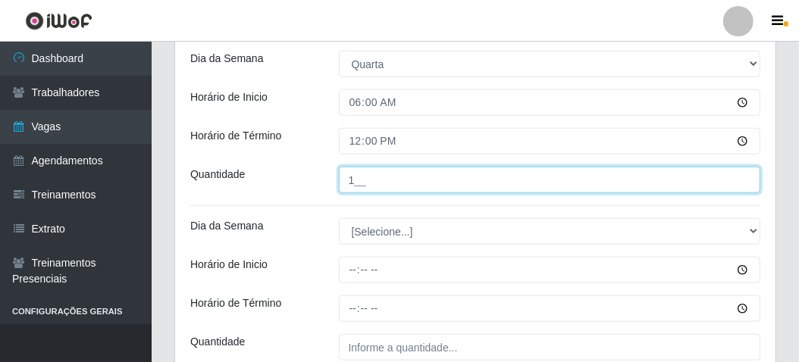
type input "1__"
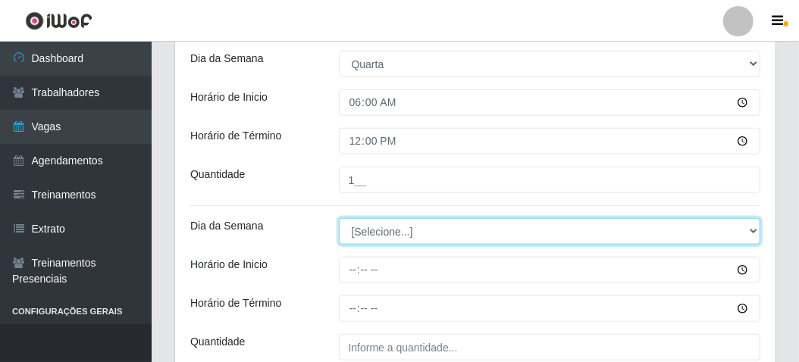
click at [357, 221] on select "[Selecione...] Segunda Terça Quarta Quinta Sexta Sábado Domingo" at bounding box center [550, 231] width 422 height 27
select select "4"
click at [339, 218] on select "[Selecione...] Segunda Terça Quarta Quinta Sexta Sábado Domingo" at bounding box center [550, 231] width 422 height 27
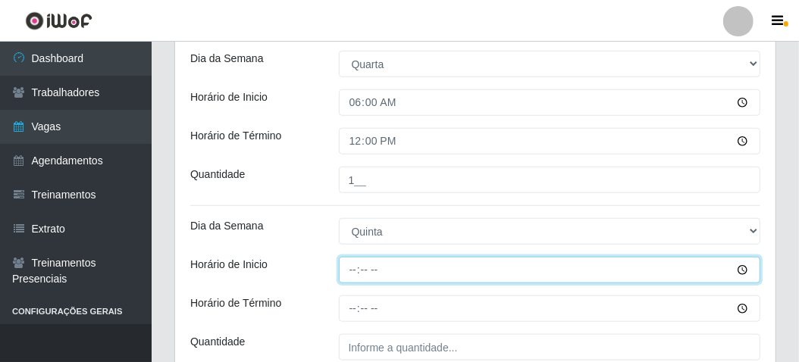
click at [352, 271] on input "Horário de Inicio" at bounding box center [550, 270] width 422 height 27
type input "06:00"
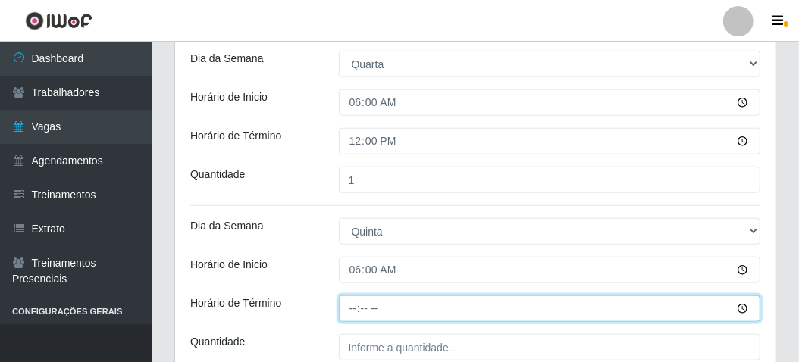
click at [349, 307] on input "Horário de Término" at bounding box center [550, 309] width 422 height 27
type input "12:00"
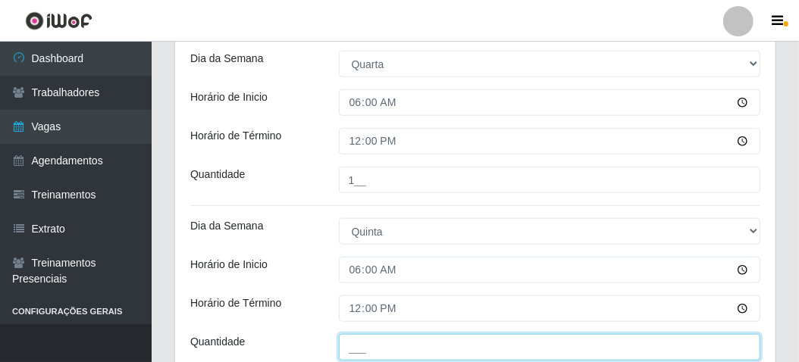
click at [358, 346] on input "___" at bounding box center [550, 347] width 422 height 27
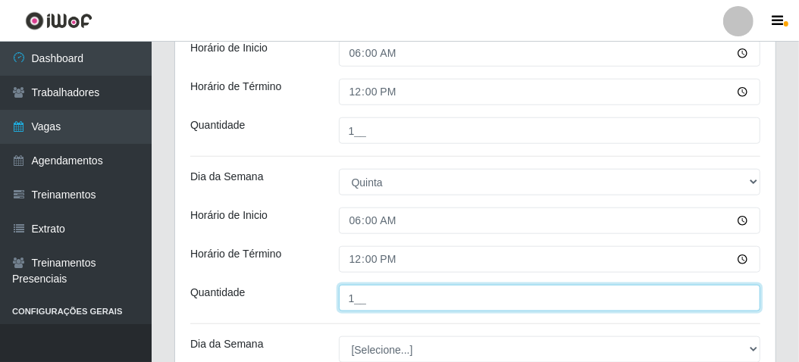
scroll to position [834, 0]
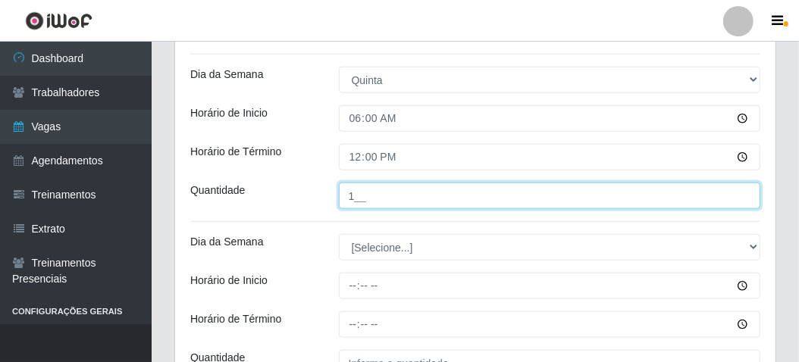
type input "1__"
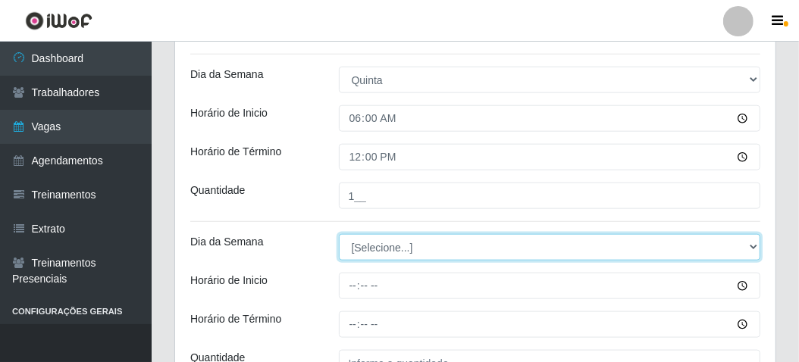
click at [341, 246] on select "[Selecione...] Segunda Terça Quarta Quinta Sexta Sábado Domingo" at bounding box center [550, 247] width 422 height 27
select select "5"
click at [339, 234] on select "[Selecione...] Segunda Terça Quarta Quinta Sexta Sábado Domingo" at bounding box center [550, 247] width 422 height 27
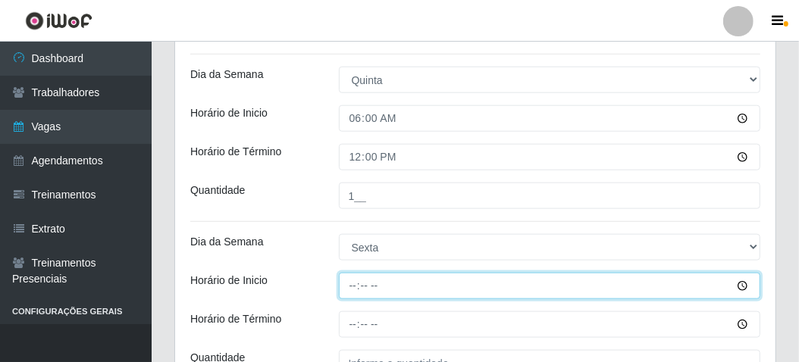
click at [348, 287] on input "Horário de Inicio" at bounding box center [550, 286] width 422 height 27
type input "06:00"
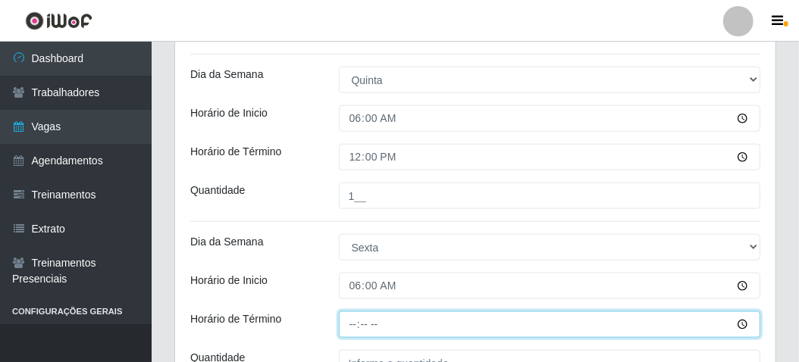
click at [345, 324] on input "Horário de Término" at bounding box center [550, 324] width 422 height 27
type input "12:00"
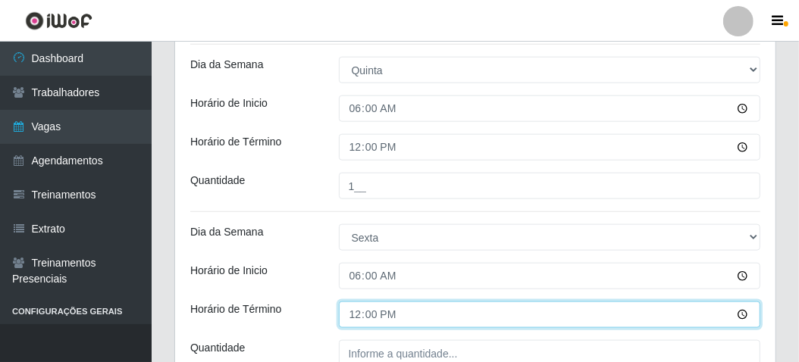
scroll to position [909, 0]
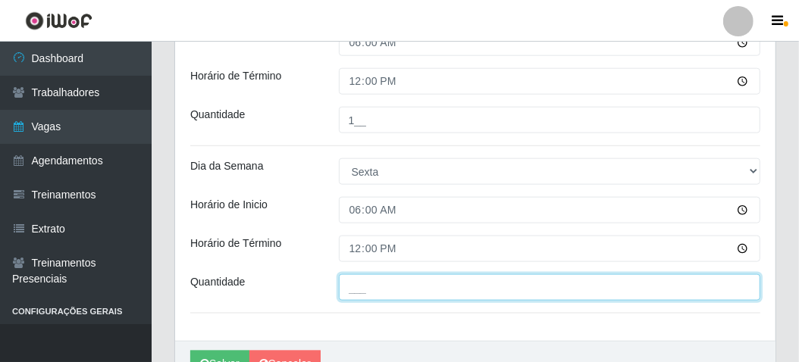
click at [361, 284] on input "___" at bounding box center [550, 287] width 422 height 27
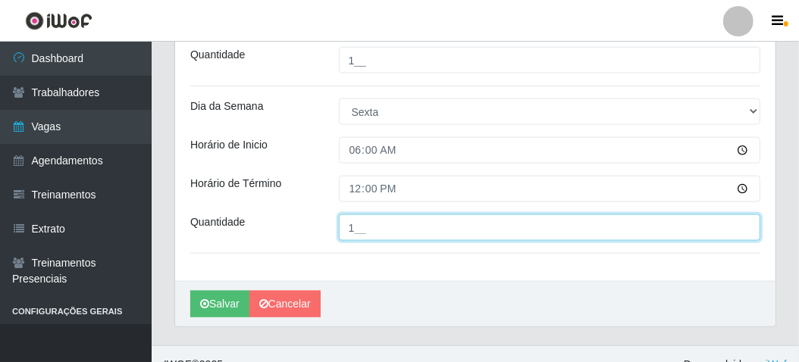
scroll to position [985, 0]
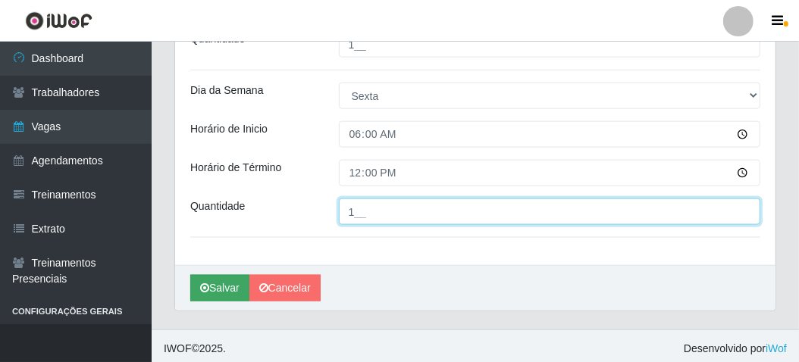
type input "1__"
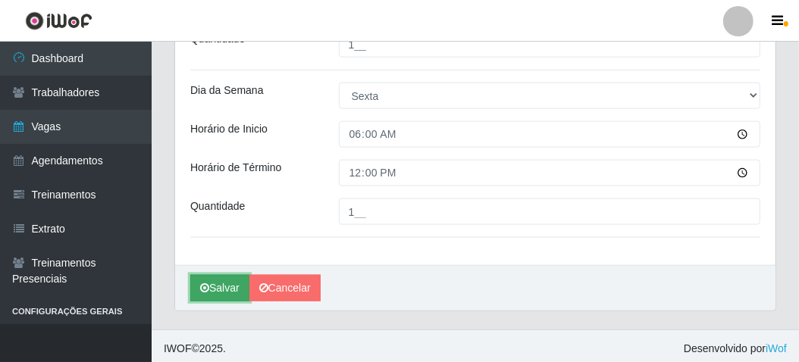
click at [218, 281] on button "Salvar" at bounding box center [219, 288] width 59 height 27
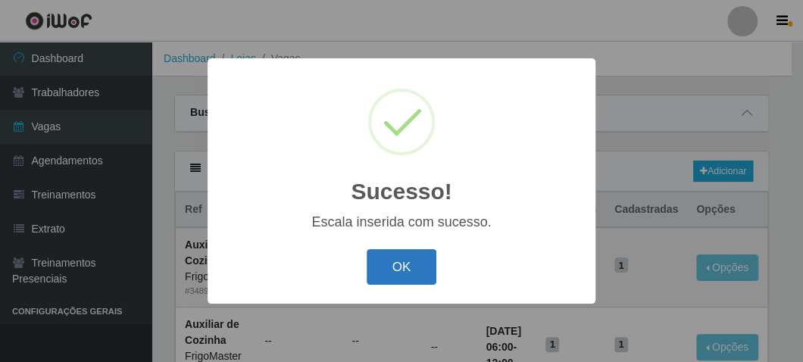
click at [380, 266] on button "OK" at bounding box center [402, 267] width 70 height 36
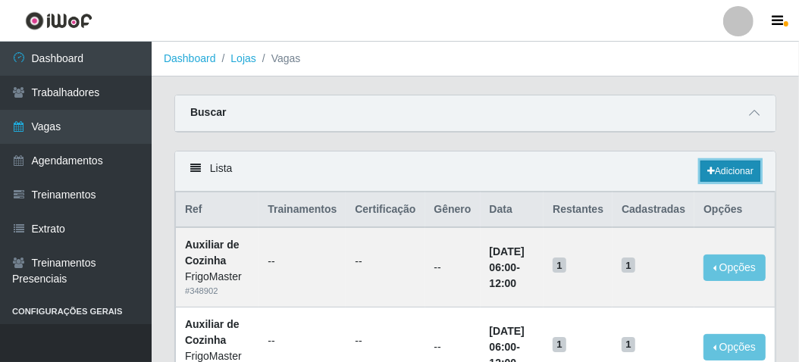
click at [711, 164] on link "Adicionar" at bounding box center [730, 171] width 60 height 21
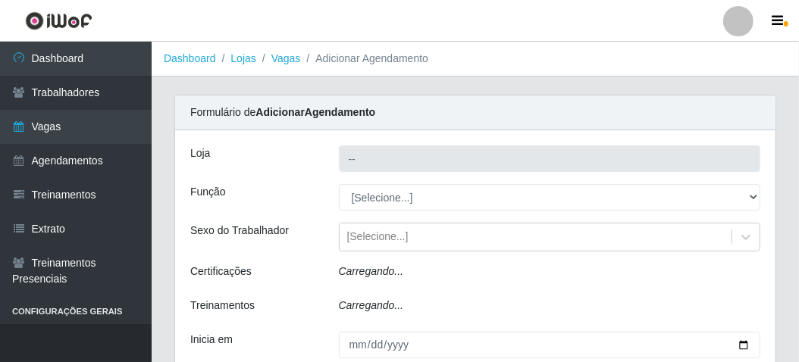
type input "FrigoMaster"
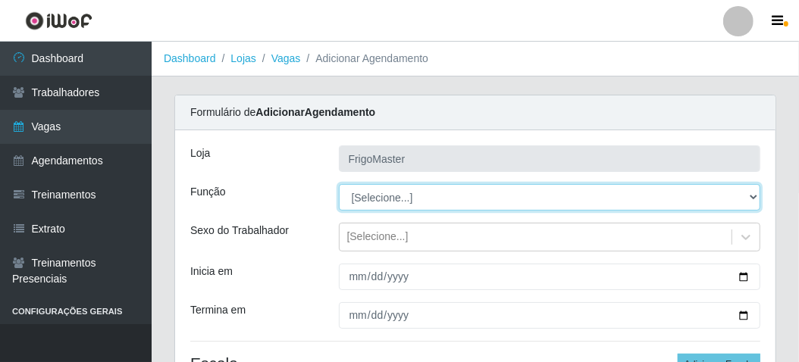
click at [393, 193] on select "[Selecione...] ASG ASG + ASG ++ Auxiliar de Cozinha Auxiliar de Cozinha + Auxil…" at bounding box center [550, 197] width 422 height 27
select select "94"
click at [339, 184] on select "[Selecione...] ASG ASG + ASG ++ Auxiliar de Cozinha Auxiliar de Cozinha + Auxil…" at bounding box center [550, 197] width 422 height 27
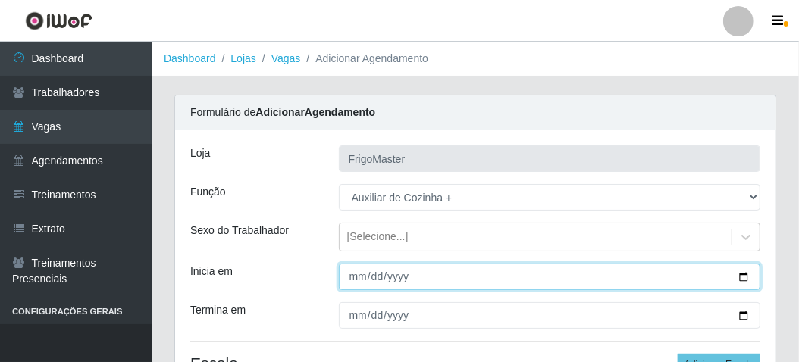
click at [743, 272] on input "Inicia em" at bounding box center [550, 277] width 422 height 27
type input "[DATE]"
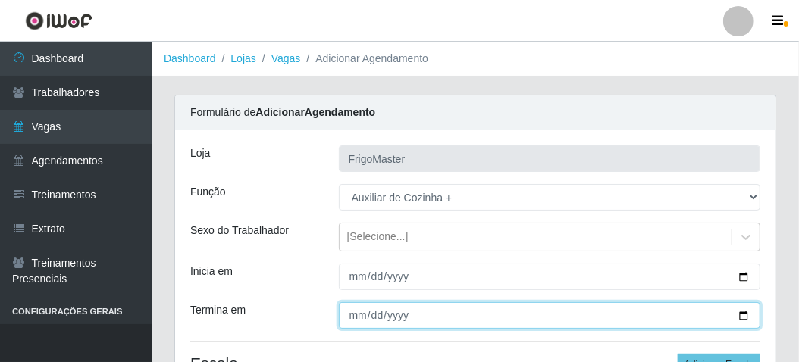
click at [744, 313] on input "Termina em" at bounding box center [550, 315] width 422 height 27
type input "[DATE]"
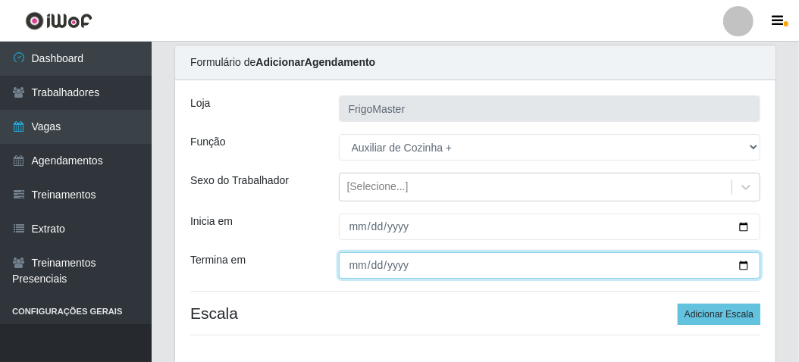
scroll to position [76, 0]
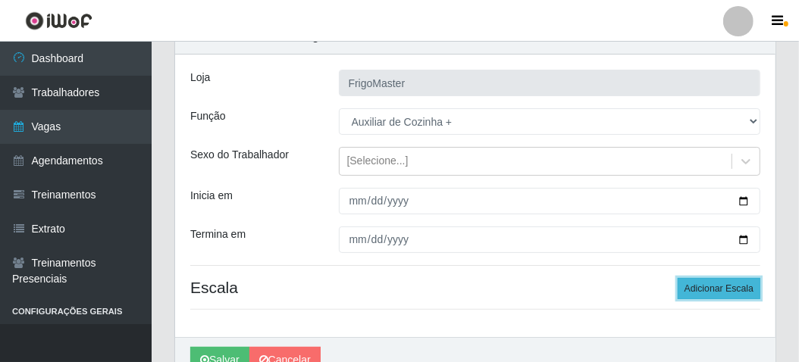
click at [687, 287] on button "Adicionar Escala" at bounding box center [718, 288] width 83 height 21
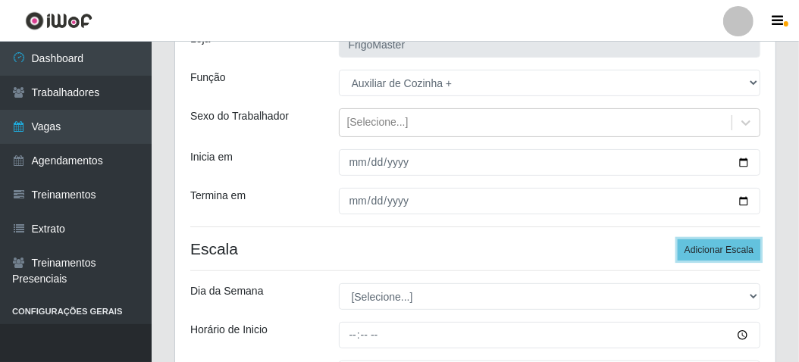
scroll to position [227, 0]
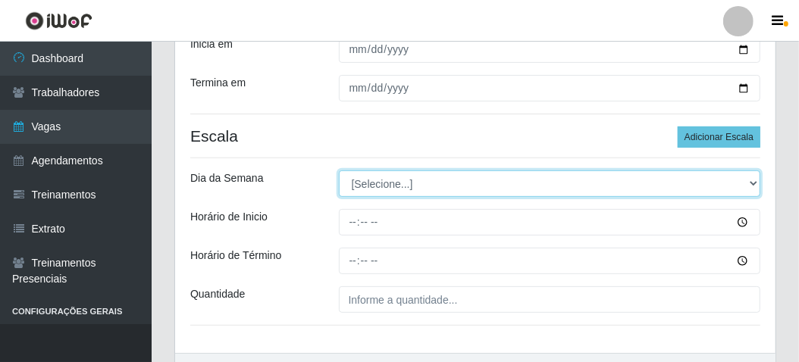
click at [365, 183] on select "[Selecione...] Segunda Terça Quarta Quinta Sexta Sábado Domingo" at bounding box center [550, 184] width 422 height 27
select select "6"
click at [339, 171] on select "[Selecione...] Segunda Terça Quarta Quinta Sexta Sábado Domingo" at bounding box center [550, 184] width 422 height 27
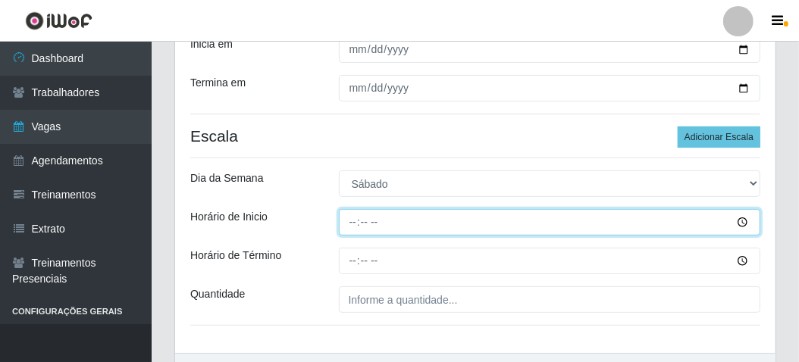
click at [343, 218] on input "Horário de Inicio" at bounding box center [550, 222] width 422 height 27
type input "06:00"
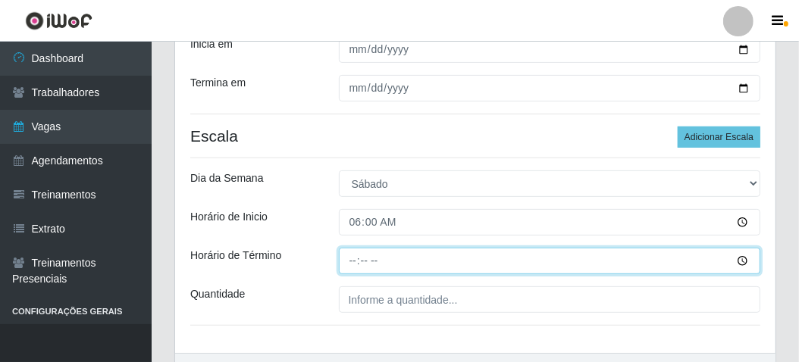
click at [354, 256] on input "Horário de Término" at bounding box center [550, 261] width 422 height 27
type input "12:00"
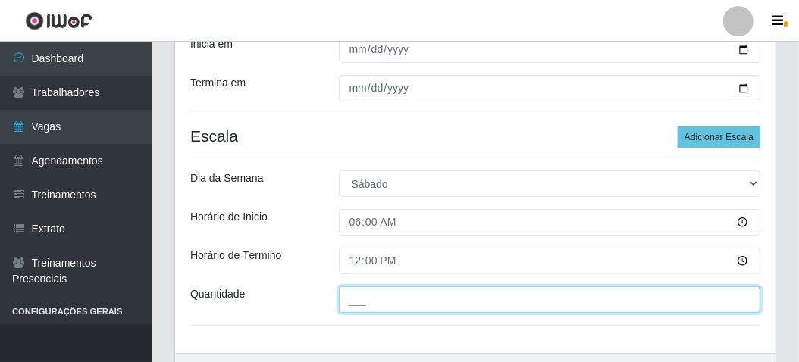
click at [347, 292] on input "___" at bounding box center [550, 299] width 422 height 27
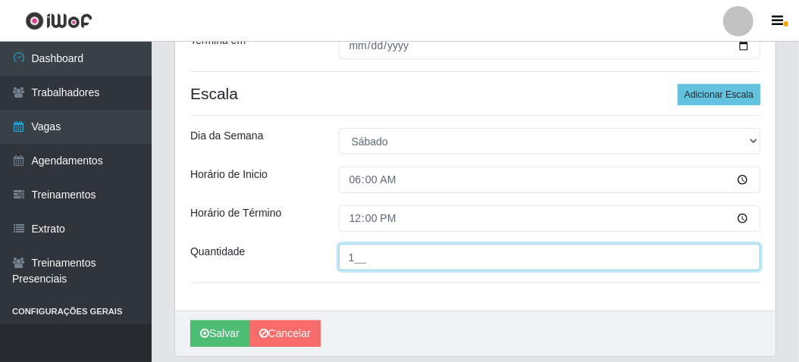
scroll to position [303, 0]
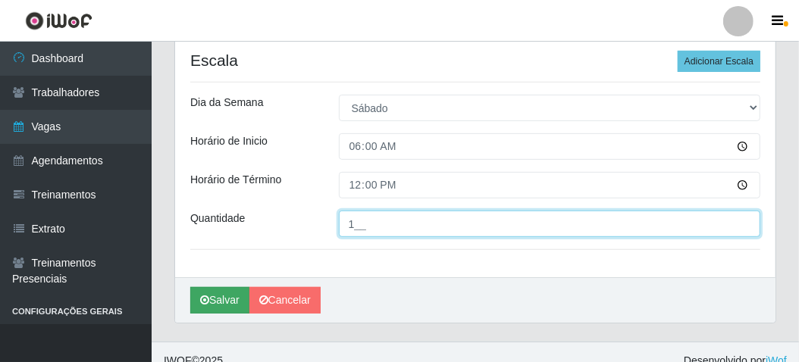
type input "1__"
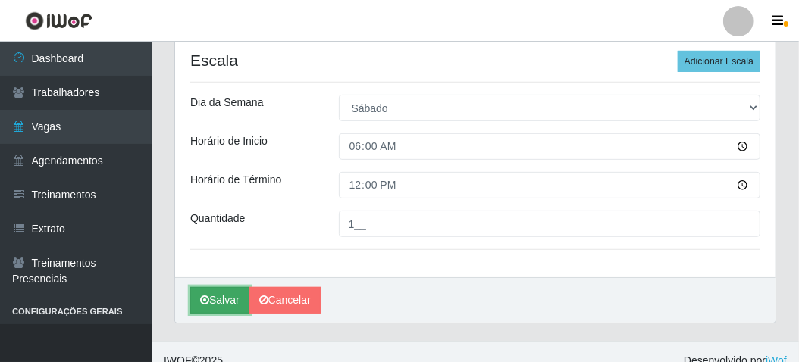
click at [207, 295] on icon "submit" at bounding box center [204, 300] width 9 height 11
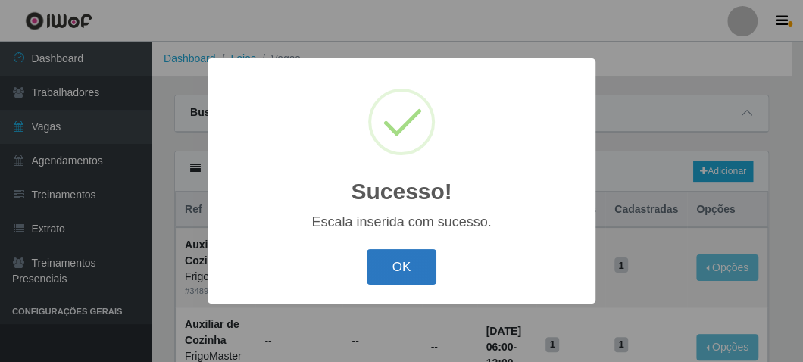
click at [412, 269] on button "OK" at bounding box center [402, 267] width 70 height 36
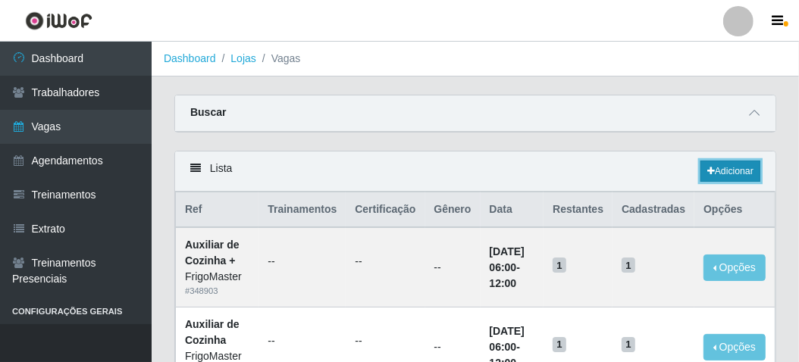
click at [726, 171] on link "Adicionar" at bounding box center [730, 171] width 60 height 21
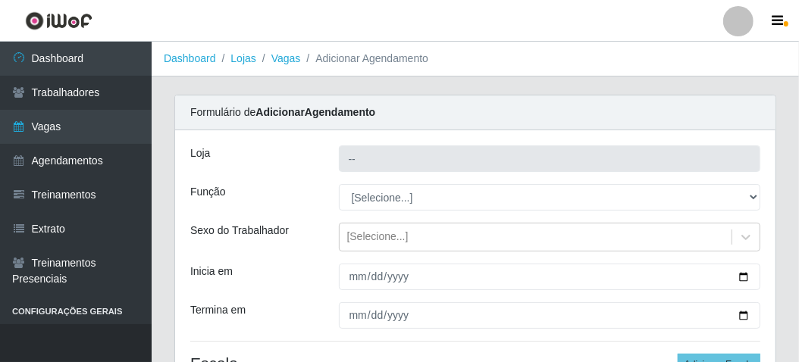
type input "FrigoMaster"
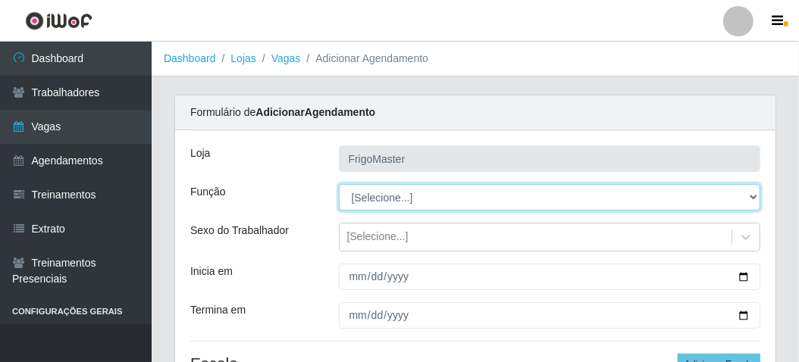
click at [755, 203] on select "[Selecione...] ASG ASG + ASG ++ Auxiliar de Cozinha Auxiliar de Cozinha + Auxil…" at bounding box center [550, 197] width 422 height 27
select select "9"
click at [339, 184] on select "[Selecione...] ASG ASG + ASG ++ Auxiliar de Cozinha Auxiliar de Cozinha + Auxil…" at bounding box center [550, 197] width 422 height 27
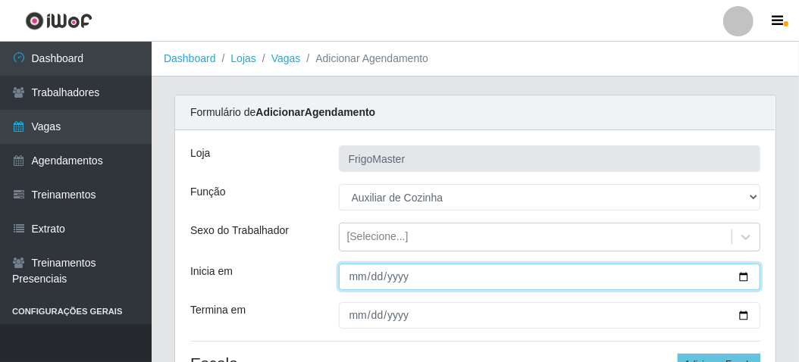
click at [737, 277] on input "Inicia em" at bounding box center [550, 277] width 422 height 27
type input "[DATE]"
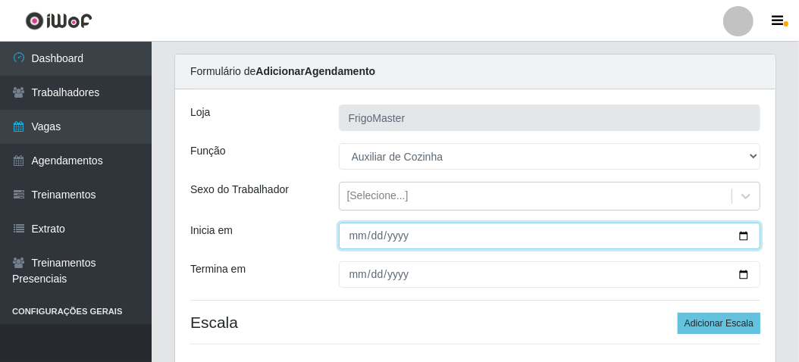
scroll to position [76, 0]
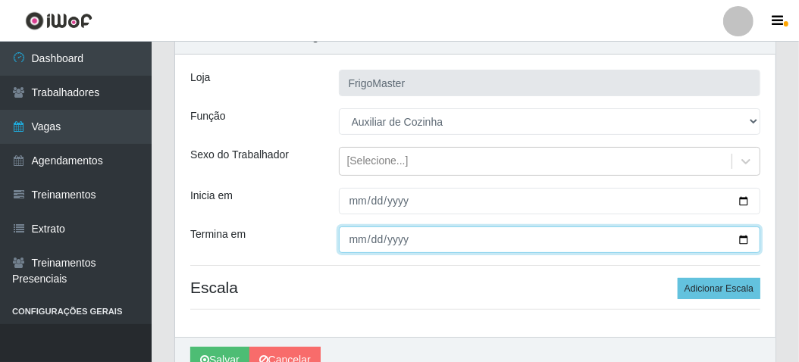
click at [740, 233] on input "Termina em" at bounding box center [550, 240] width 422 height 27
type input "[DATE]"
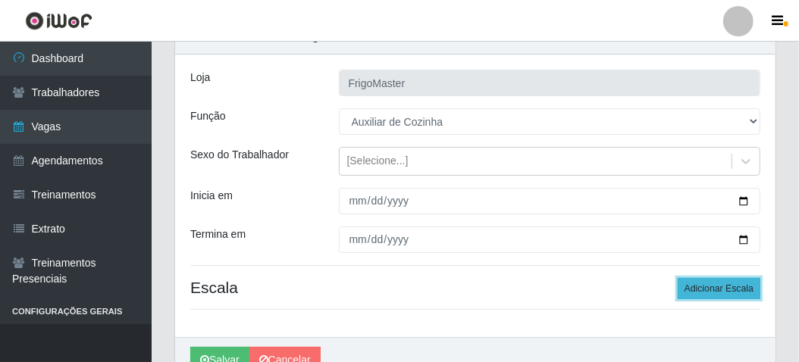
click at [706, 286] on button "Adicionar Escala" at bounding box center [718, 288] width 83 height 21
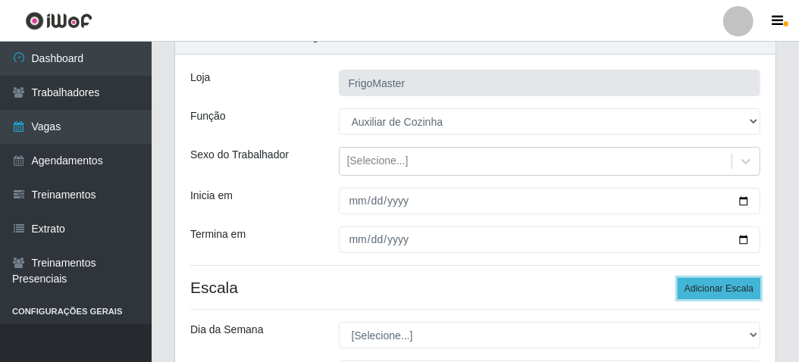
click at [706, 286] on button "Adicionar Escala" at bounding box center [718, 288] width 83 height 21
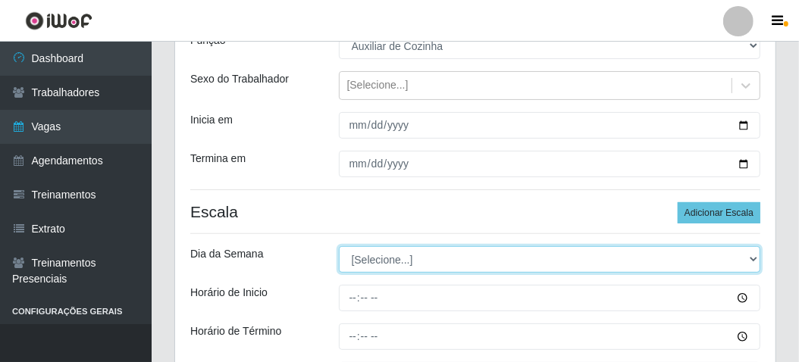
click at [394, 260] on select "[Selecione...] Segunda Terça Quarta Quinta Sexta Sábado Domingo" at bounding box center [550, 259] width 422 height 27
select select "1"
click at [339, 246] on select "[Selecione...] Segunda Terça Quarta Quinta Sexta Sábado Domingo" at bounding box center [550, 259] width 422 height 27
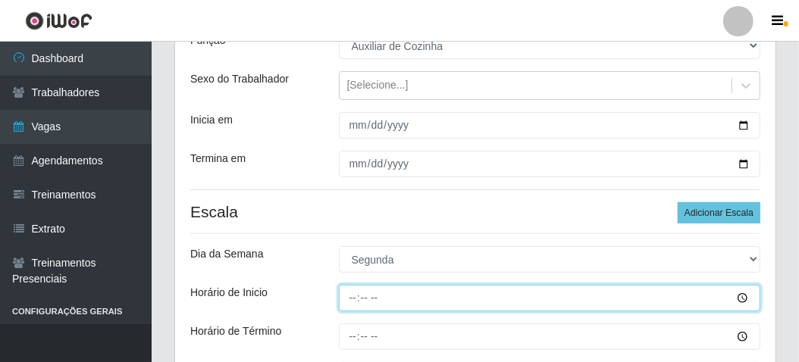
click at [349, 297] on input "Horário de Inicio" at bounding box center [550, 298] width 422 height 27
type input "06:00"
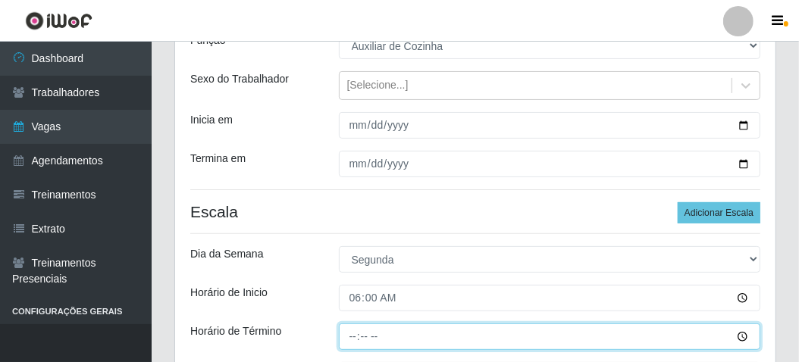
click at [345, 339] on input "Horário de Término" at bounding box center [550, 337] width 422 height 27
type input "12:00"
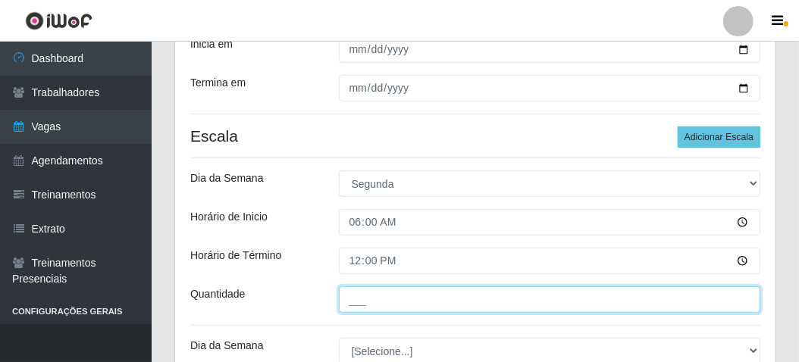
click at [345, 301] on input "___" at bounding box center [550, 299] width 422 height 27
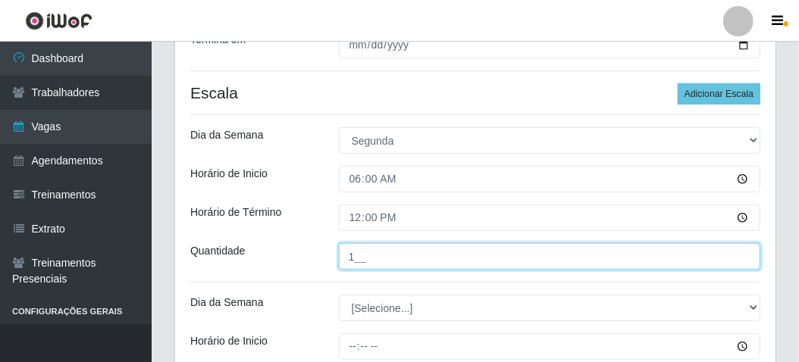
scroll to position [303, 0]
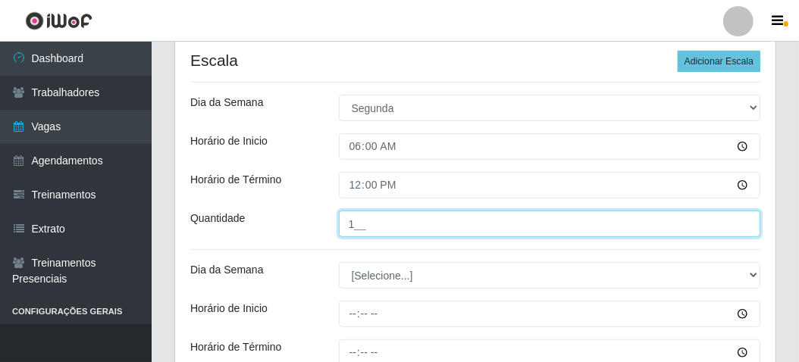
type input "1__"
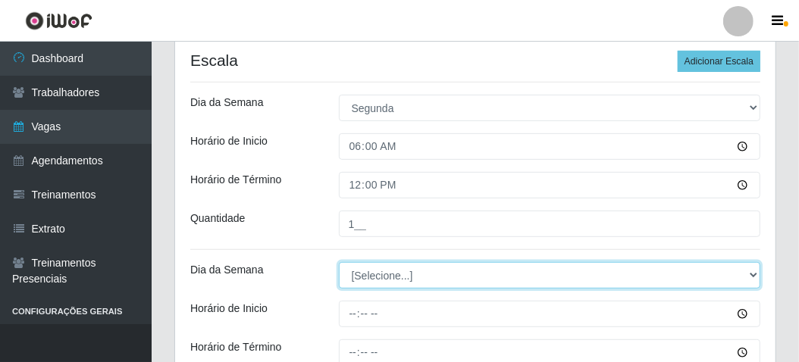
click at [371, 279] on select "[Selecione...] Segunda Terça Quarta Quinta Sexta Sábado Domingo" at bounding box center [550, 275] width 422 height 27
select select "2"
click at [339, 262] on select "[Selecione...] Segunda Terça Quarta Quinta Sexta Sábado Domingo" at bounding box center [550, 275] width 422 height 27
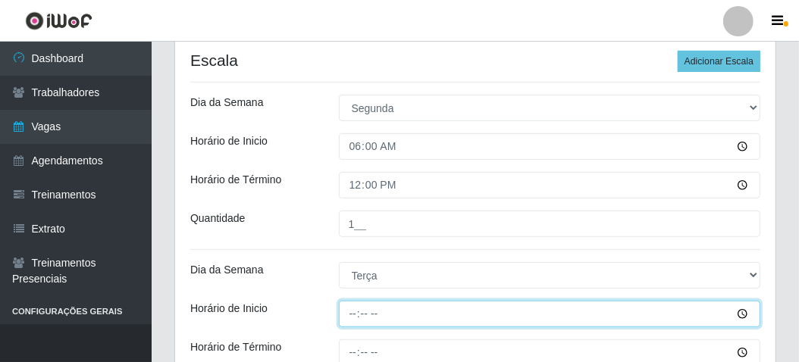
click at [346, 311] on input "Horário de Inicio" at bounding box center [550, 314] width 422 height 27
type input "06:00"
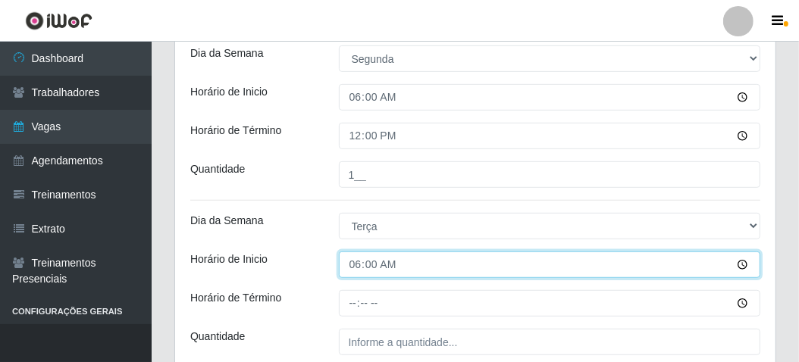
scroll to position [379, 0]
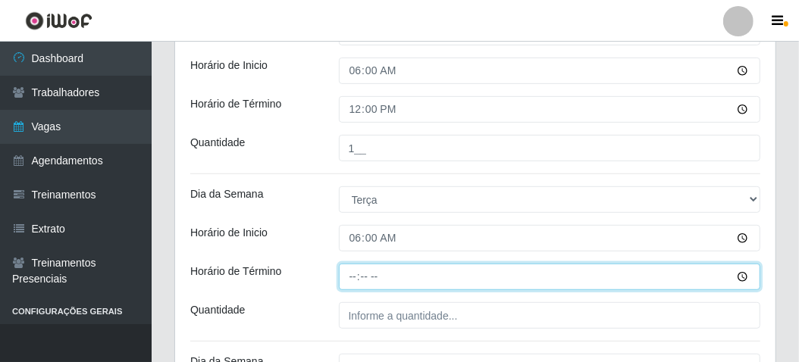
click at [349, 274] on input "Horário de Término" at bounding box center [550, 277] width 422 height 27
type input "12:00"
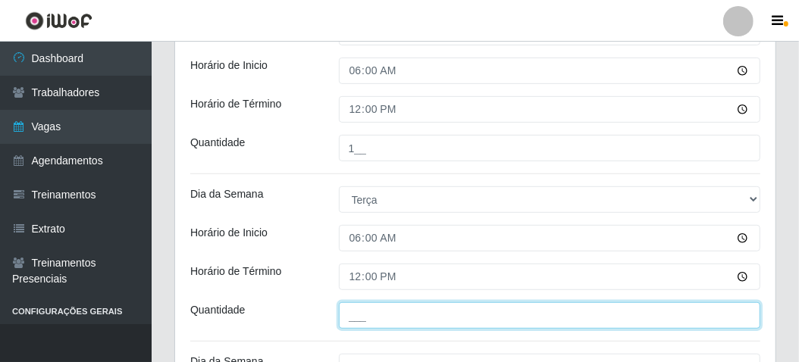
click at [341, 318] on input "___" at bounding box center [550, 315] width 422 height 27
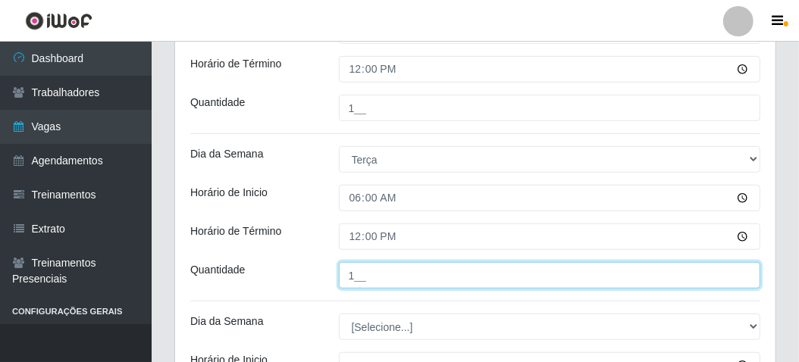
scroll to position [455, 0]
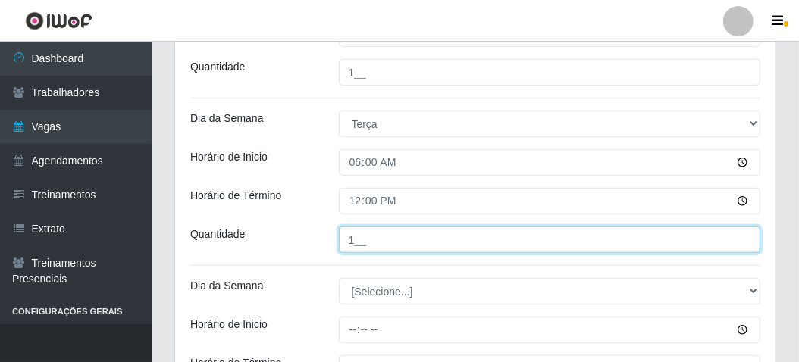
type input "1__"
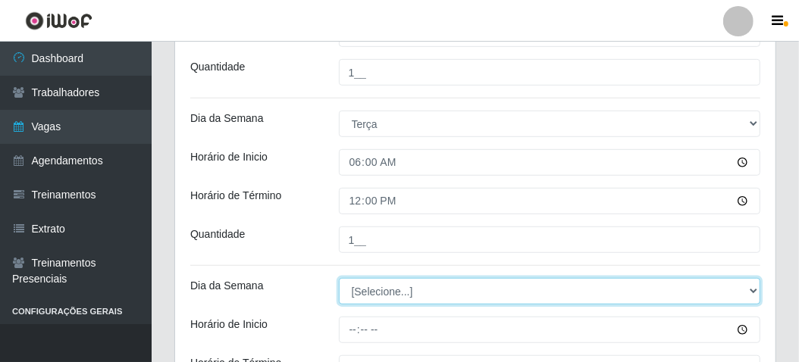
click at [387, 280] on select "[Selecione...] Segunda Terça Quarta Quinta Sexta Sábado Domingo" at bounding box center [550, 291] width 422 height 27
select select "3"
click at [339, 278] on select "[Selecione...] Segunda Terça Quarta Quinta Sexta Sábado Domingo" at bounding box center [550, 291] width 422 height 27
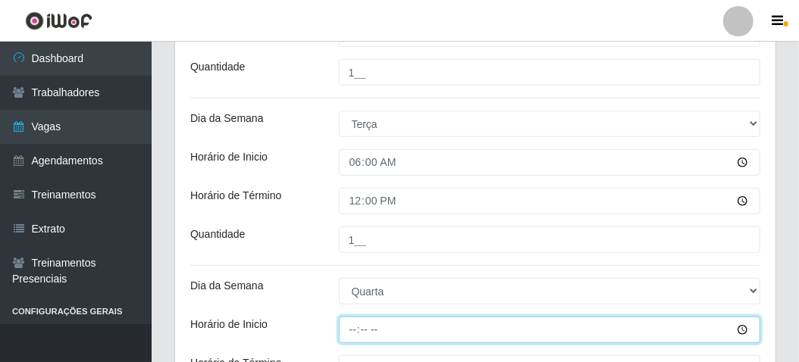
click at [343, 323] on input "Horário de Inicio" at bounding box center [550, 330] width 422 height 27
type input "06:00"
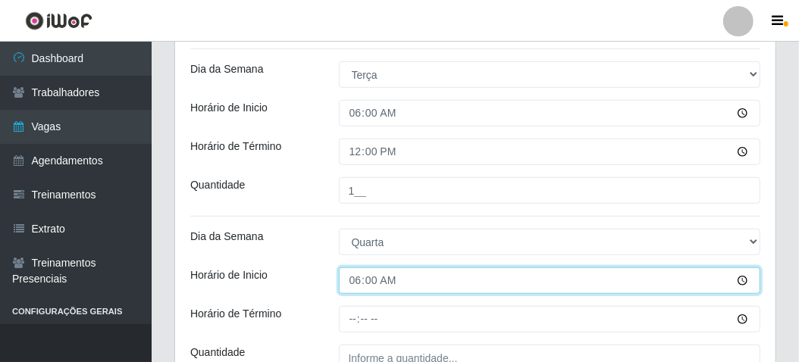
scroll to position [530, 0]
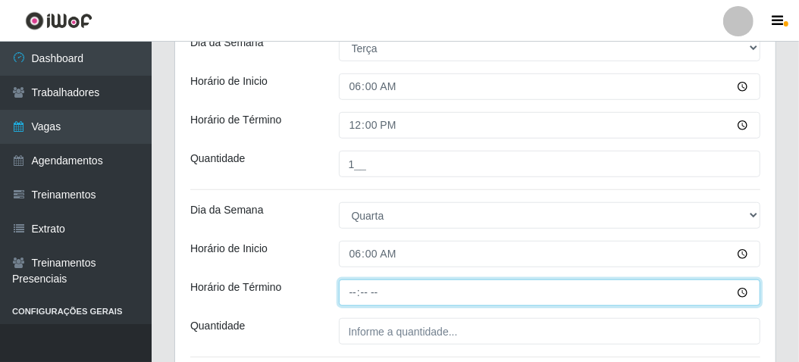
click at [343, 296] on input "Horário de Término" at bounding box center [550, 293] width 422 height 27
type input "12:00"
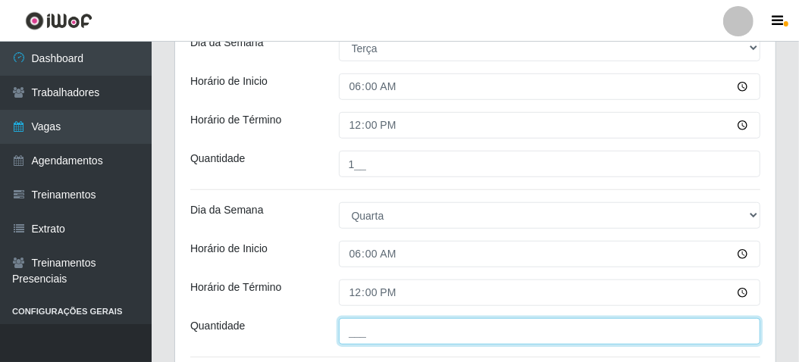
click at [346, 337] on input "___" at bounding box center [550, 331] width 422 height 27
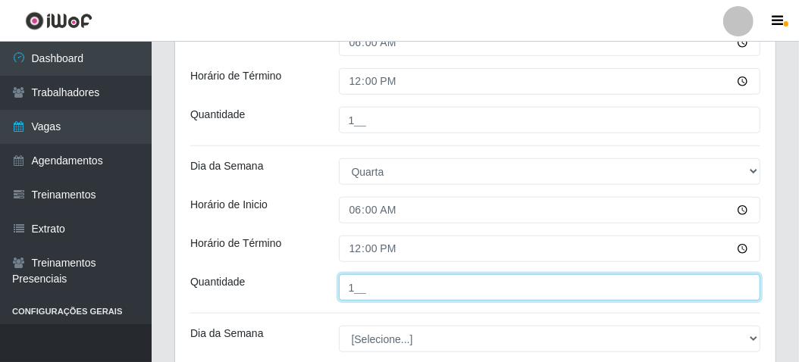
scroll to position [682, 0]
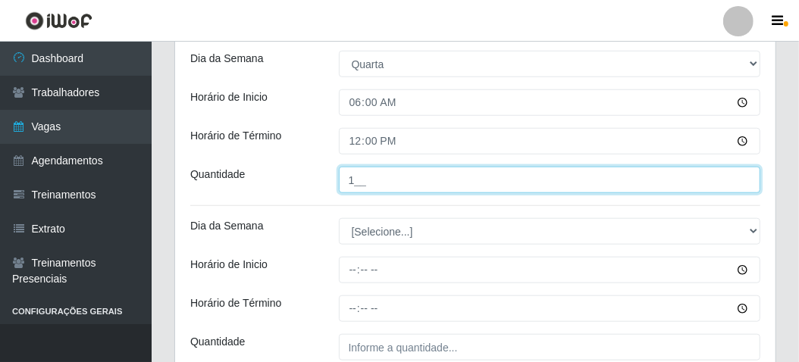
type input "1__"
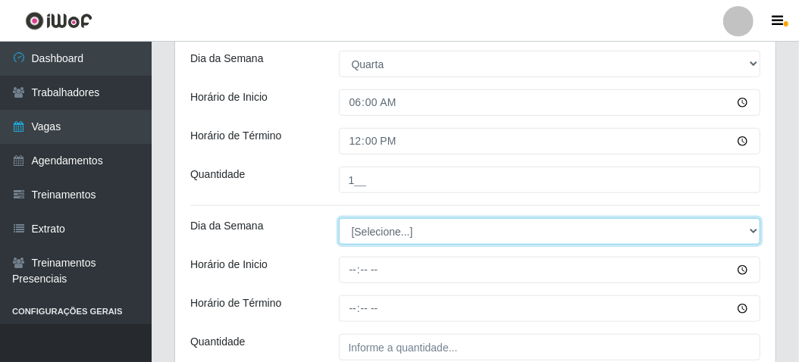
click at [364, 238] on select "[Selecione...] Segunda Terça Quarta Quinta Sexta Sábado Domingo" at bounding box center [550, 231] width 422 height 27
select select "4"
click at [339, 218] on select "[Selecione...] Segunda Terça Quarta Quinta Sexta Sábado Domingo" at bounding box center [550, 231] width 422 height 27
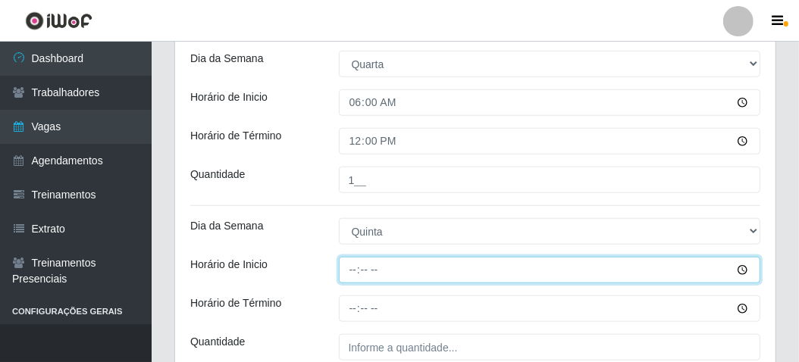
click at [343, 271] on input "Horário de Inicio" at bounding box center [550, 270] width 422 height 27
type input "06:00"
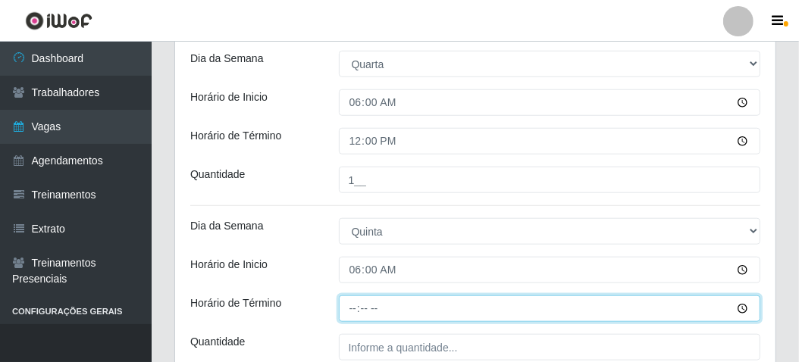
click at [346, 303] on input "Horário de Término" at bounding box center [550, 309] width 422 height 27
type input "12:00"
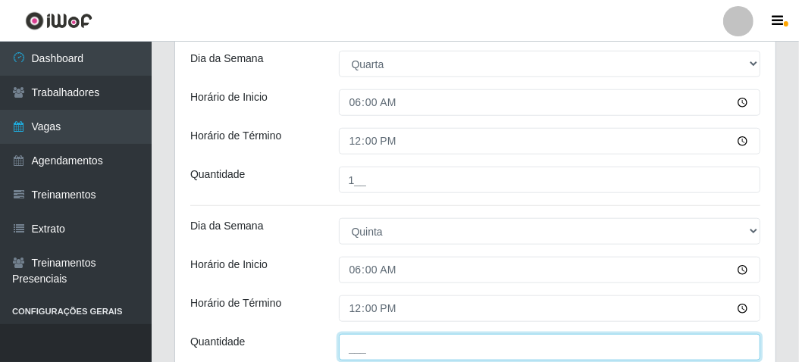
click at [346, 344] on input "___" at bounding box center [550, 347] width 422 height 27
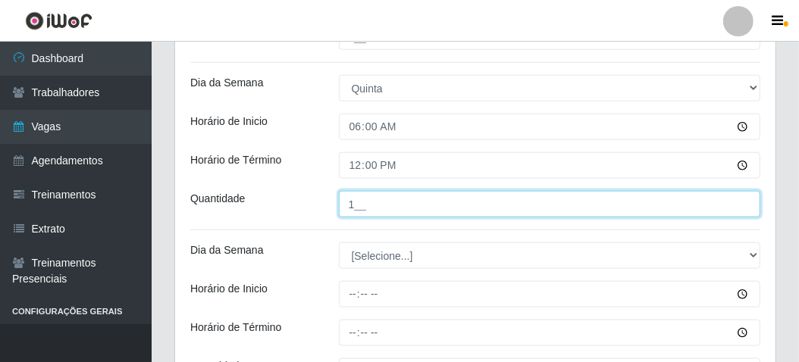
scroll to position [834, 0]
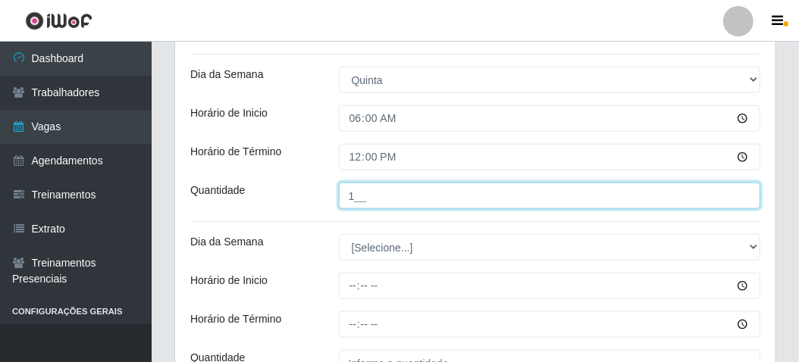
type input "1__"
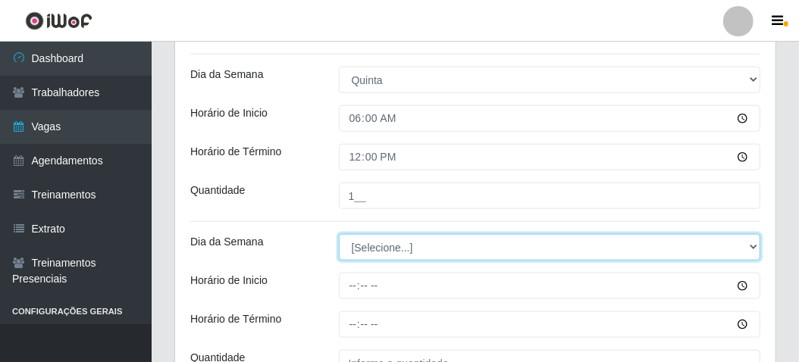
click at [370, 252] on select "[Selecione...] Segunda Terça Quarta Quinta Sexta Sábado Domingo" at bounding box center [550, 247] width 422 height 27
select select "6"
click at [339, 234] on select "[Selecione...] Segunda Terça Quarta Quinta Sexta Sábado Domingo" at bounding box center [550, 247] width 422 height 27
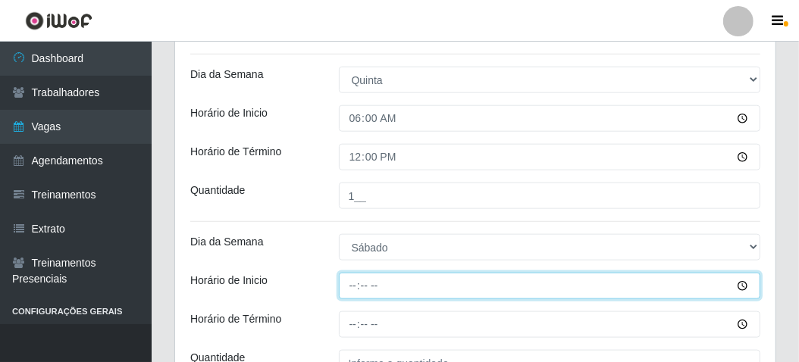
click at [349, 289] on input "Horário de Inicio" at bounding box center [550, 286] width 422 height 27
type input "06:00"
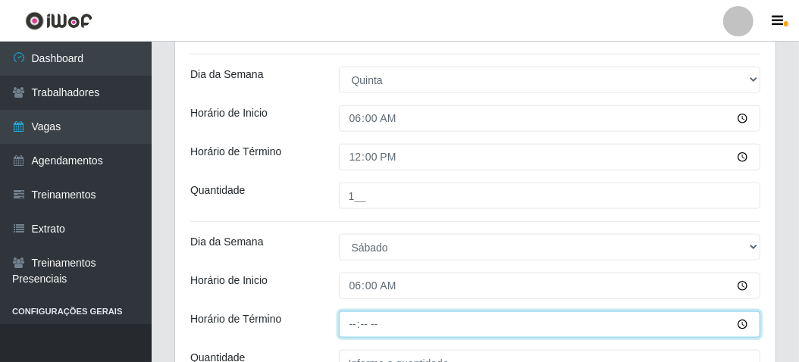
click at [342, 326] on input "Horário de Término" at bounding box center [550, 324] width 422 height 27
type input "12:00"
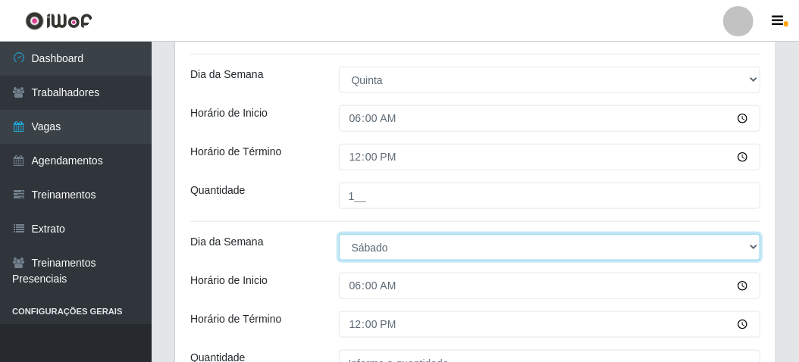
click at [383, 246] on select "[Selecione...] Segunda Terça Quarta Quinta Sexta Sábado Domingo" at bounding box center [550, 247] width 422 height 27
select select "5"
click at [339, 234] on select "[Selecione...] Segunda Terça Quarta Quinta Sexta Sábado Domingo" at bounding box center [550, 247] width 422 height 27
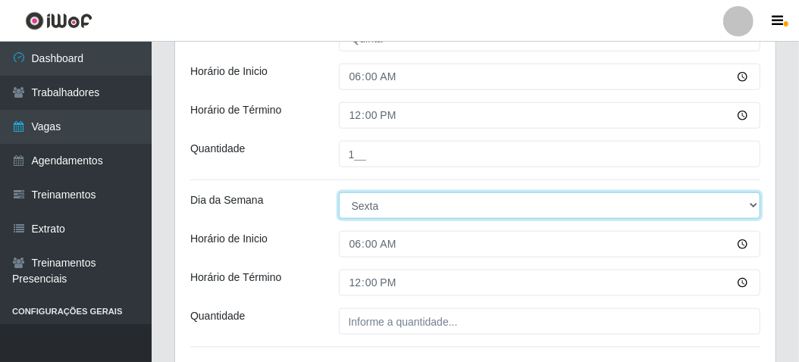
scroll to position [909, 0]
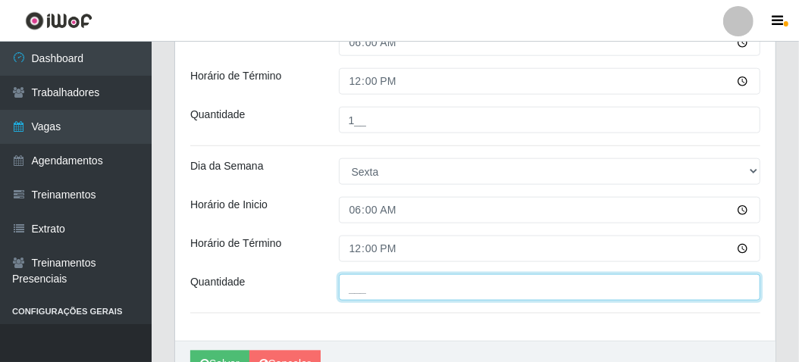
click at [365, 281] on input "___" at bounding box center [550, 287] width 422 height 27
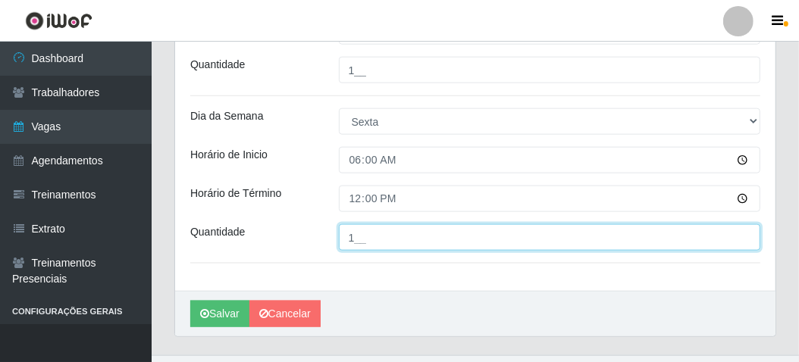
scroll to position [985, 0]
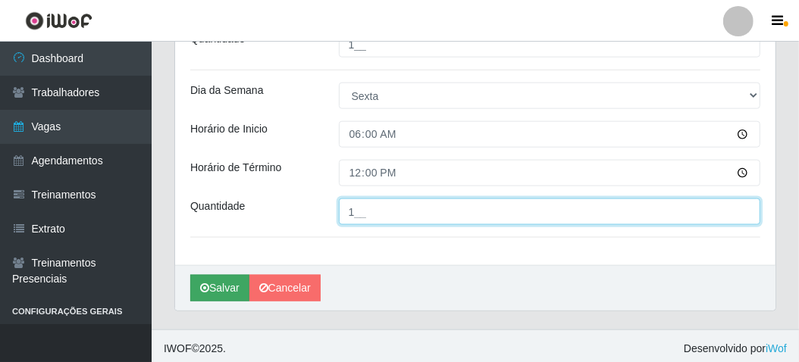
type input "1__"
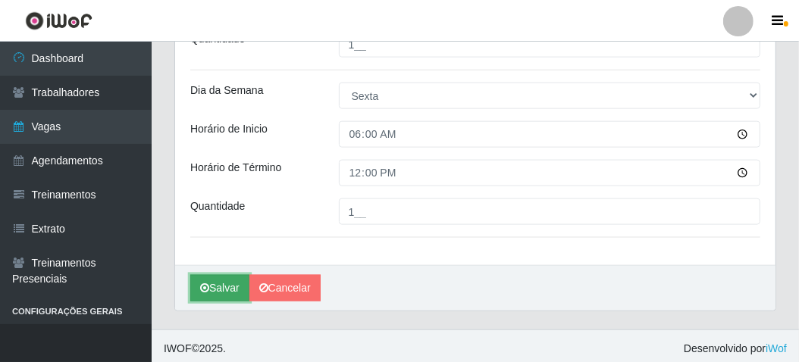
click at [226, 291] on button "Salvar" at bounding box center [219, 288] width 59 height 27
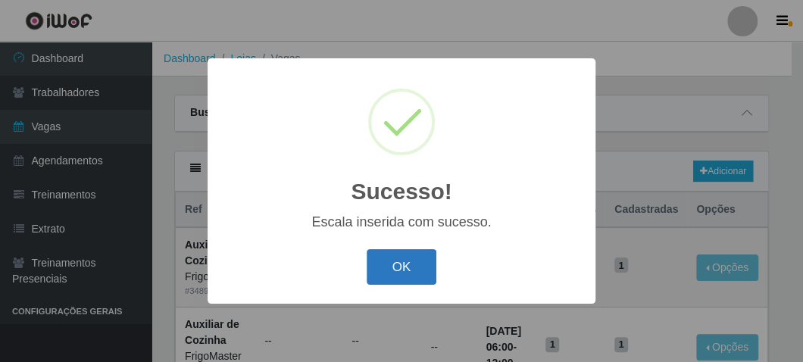
click at [386, 273] on button "OK" at bounding box center [402, 267] width 70 height 36
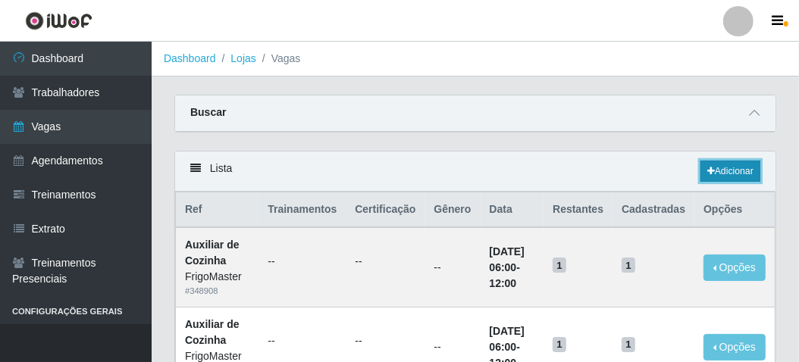
click at [703, 174] on link "Adicionar" at bounding box center [730, 171] width 60 height 21
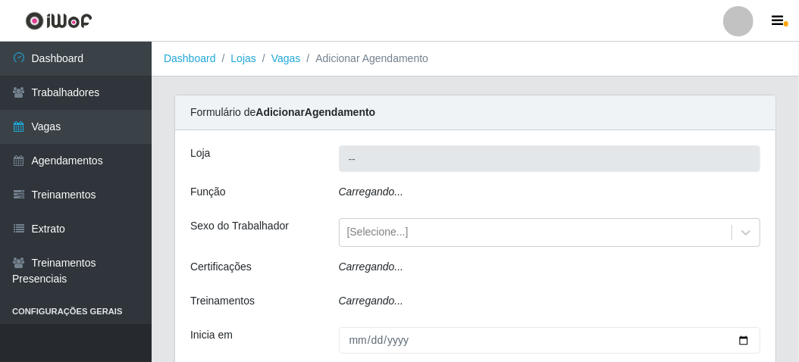
type input "FrigoMaster"
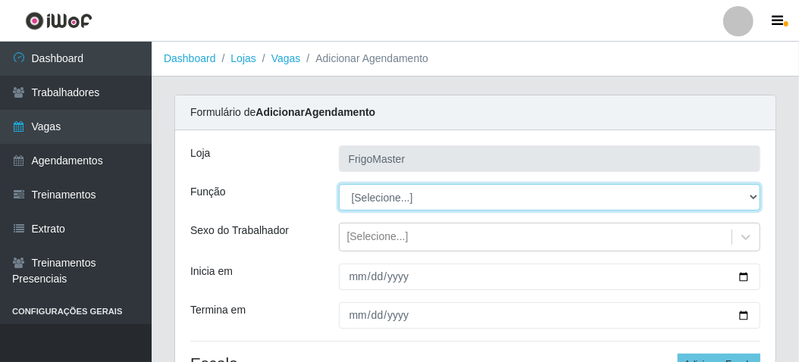
click at [390, 187] on select "[Selecione...] ASG ASG + ASG ++ Auxiliar de Cozinha Auxiliar de Cozinha + Auxil…" at bounding box center [550, 197] width 422 height 27
select select "94"
click at [339, 184] on select "[Selecione...] ASG ASG + ASG ++ Auxiliar de Cozinha Auxiliar de Cozinha + Auxil…" at bounding box center [550, 197] width 422 height 27
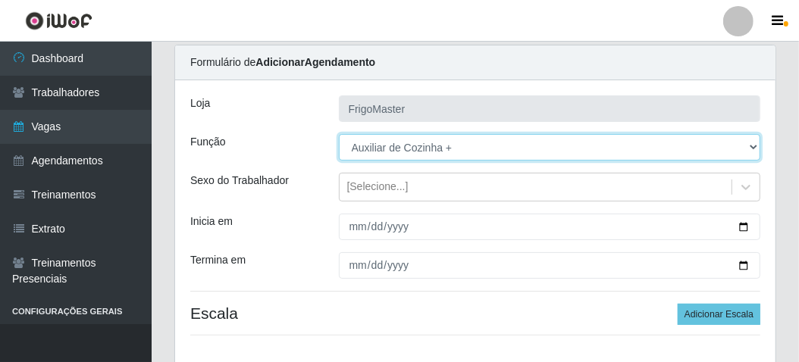
scroll to position [76, 0]
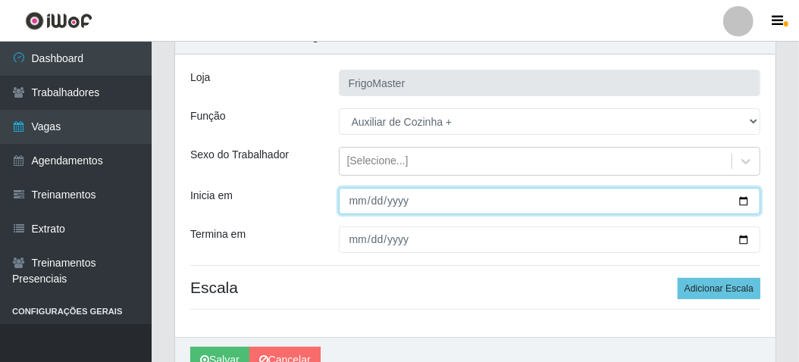
click at [747, 200] on input "Inicia em" at bounding box center [550, 201] width 422 height 27
type input "[DATE]"
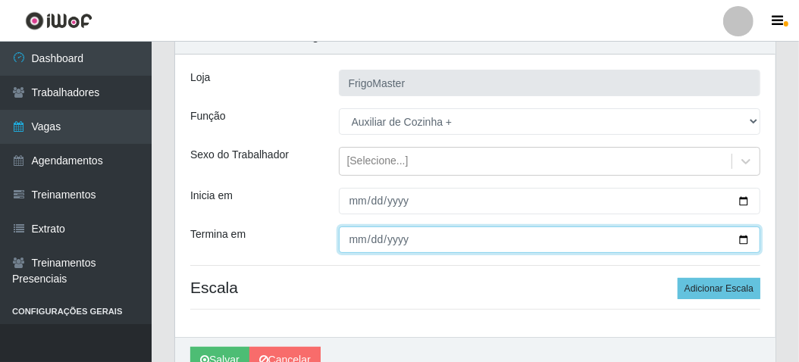
click at [747, 240] on input "Termina em" at bounding box center [550, 240] width 422 height 27
type input "[DATE]"
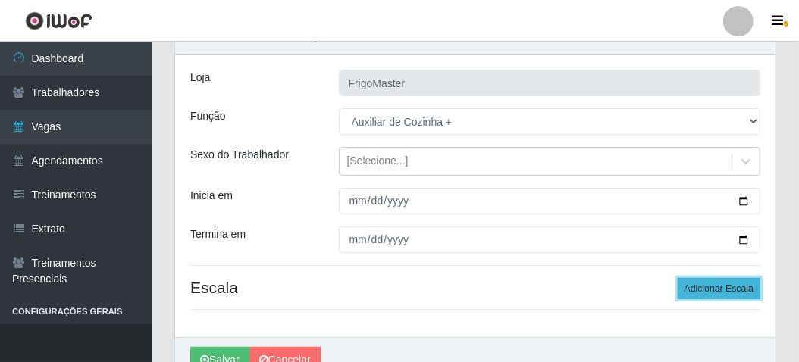
click at [715, 287] on button "Adicionar Escala" at bounding box center [718, 288] width 83 height 21
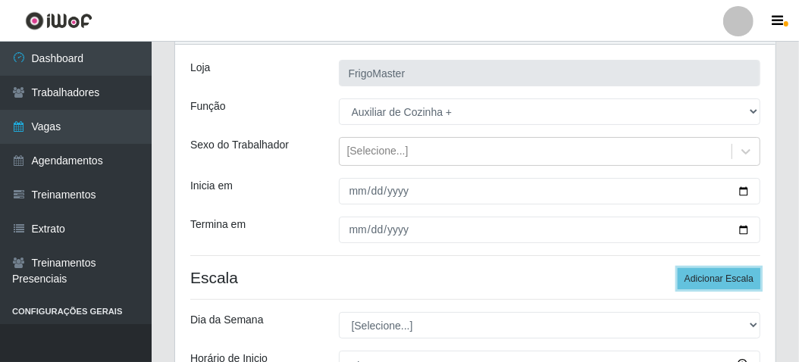
scroll to position [227, 0]
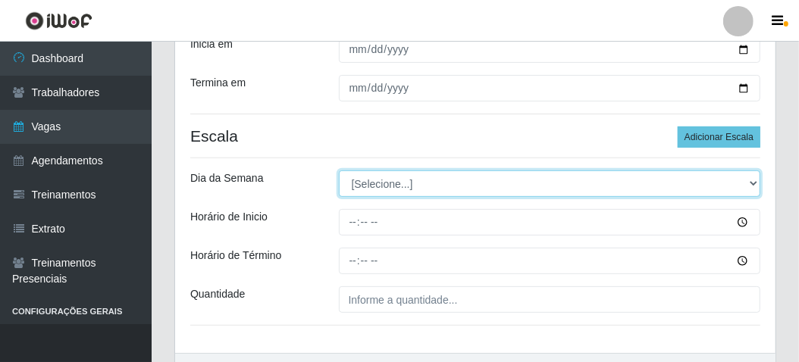
click at [373, 183] on select "[Selecione...] Segunda Terça Quarta Quinta Sexta Sábado Domingo" at bounding box center [550, 184] width 422 height 27
select select "6"
click at [339, 171] on select "[Selecione...] Segunda Terça Quarta Quinta Sexta Sábado Domingo" at bounding box center [550, 184] width 422 height 27
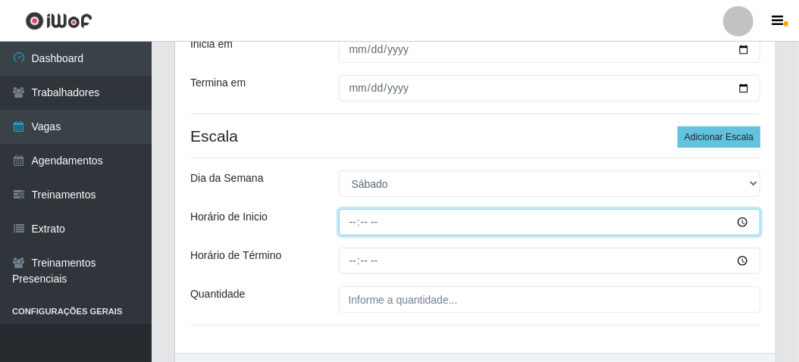
click at [353, 217] on input "Horário de Inicio" at bounding box center [550, 222] width 422 height 27
type input "06:00"
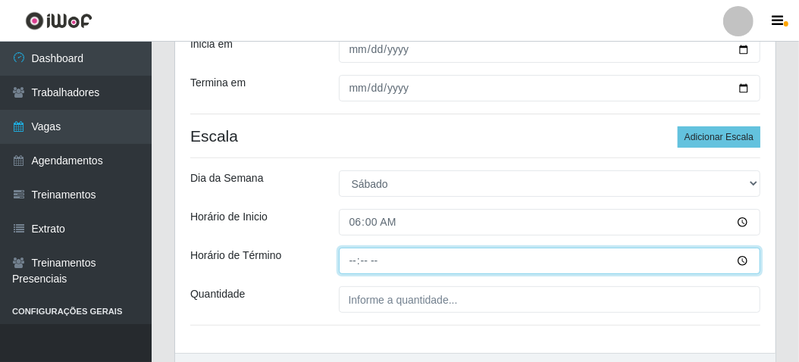
click at [352, 263] on input "Horário de Término" at bounding box center [550, 261] width 422 height 27
type input "12:00"
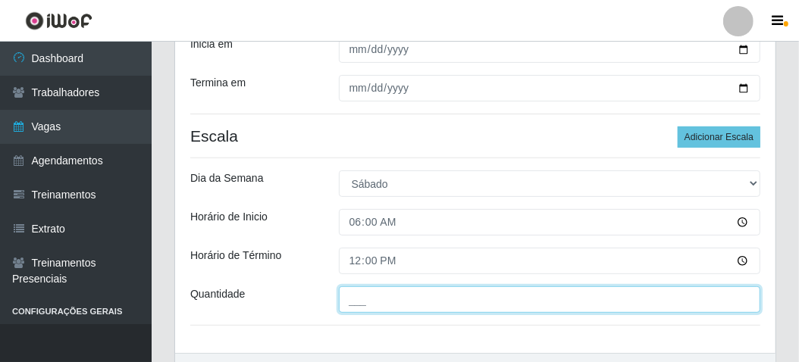
click at [360, 289] on input "___" at bounding box center [550, 299] width 422 height 27
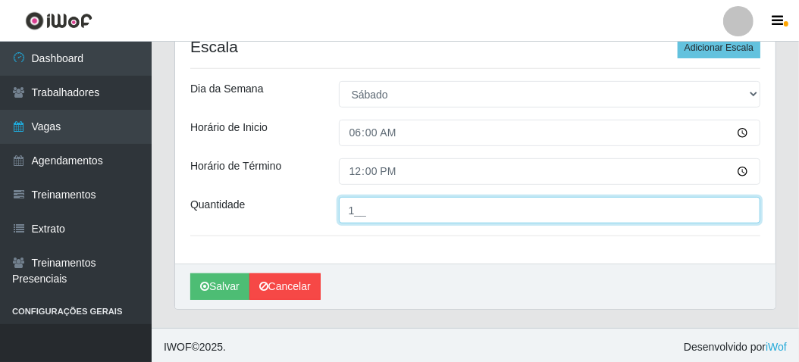
scroll to position [318, 0]
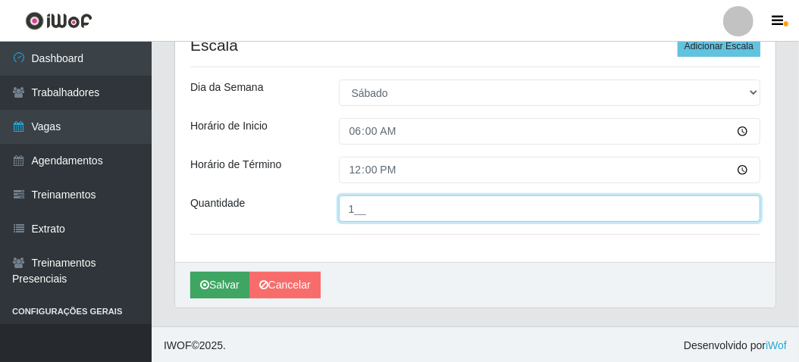
type input "1__"
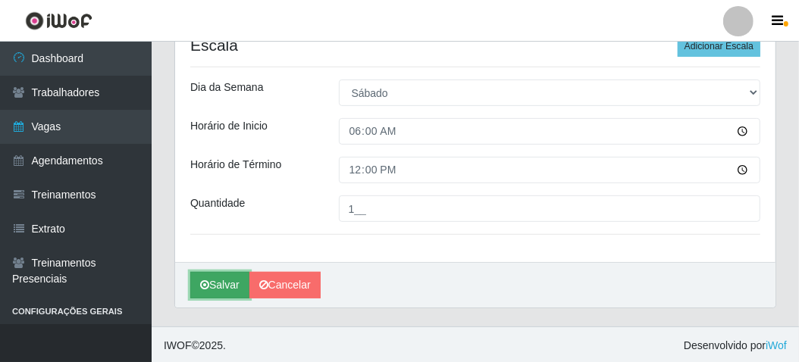
click at [230, 279] on button "Salvar" at bounding box center [219, 285] width 59 height 27
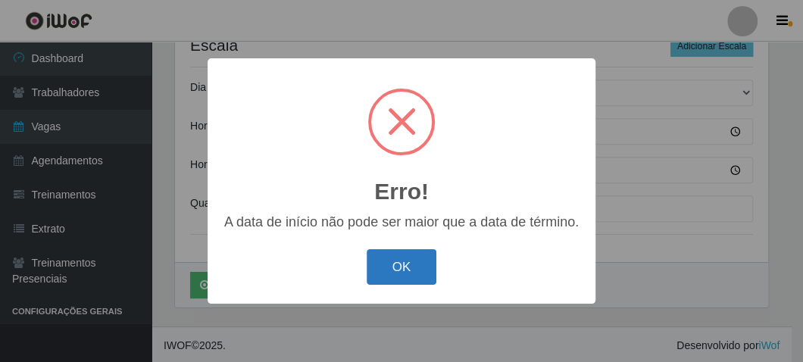
click at [378, 272] on button "OK" at bounding box center [402, 267] width 70 height 36
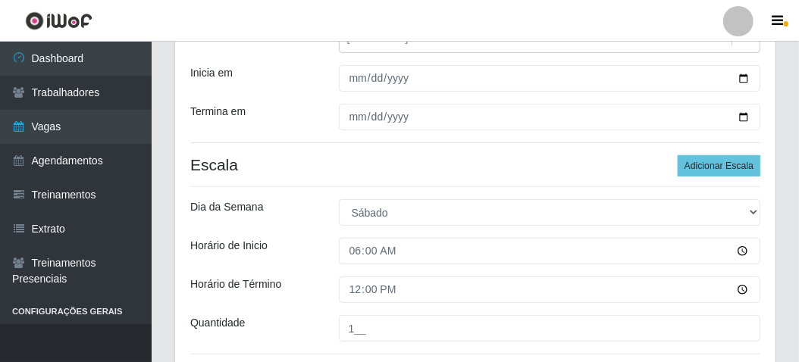
scroll to position [167, 0]
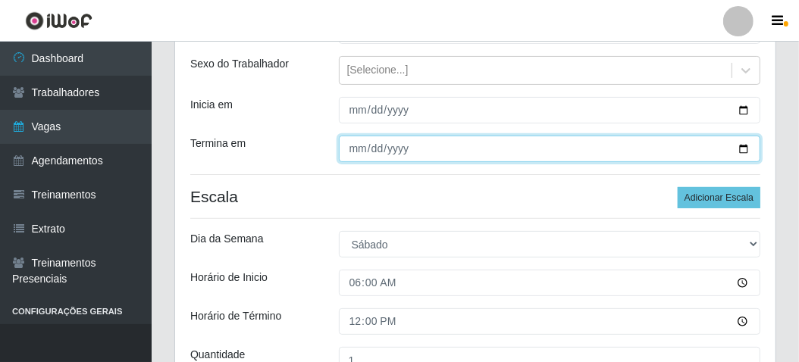
click at [744, 147] on input "[DATE]" at bounding box center [550, 149] width 422 height 27
type input "[DATE]"
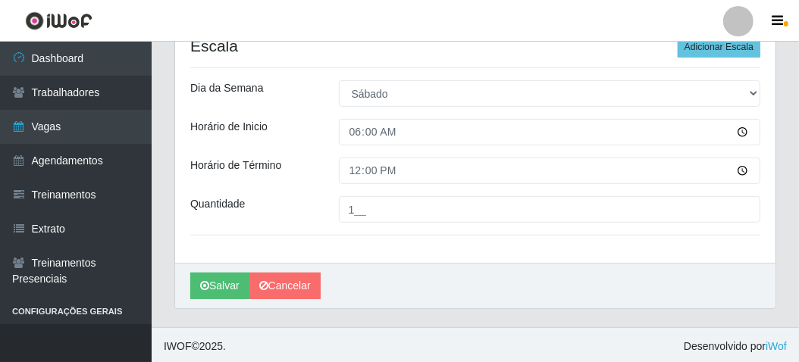
scroll to position [318, 0]
click at [222, 278] on button "Salvar" at bounding box center [219, 285] width 59 height 27
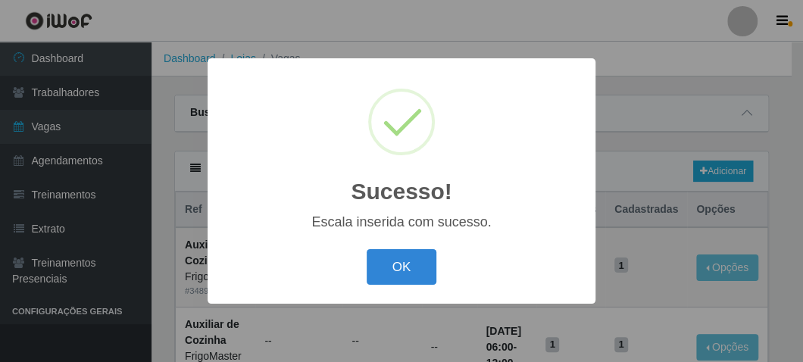
click at [437, 266] on div "OK Cancel" at bounding box center [402, 267] width 358 height 43
click at [402, 265] on button "OK" at bounding box center [402, 267] width 70 height 36
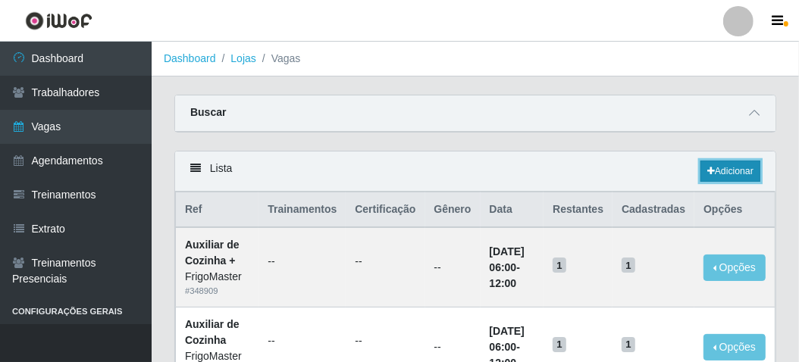
click at [729, 174] on link "Adicionar" at bounding box center [730, 171] width 60 height 21
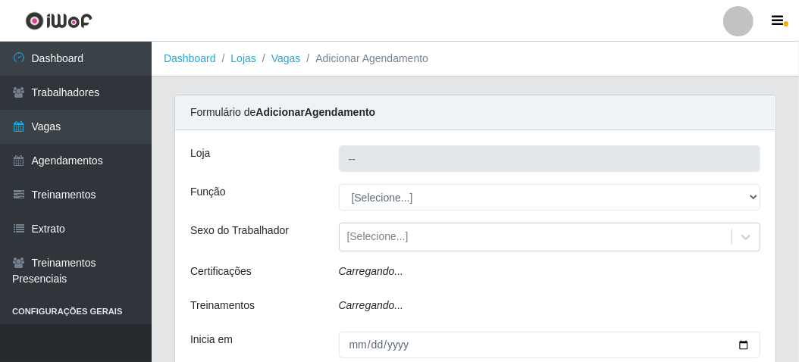
type input "FrigoMaster"
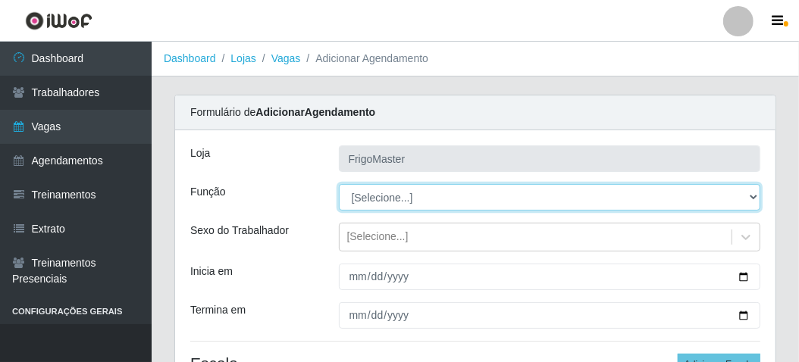
click at [383, 200] on select "[Selecione...] ASG ASG + ASG ++ Auxiliar de Cozinha Auxiliar de Cozinha + Auxil…" at bounding box center [550, 197] width 422 height 27
select select "9"
click at [339, 184] on select "[Selecione...] ASG ASG + ASG ++ Auxiliar de Cozinha Auxiliar de Cozinha + Auxil…" at bounding box center [550, 197] width 422 height 27
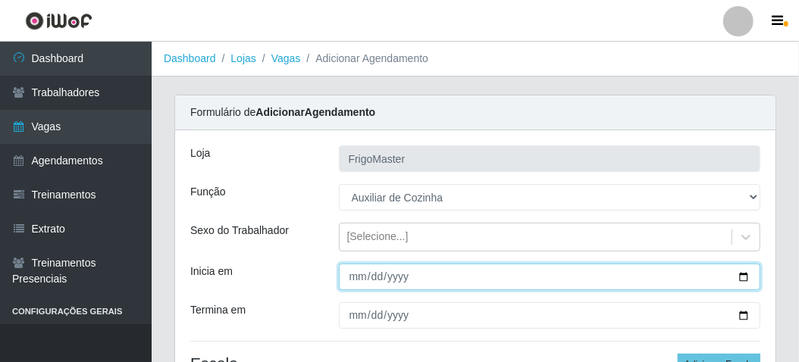
click at [740, 277] on input "Inicia em" at bounding box center [550, 277] width 422 height 27
type input "[DATE]"
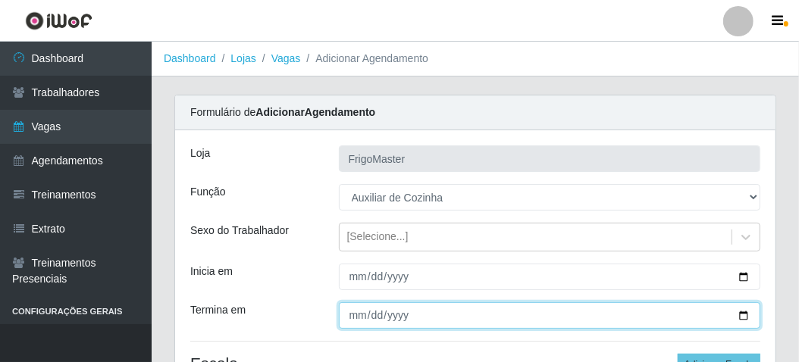
click at [744, 318] on input "Termina em" at bounding box center [550, 315] width 422 height 27
type input "[DATE]"
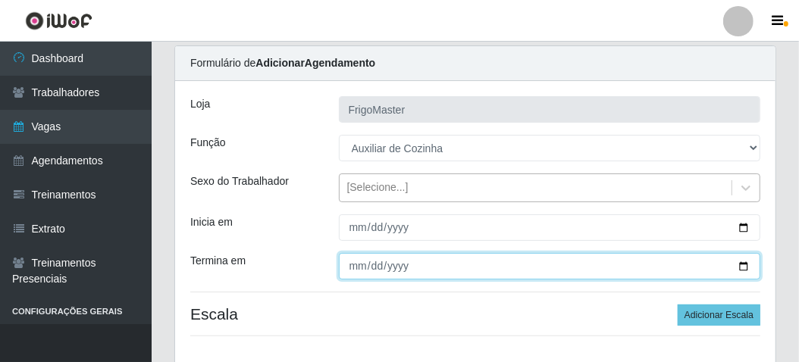
scroll to position [76, 0]
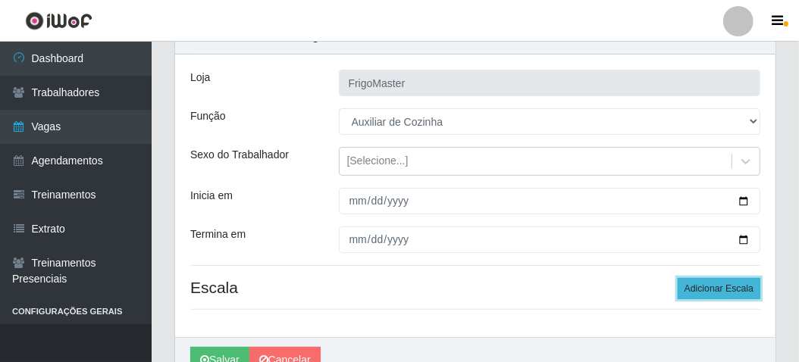
click at [709, 286] on button "Adicionar Escala" at bounding box center [718, 288] width 83 height 21
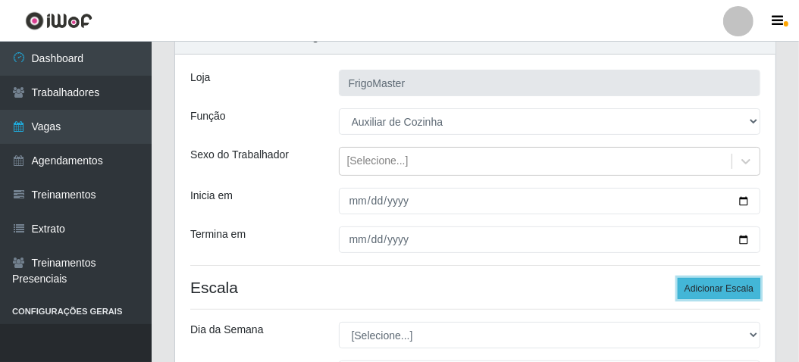
click at [709, 286] on button "Adicionar Escala" at bounding box center [718, 288] width 83 height 21
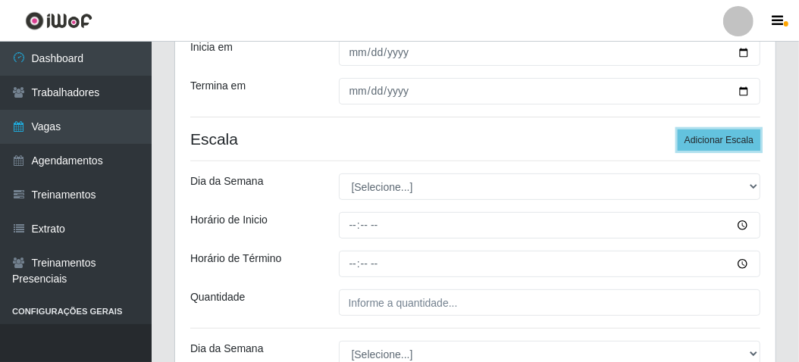
scroll to position [227, 0]
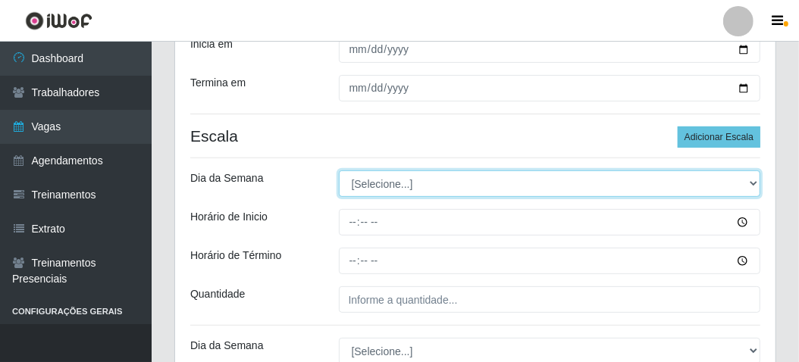
click at [365, 187] on select "[Selecione...] Segunda Terça Quarta Quinta Sexta Sábado Domingo" at bounding box center [550, 184] width 422 height 27
select select "1"
click at [339, 171] on select "[Selecione...] Segunda Terça Quarta Quinta Sexta Sábado Domingo" at bounding box center [550, 184] width 422 height 27
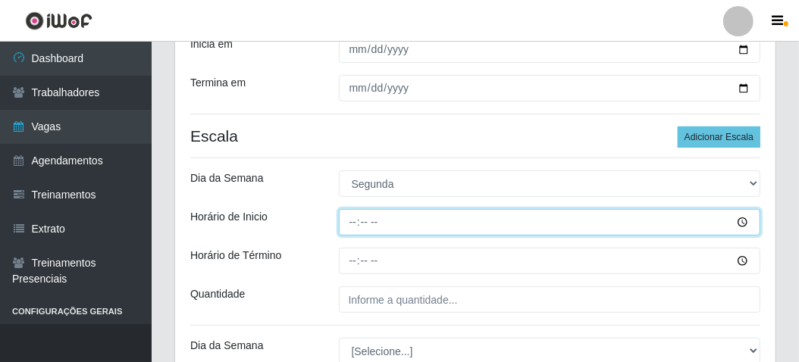
click at [346, 229] on input "Horário de Inicio" at bounding box center [550, 222] width 422 height 27
type input "06:00"
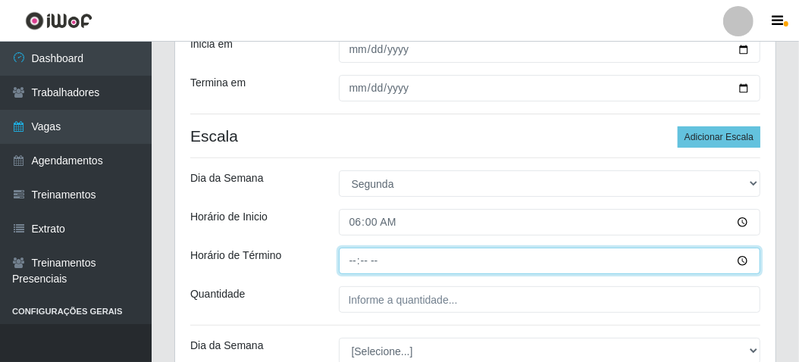
click at [345, 263] on input "Horário de Término" at bounding box center [550, 261] width 422 height 27
type input "12:00"
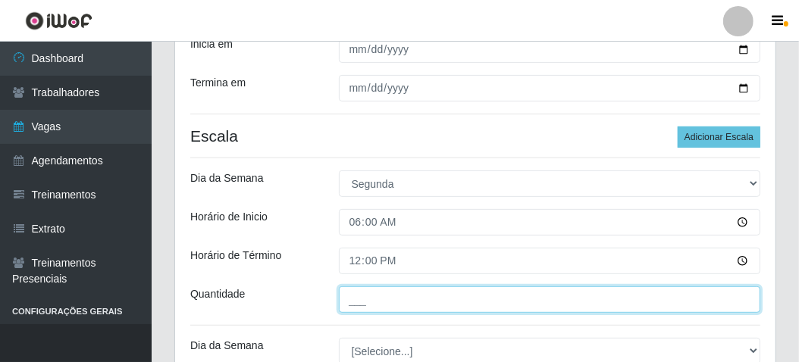
click at [343, 305] on input "___" at bounding box center [550, 299] width 422 height 27
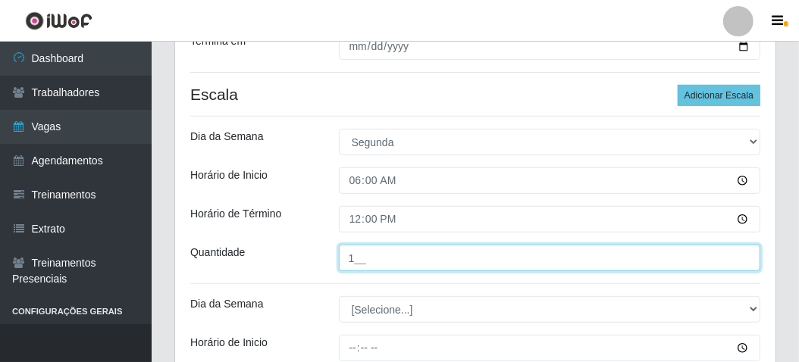
scroll to position [303, 0]
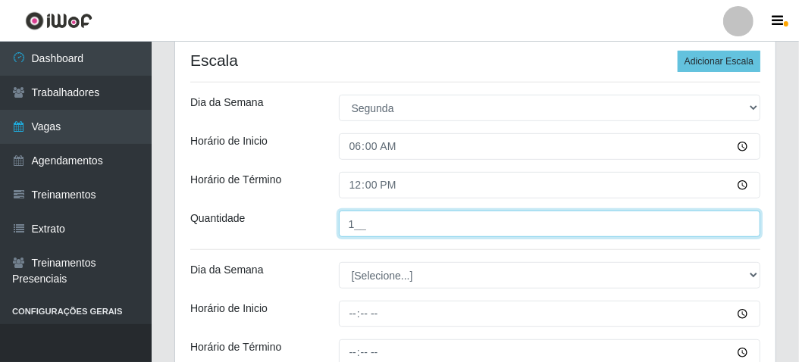
type input "1__"
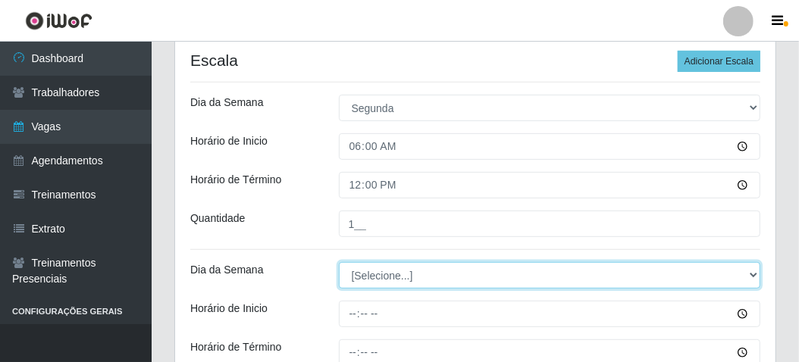
click at [368, 279] on select "[Selecione...] Segunda Terça Quarta Quinta Sexta Sábado Domingo" at bounding box center [550, 275] width 422 height 27
select select "2"
click at [339, 262] on select "[Selecione...] Segunda Terça Quarta Quinta Sexta Sábado Domingo" at bounding box center [550, 275] width 422 height 27
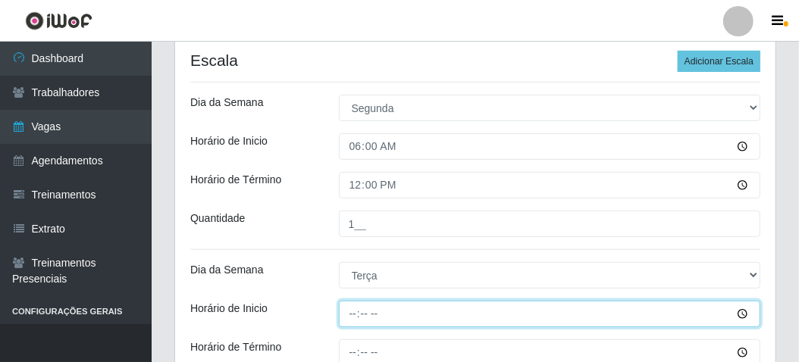
click at [352, 314] on input "Horário de Inicio" at bounding box center [550, 314] width 422 height 27
type input "06:00"
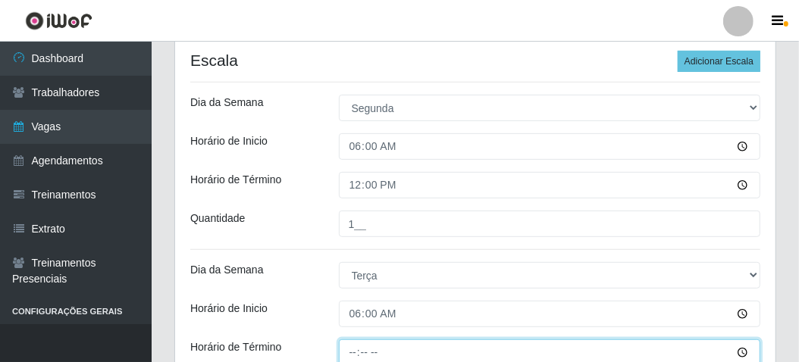
click at [347, 346] on input "Horário de Término" at bounding box center [550, 353] width 422 height 27
type input "12:00"
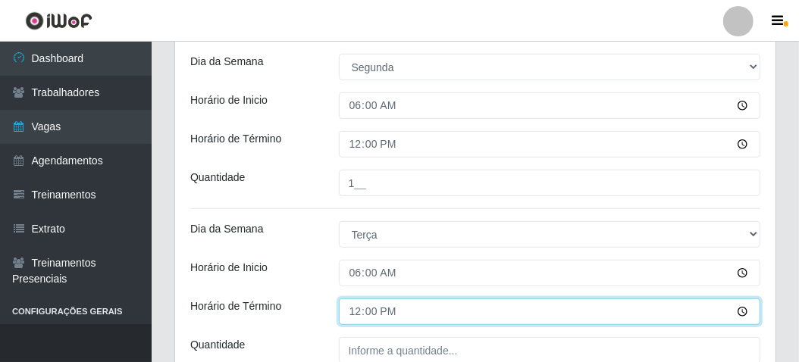
scroll to position [379, 0]
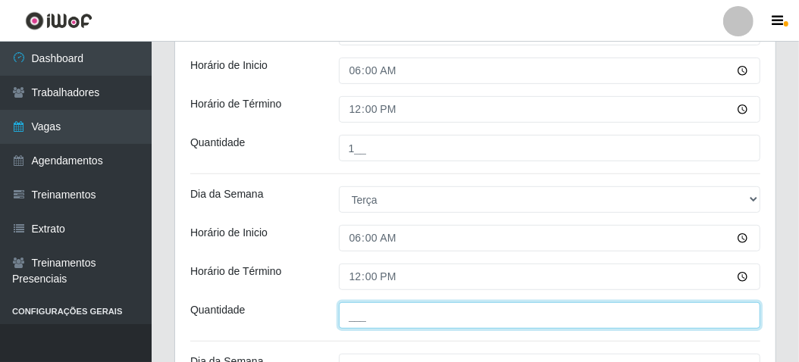
click at [370, 310] on input "___" at bounding box center [550, 315] width 422 height 27
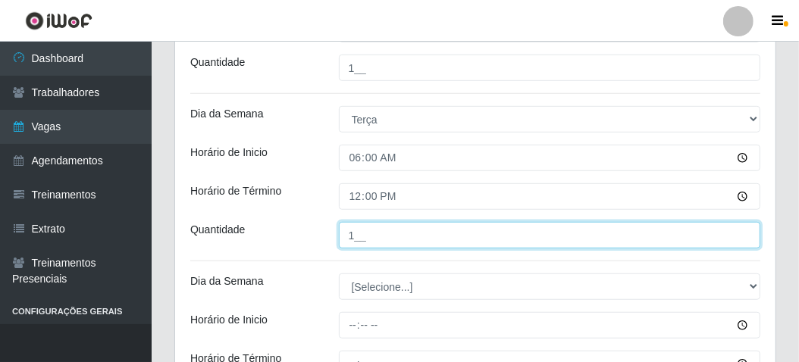
scroll to position [530, 0]
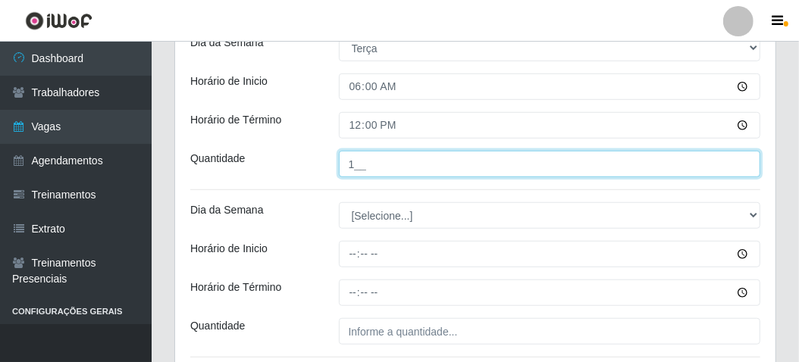
type input "1__"
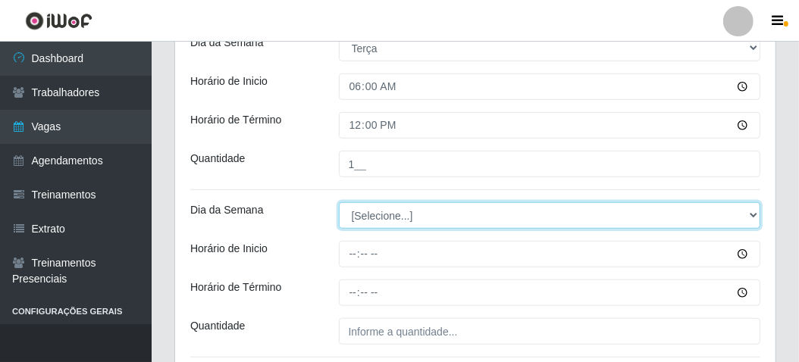
click at [361, 218] on select "[Selecione...] Segunda Terça Quarta Quinta Sexta Sábado Domingo" at bounding box center [550, 215] width 422 height 27
select select "3"
click at [339, 202] on select "[Selecione...] Segunda Terça Quarta Quinta Sexta Sábado Domingo" at bounding box center [550, 215] width 422 height 27
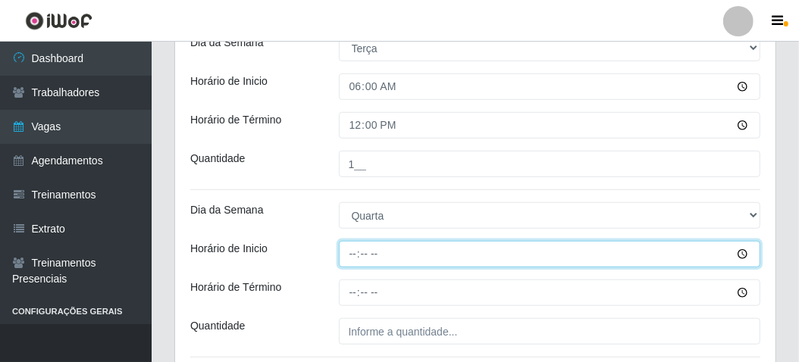
click at [352, 255] on input "Horário de Inicio" at bounding box center [550, 254] width 422 height 27
type input "06:00"
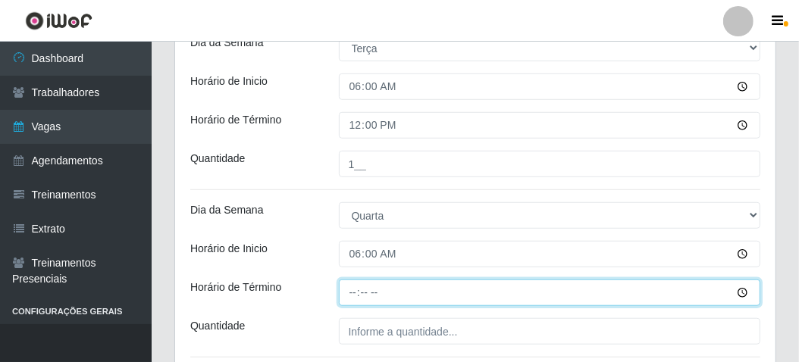
click at [352, 283] on input "Horário de Término" at bounding box center [550, 293] width 422 height 27
type input "12:00"
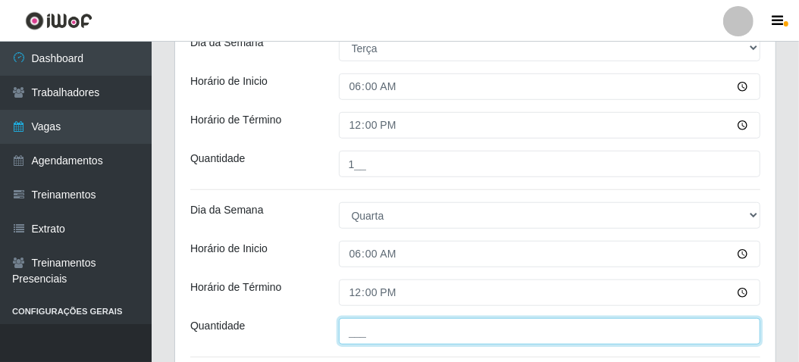
click at [386, 327] on input "___" at bounding box center [550, 331] width 422 height 27
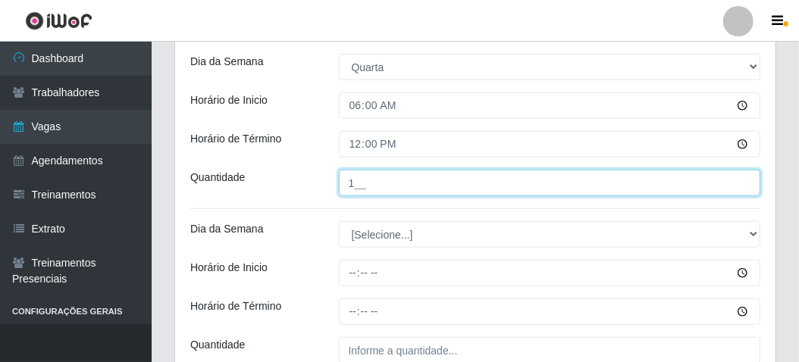
scroll to position [682, 0]
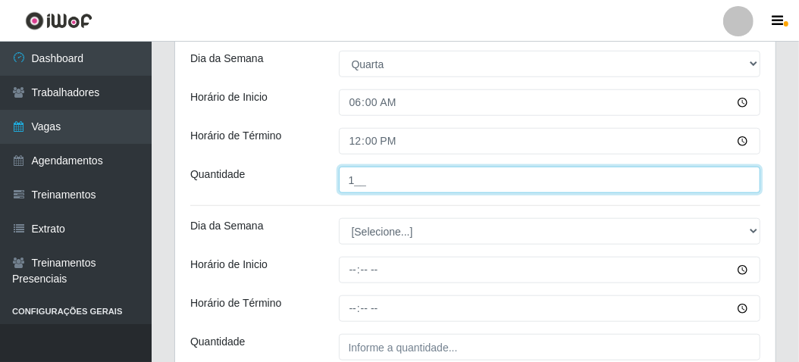
type input "1__"
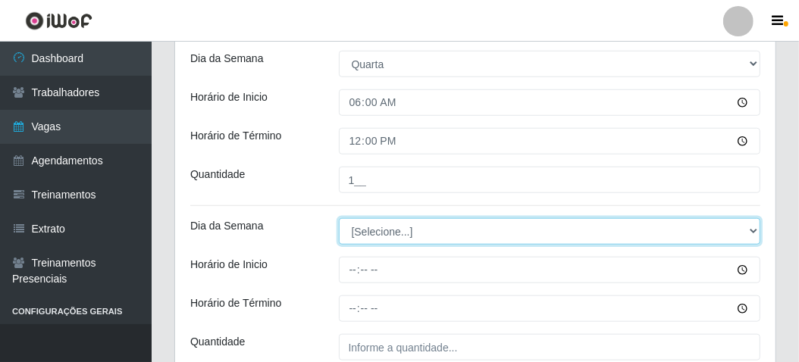
click at [365, 226] on select "[Selecione...] Segunda Terça Quarta Quinta Sexta Sábado Domingo" at bounding box center [550, 231] width 422 height 27
select select "4"
click at [339, 218] on select "[Selecione...] Segunda Terça Quarta Quinta Sexta Sábado Domingo" at bounding box center [550, 231] width 422 height 27
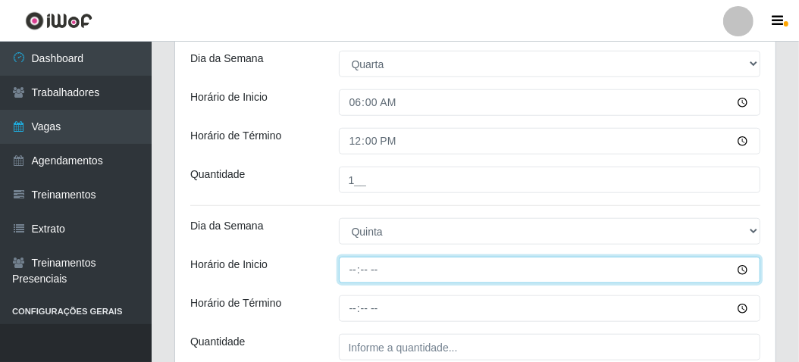
click at [345, 263] on input "Horário de Inicio" at bounding box center [550, 270] width 422 height 27
type input "06:00"
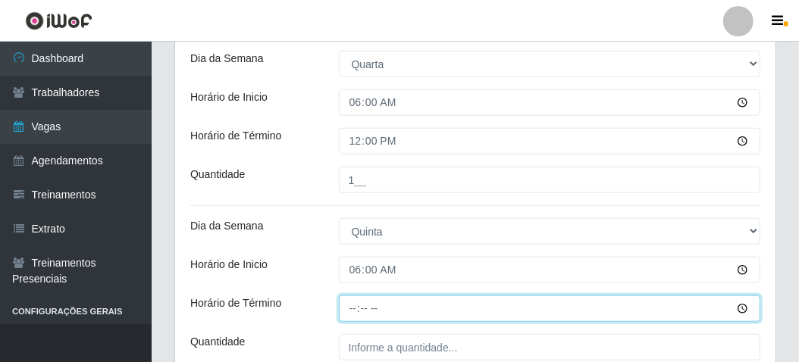
click at [350, 304] on input "Horário de Término" at bounding box center [550, 309] width 422 height 27
type input "12:00"
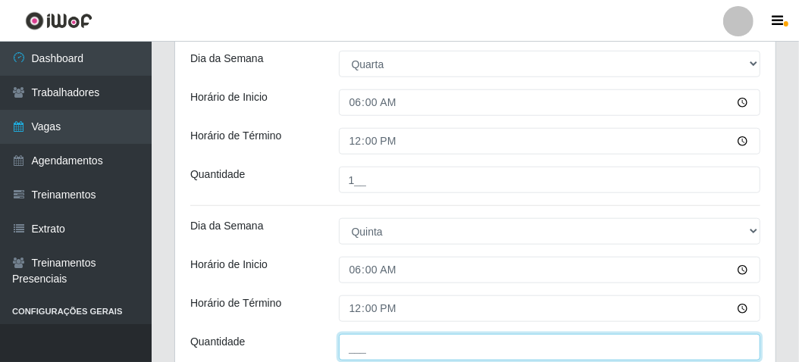
click at [344, 340] on input "___" at bounding box center [550, 347] width 422 height 27
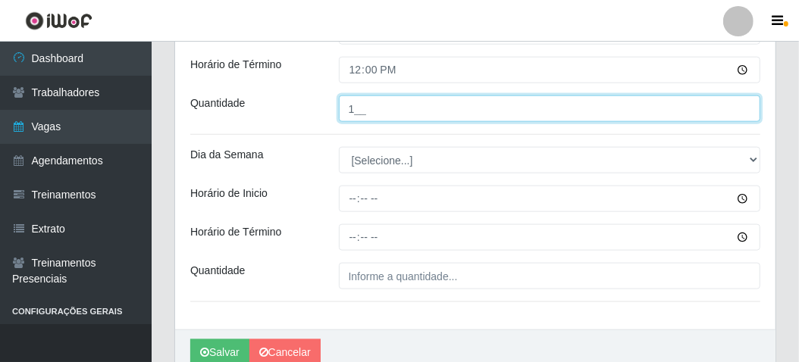
scroll to position [834, 0]
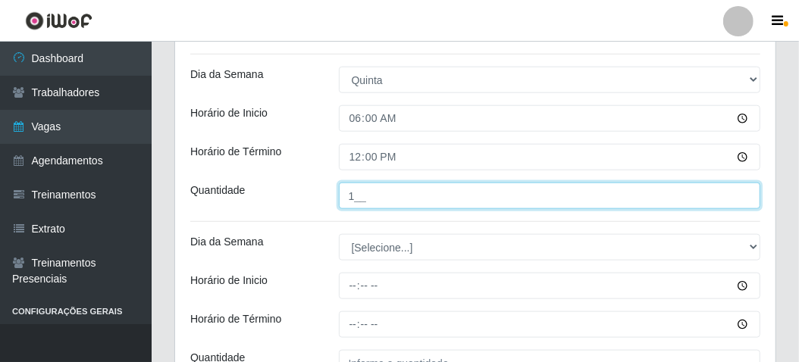
type input "1__"
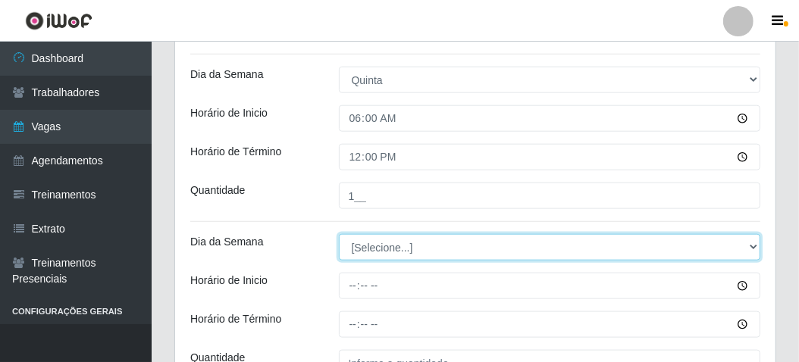
click at [367, 243] on select "[Selecione...] Segunda Terça Quarta Quinta Sexta Sábado Domingo" at bounding box center [550, 247] width 422 height 27
select select "5"
click at [339, 234] on select "[Selecione...] Segunda Terça Quarta Quinta Sexta Sábado Domingo" at bounding box center [550, 247] width 422 height 27
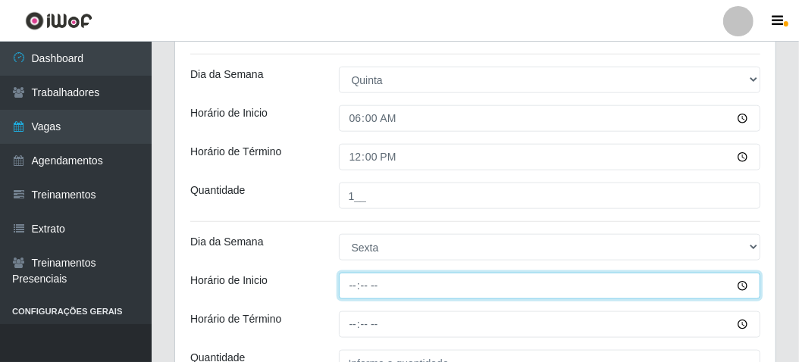
click at [345, 286] on input "Horário de Inicio" at bounding box center [550, 286] width 422 height 27
click at [351, 281] on input "Horário de Inicio" at bounding box center [550, 286] width 422 height 27
type input "06:00"
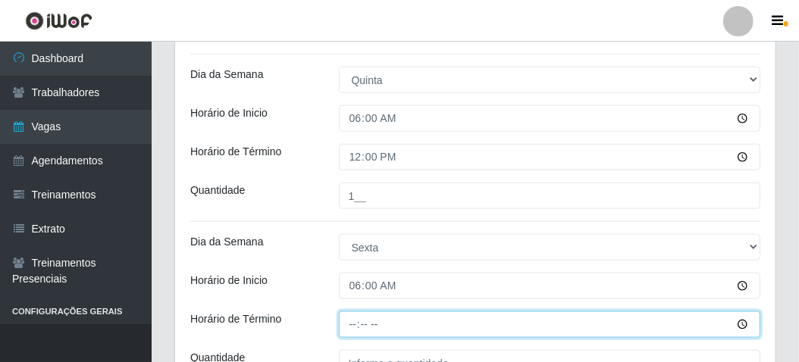
click at [345, 321] on input "Horário de Término" at bounding box center [550, 324] width 422 height 27
type input "12:00"
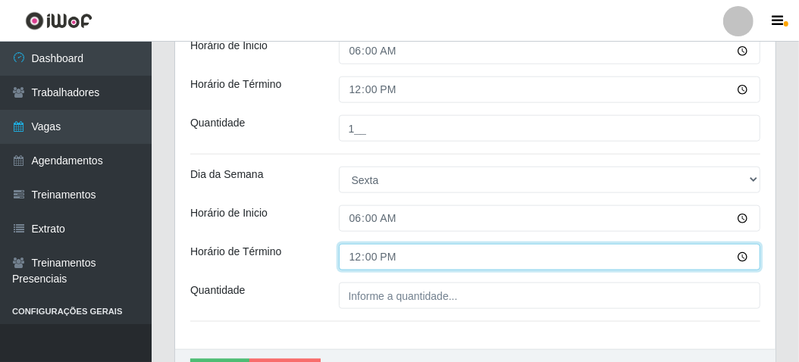
scroll to position [909, 0]
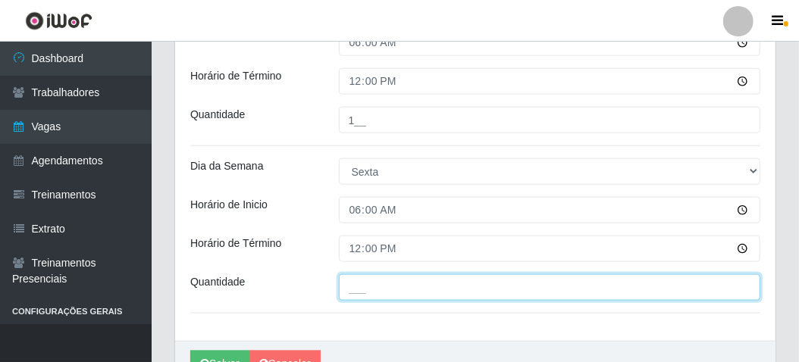
click at [348, 292] on input "___" at bounding box center [550, 287] width 422 height 27
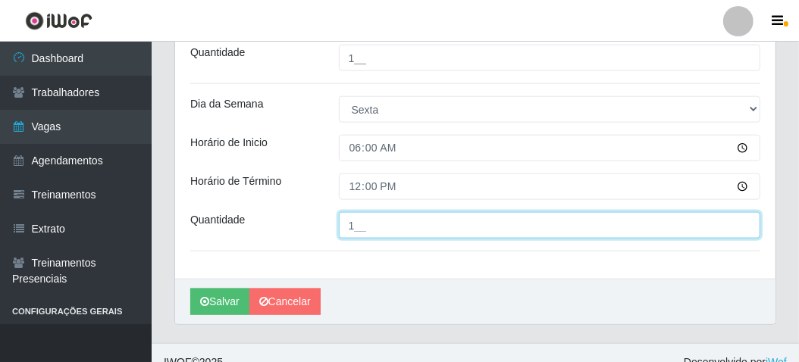
scroll to position [985, 0]
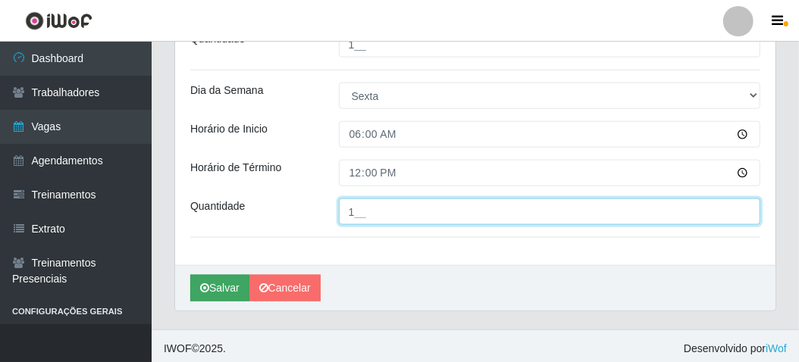
type input "1__"
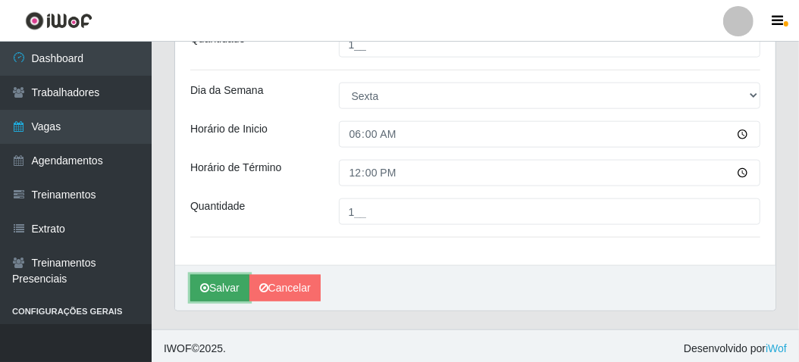
click at [228, 281] on button "Salvar" at bounding box center [219, 288] width 59 height 27
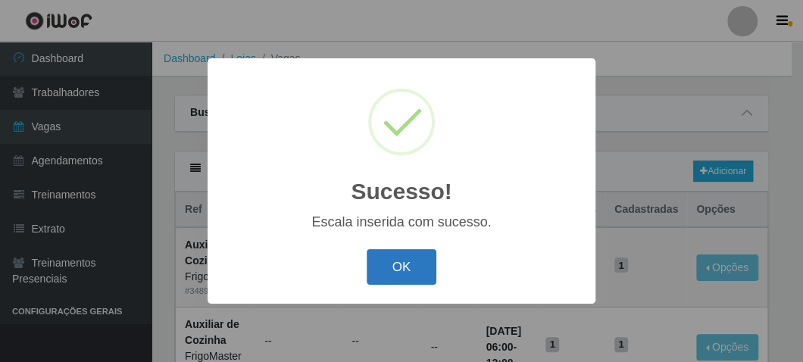
click at [428, 267] on button "OK" at bounding box center [402, 267] width 70 height 36
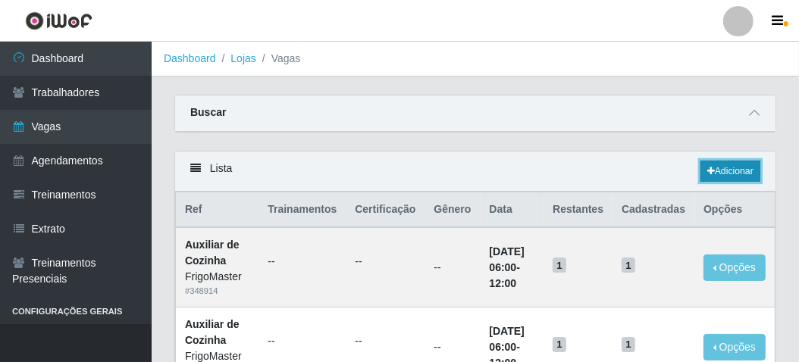
click at [729, 172] on link "Adicionar" at bounding box center [730, 171] width 60 height 21
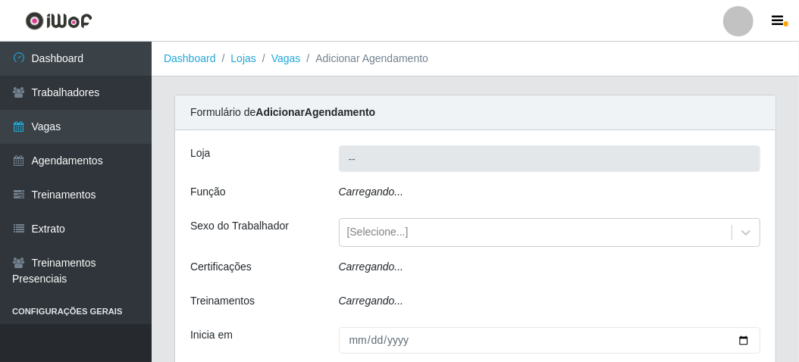
type input "FrigoMaster"
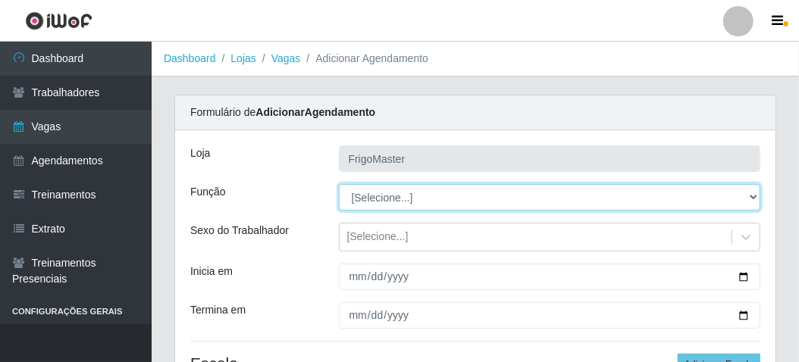
click at [404, 198] on select "[Selecione...] ASG ASG + ASG ++ Auxiliar de Cozinha Auxiliar de Cozinha + Auxil…" at bounding box center [550, 197] width 422 height 27
select select "94"
click at [339, 184] on select "[Selecione...] ASG ASG + ASG ++ Auxiliar de Cozinha Auxiliar de Cozinha + Auxil…" at bounding box center [550, 197] width 422 height 27
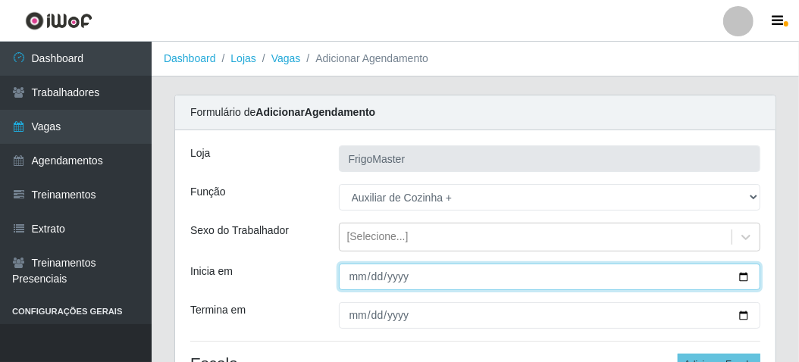
drag, startPoint x: 742, startPoint y: 277, endPoint x: 731, endPoint y: 274, distance: 11.3
click at [742, 279] on input "Inicia em" at bounding box center [550, 277] width 422 height 27
type input "[DATE]"
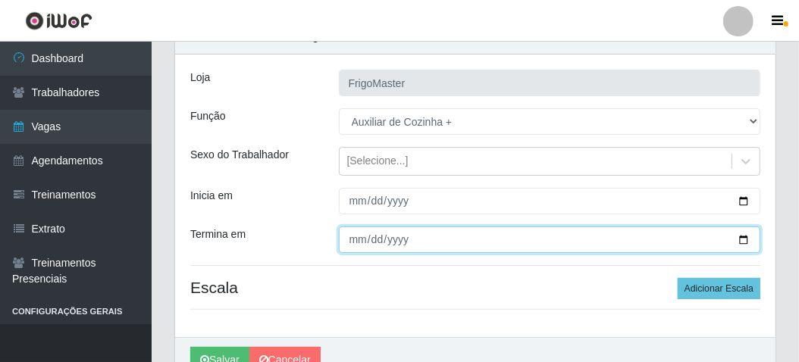
click at [744, 245] on input "Termina em" at bounding box center [550, 240] width 422 height 27
type input "[DATE]"
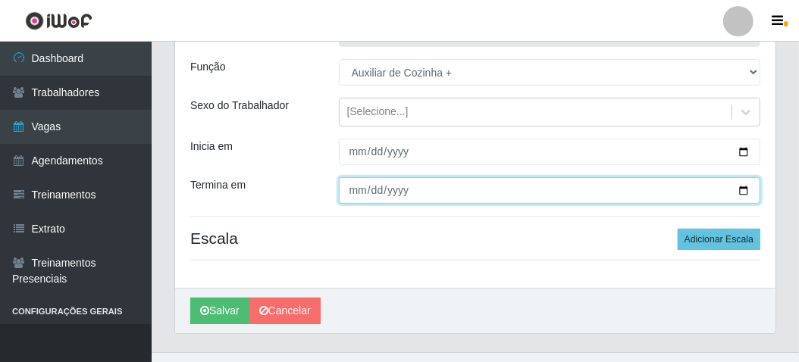
scroll to position [152, 0]
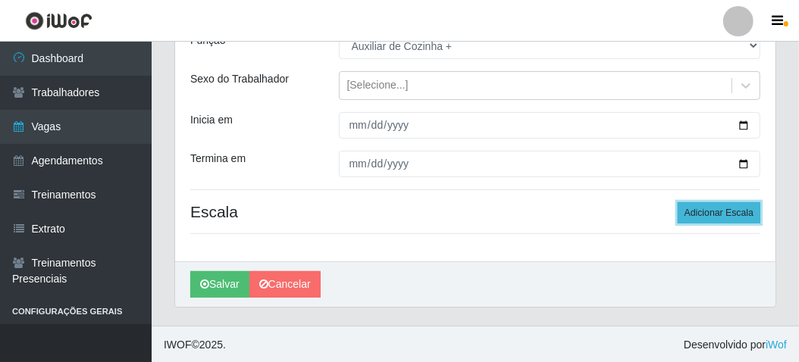
click at [730, 211] on button "Adicionar Escala" at bounding box center [718, 212] width 83 height 21
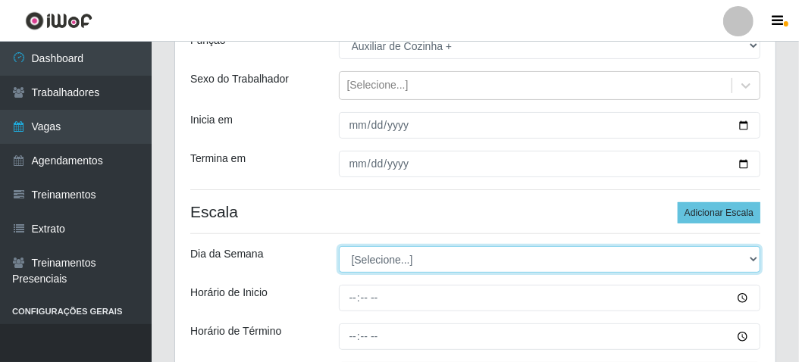
click at [455, 261] on select "[Selecione...] Segunda Terça Quarta Quinta Sexta Sábado Domingo" at bounding box center [550, 259] width 422 height 27
select select "6"
click at [339, 246] on select "[Selecione...] Segunda Terça Quarta Quinta Sexta Sábado Domingo" at bounding box center [550, 259] width 422 height 27
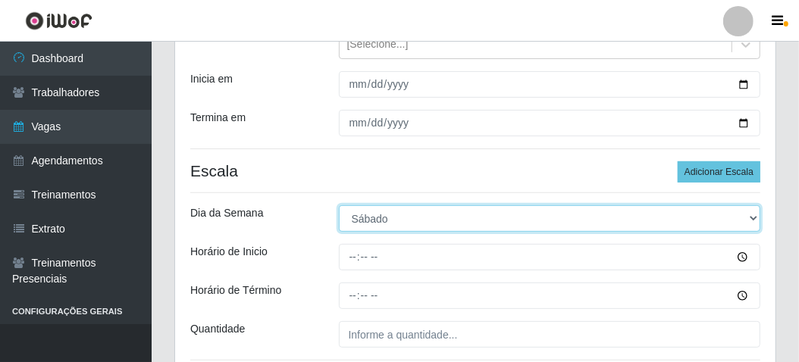
scroll to position [227, 0]
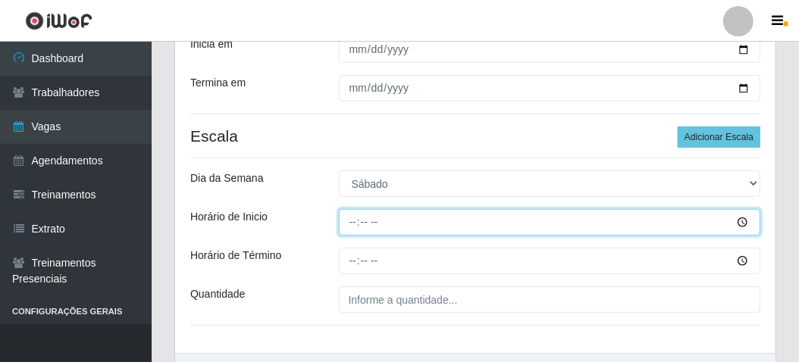
click at [349, 221] on input "Horário de Inicio" at bounding box center [550, 222] width 422 height 27
type input "06:00"
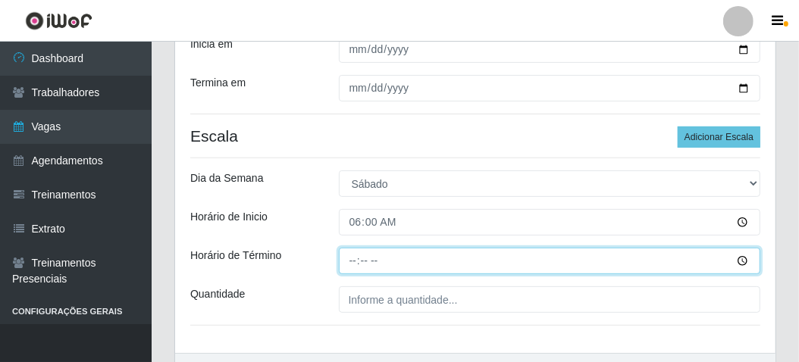
click at [354, 252] on input "Horário de Término" at bounding box center [550, 261] width 422 height 27
type input "12:00"
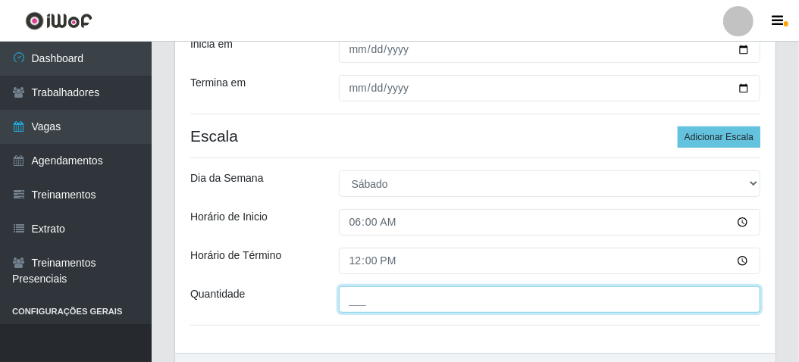
click at [363, 296] on input "___" at bounding box center [550, 299] width 422 height 27
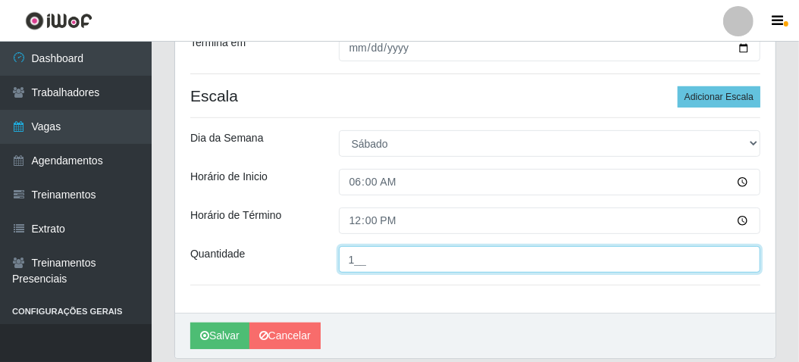
scroll to position [303, 0]
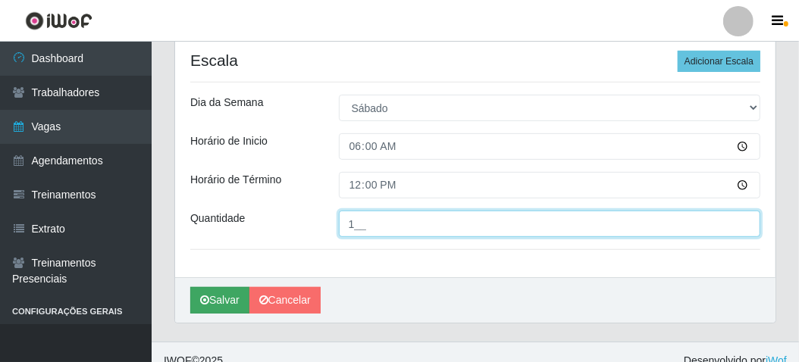
type input "1__"
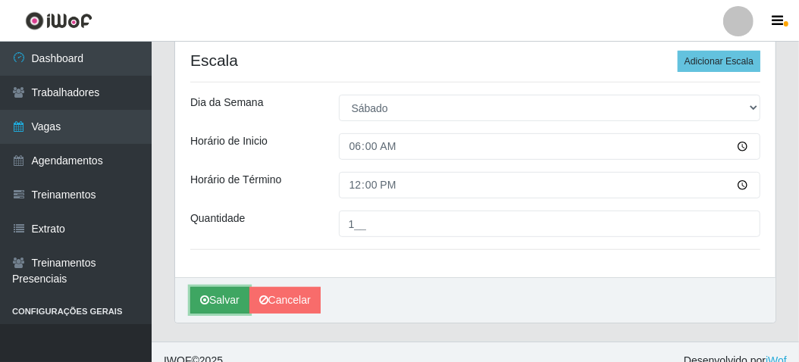
click at [235, 305] on button "Salvar" at bounding box center [219, 300] width 59 height 27
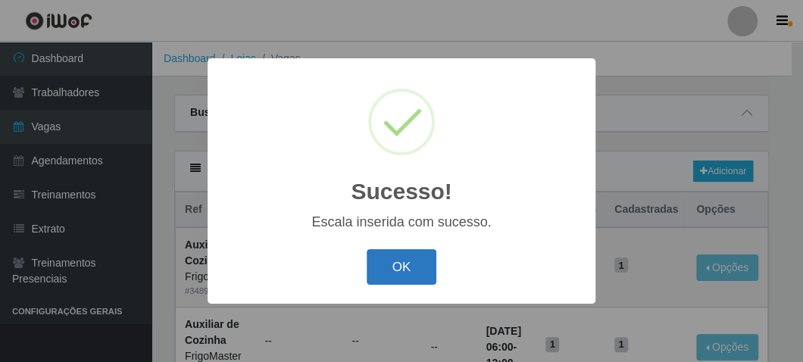
click at [373, 281] on button "OK" at bounding box center [402, 267] width 70 height 36
